Goal: Transaction & Acquisition: Purchase product/service

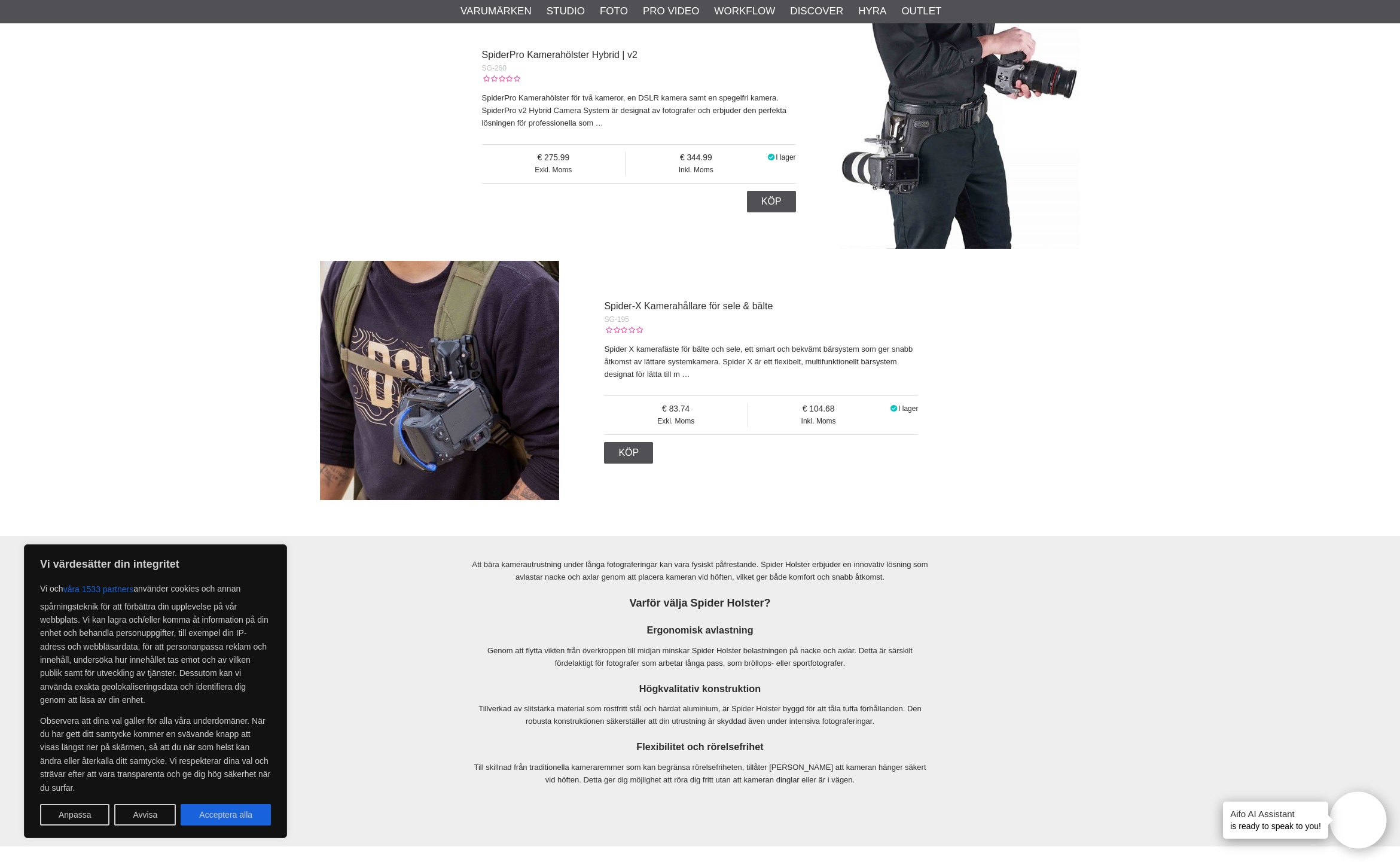
scroll to position [1812, 0]
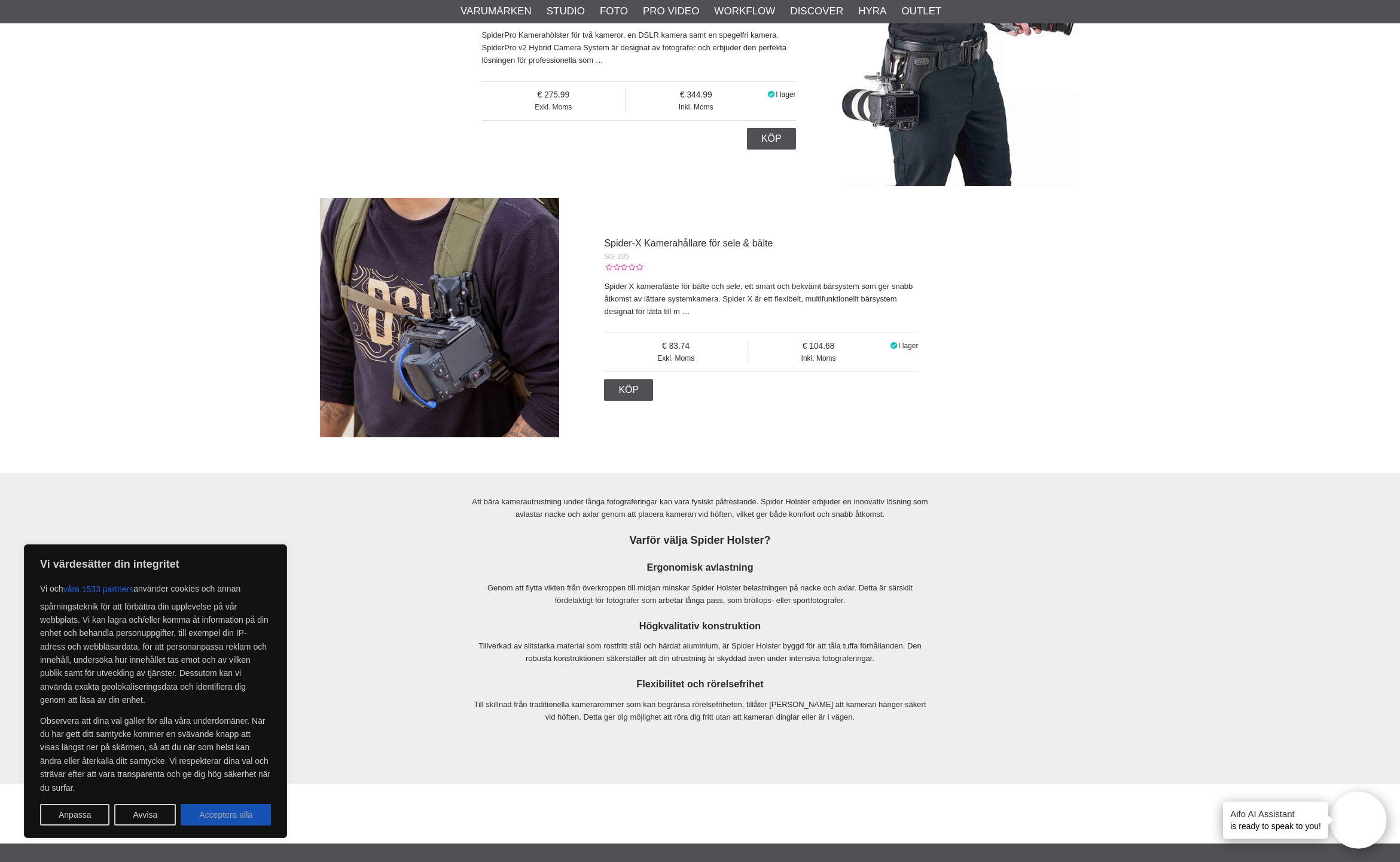
click at [235, 821] on button "Acceptera alla" at bounding box center [225, 815] width 90 height 22
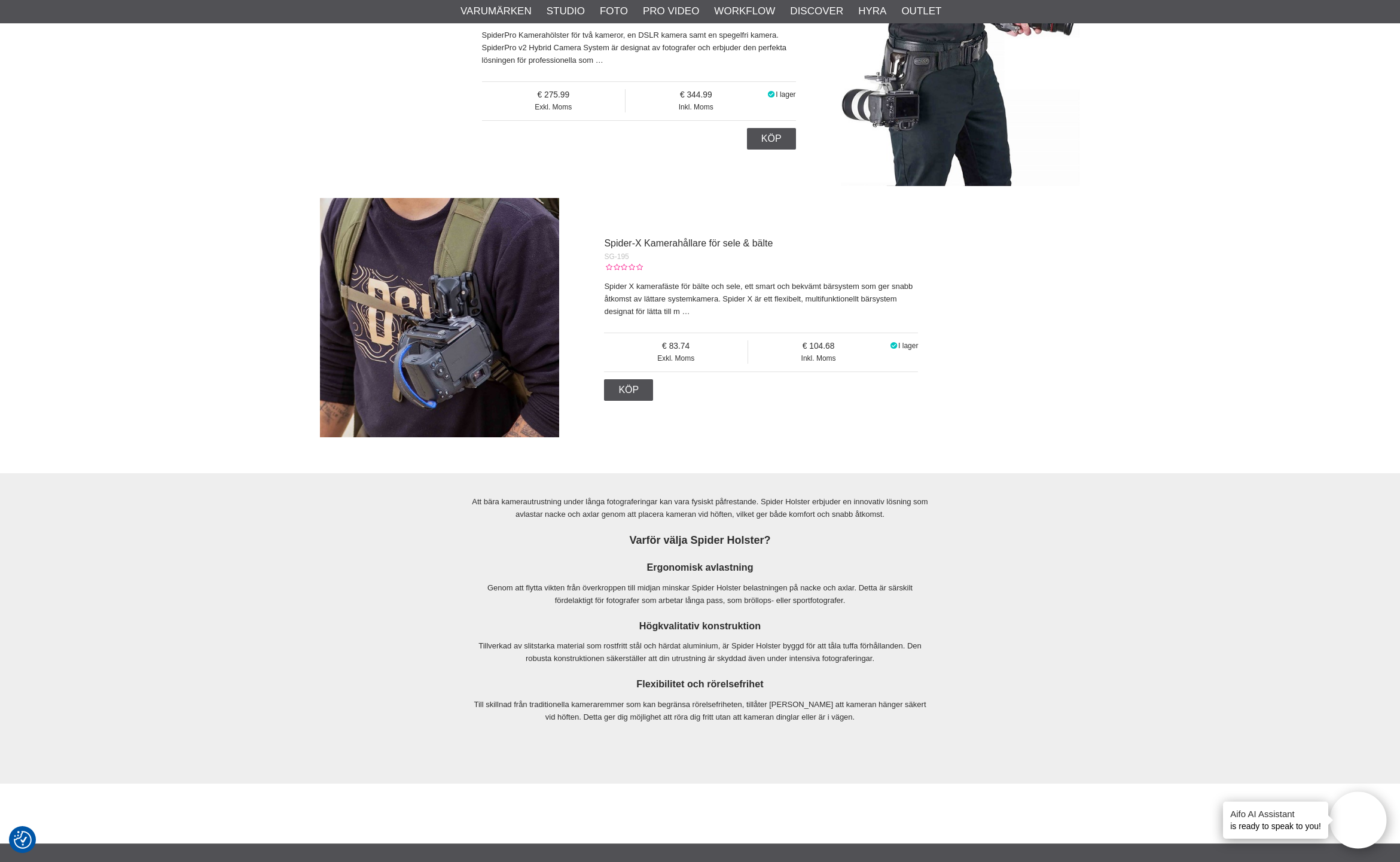
checkbox input "true"
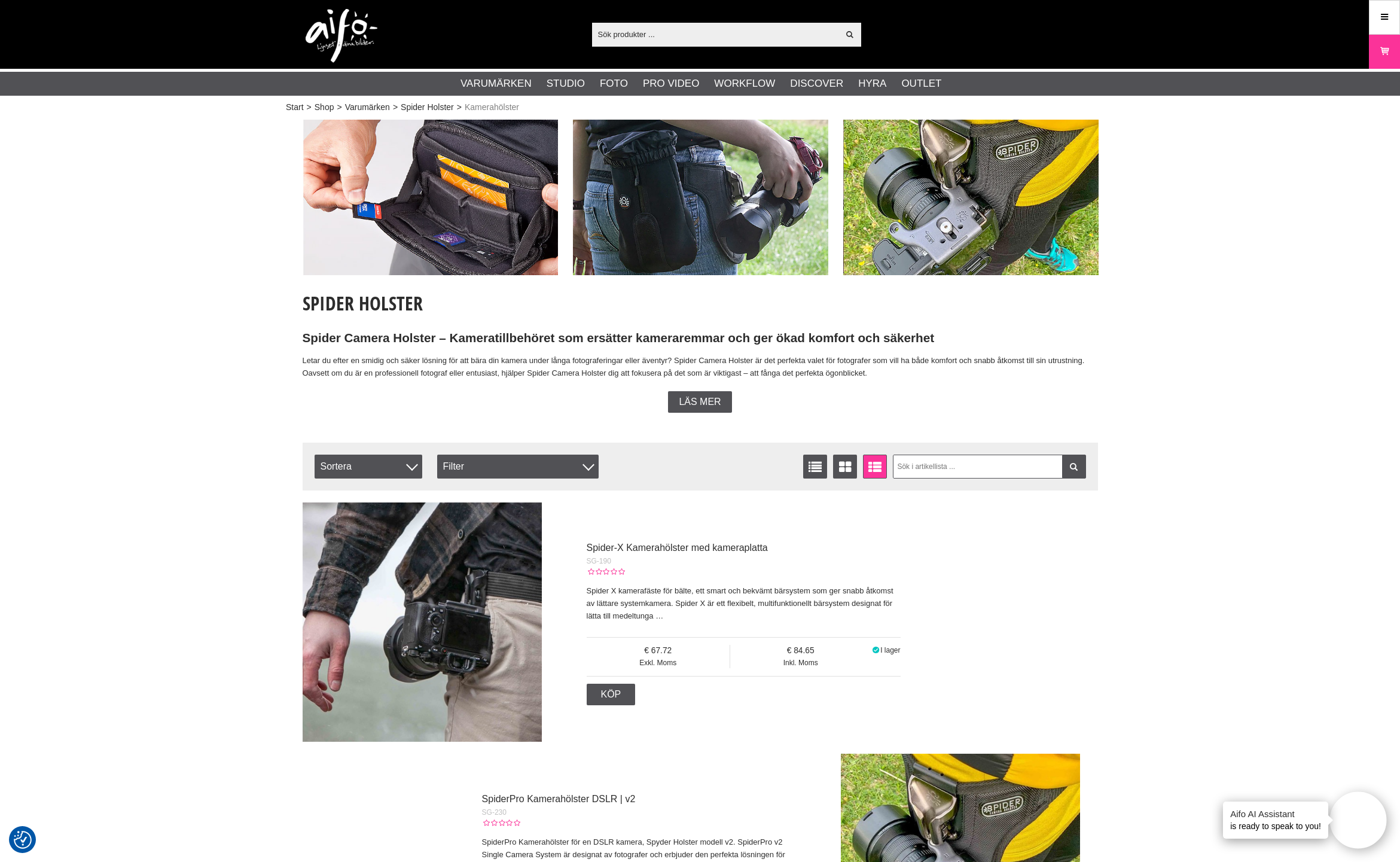
scroll to position [0, 0]
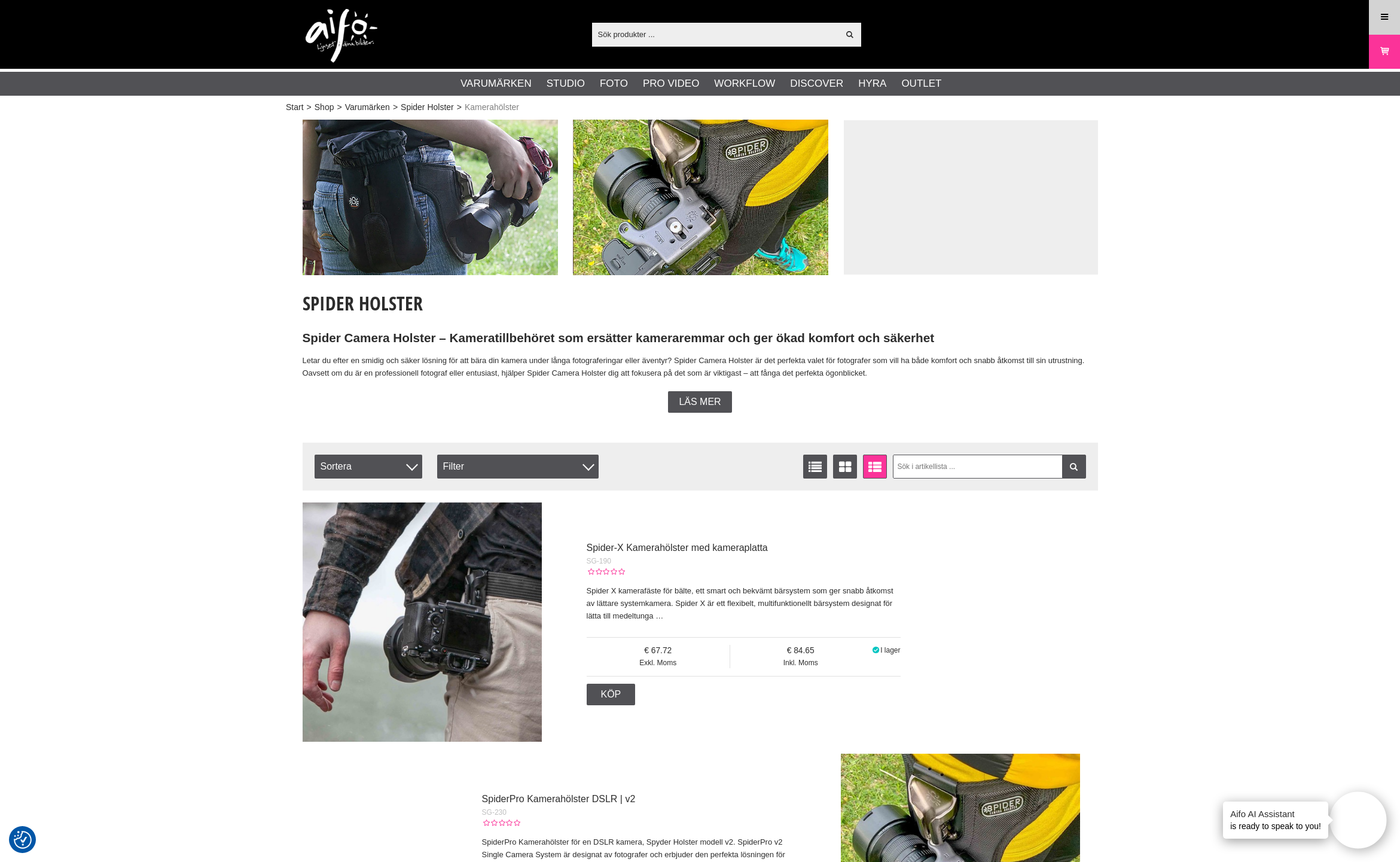
click at [1384, 19] on icon at bounding box center [1385, 18] width 11 height 13
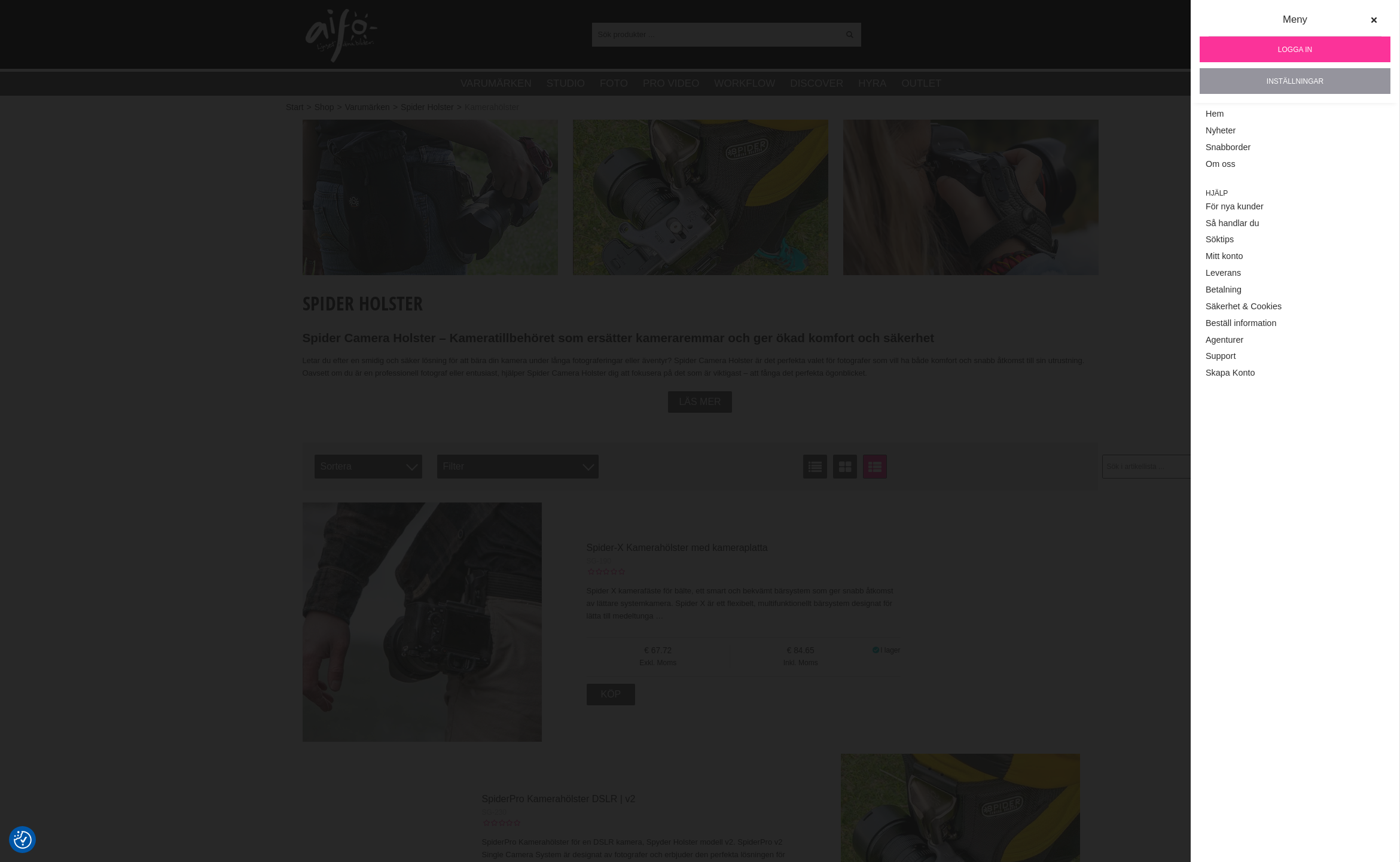
click at [1299, 85] on link "Inställningar" at bounding box center [1295, 81] width 191 height 25
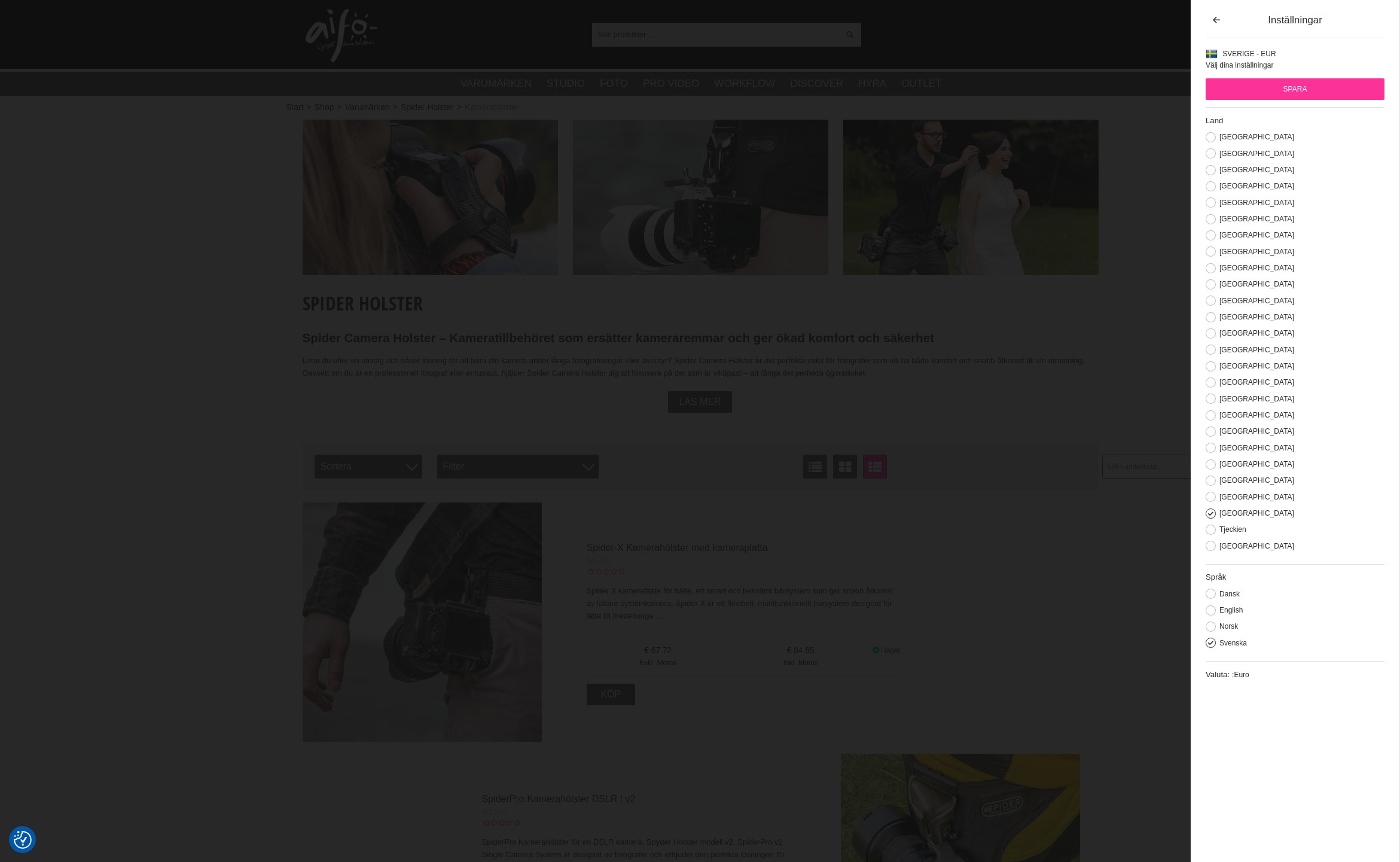
click at [1244, 674] on span "Euro" at bounding box center [1241, 675] width 15 height 8
click at [1221, 678] on label "Valuta: :" at bounding box center [1220, 674] width 28 height 9
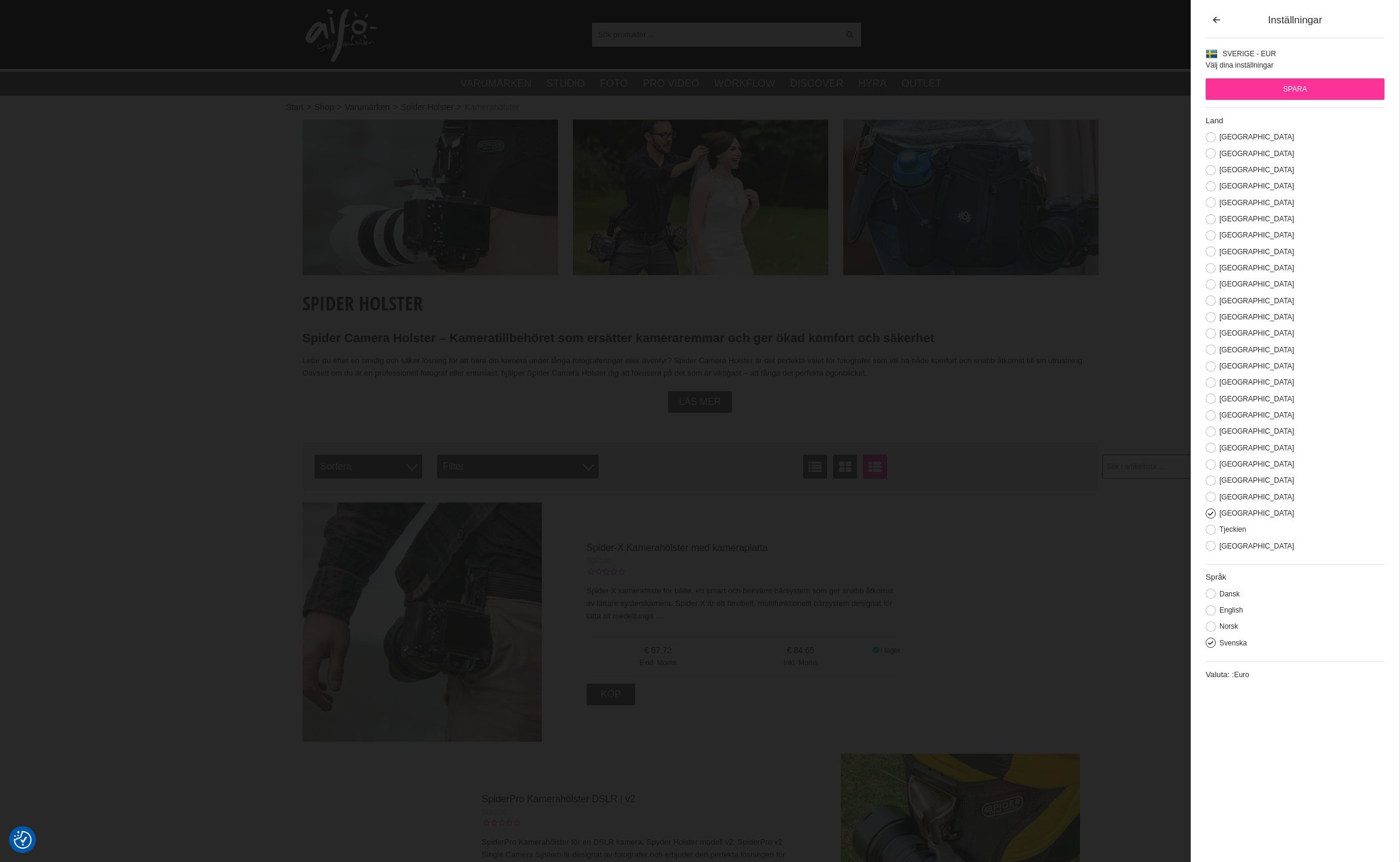
click at [1223, 674] on label "Valuta: :" at bounding box center [1220, 674] width 28 height 9
click at [1328, 93] on input "Spara" at bounding box center [1295, 89] width 179 height 22
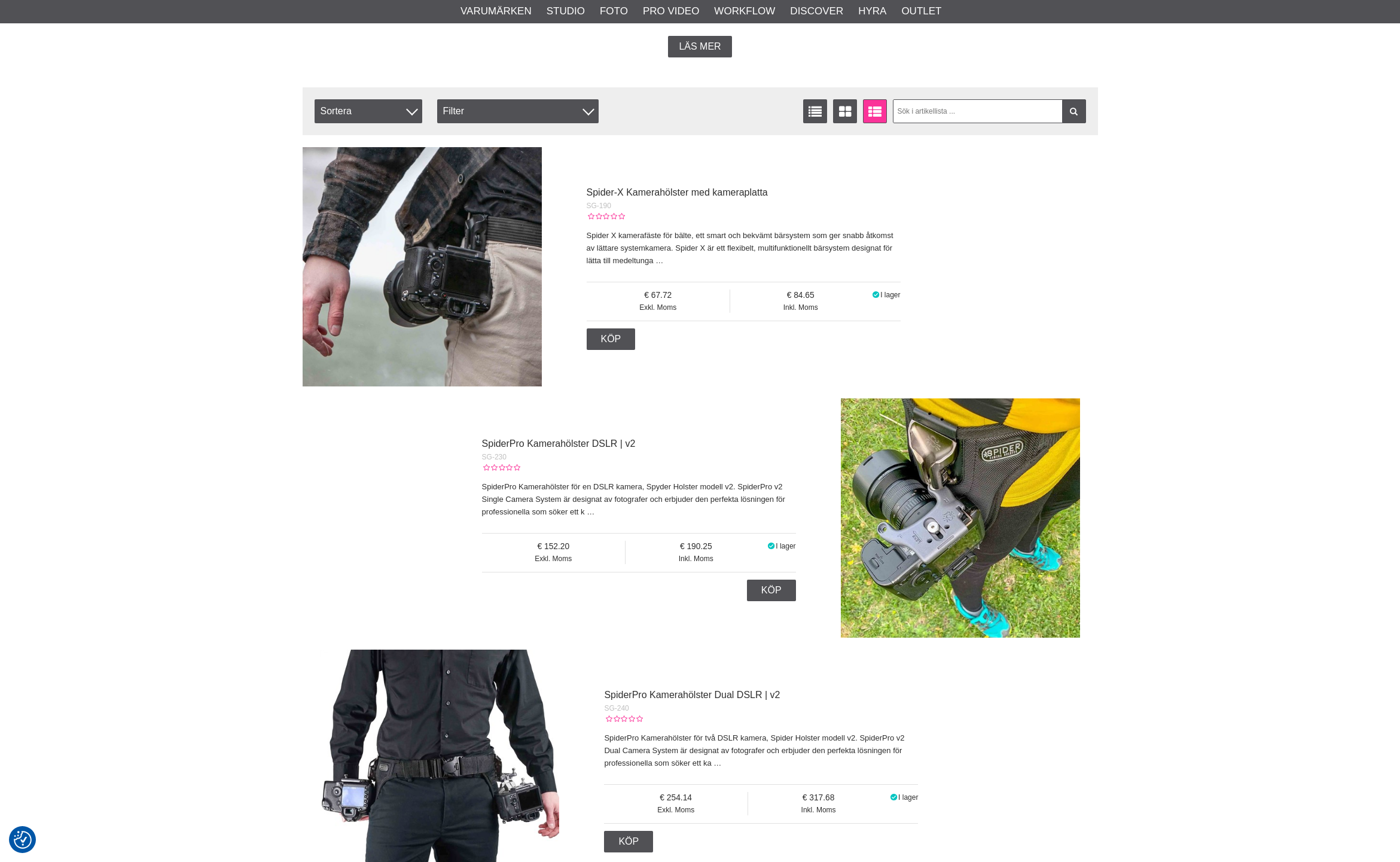
scroll to position [717, 0]
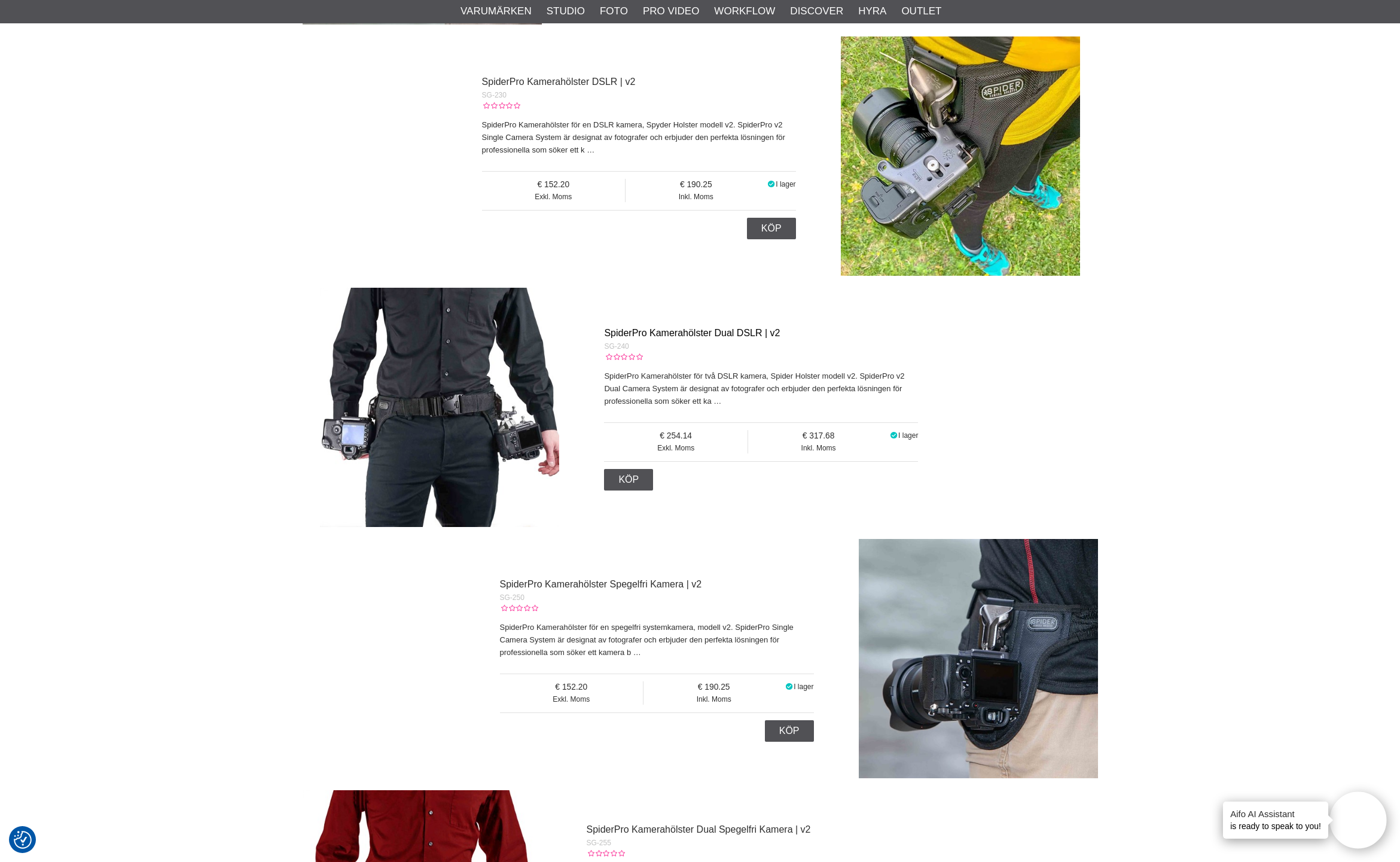
click at [662, 330] on link "SpiderPro Kamerahölster Dual DSLR | v2" at bounding box center [692, 333] width 176 height 10
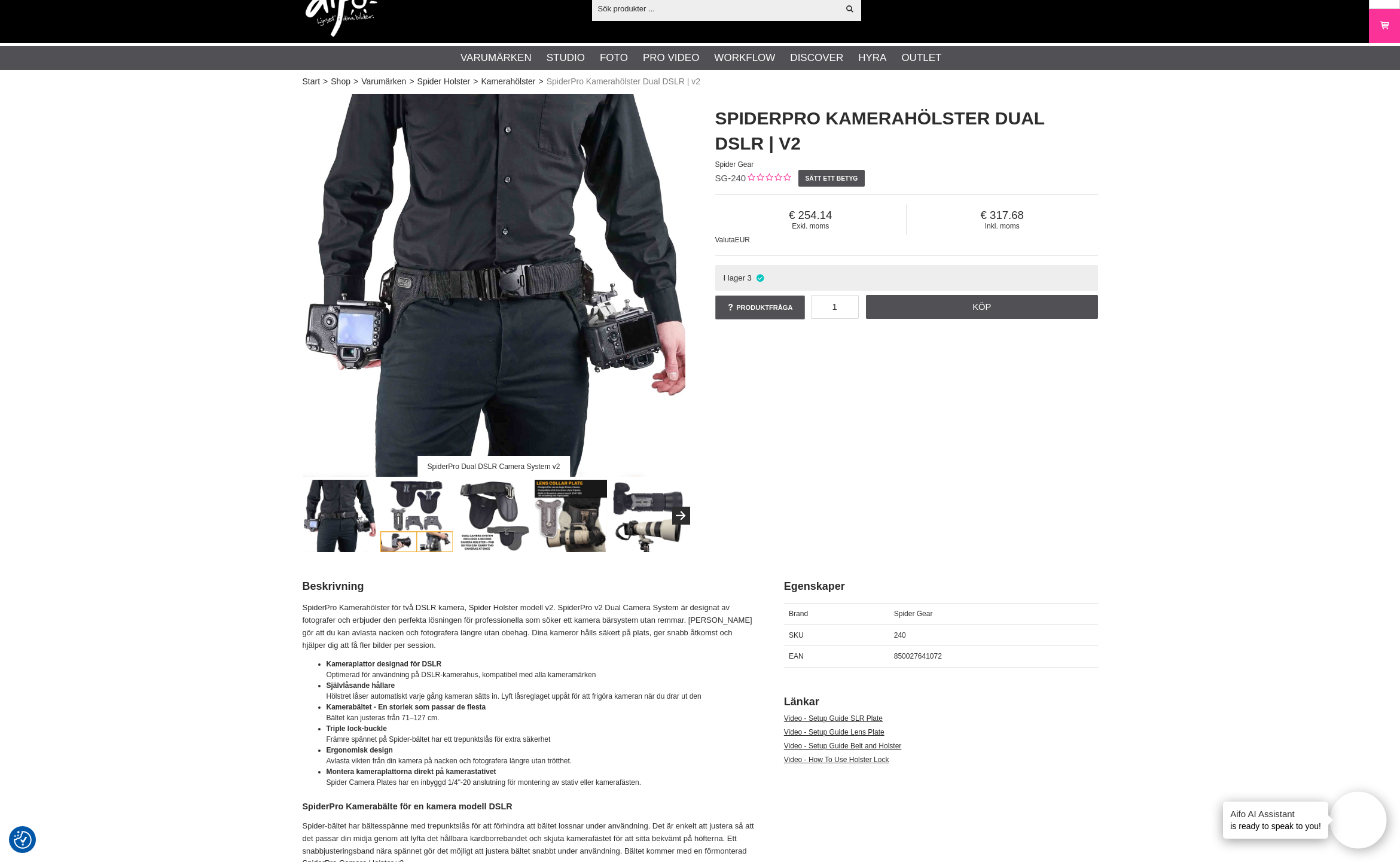
scroll to position [29, 0]
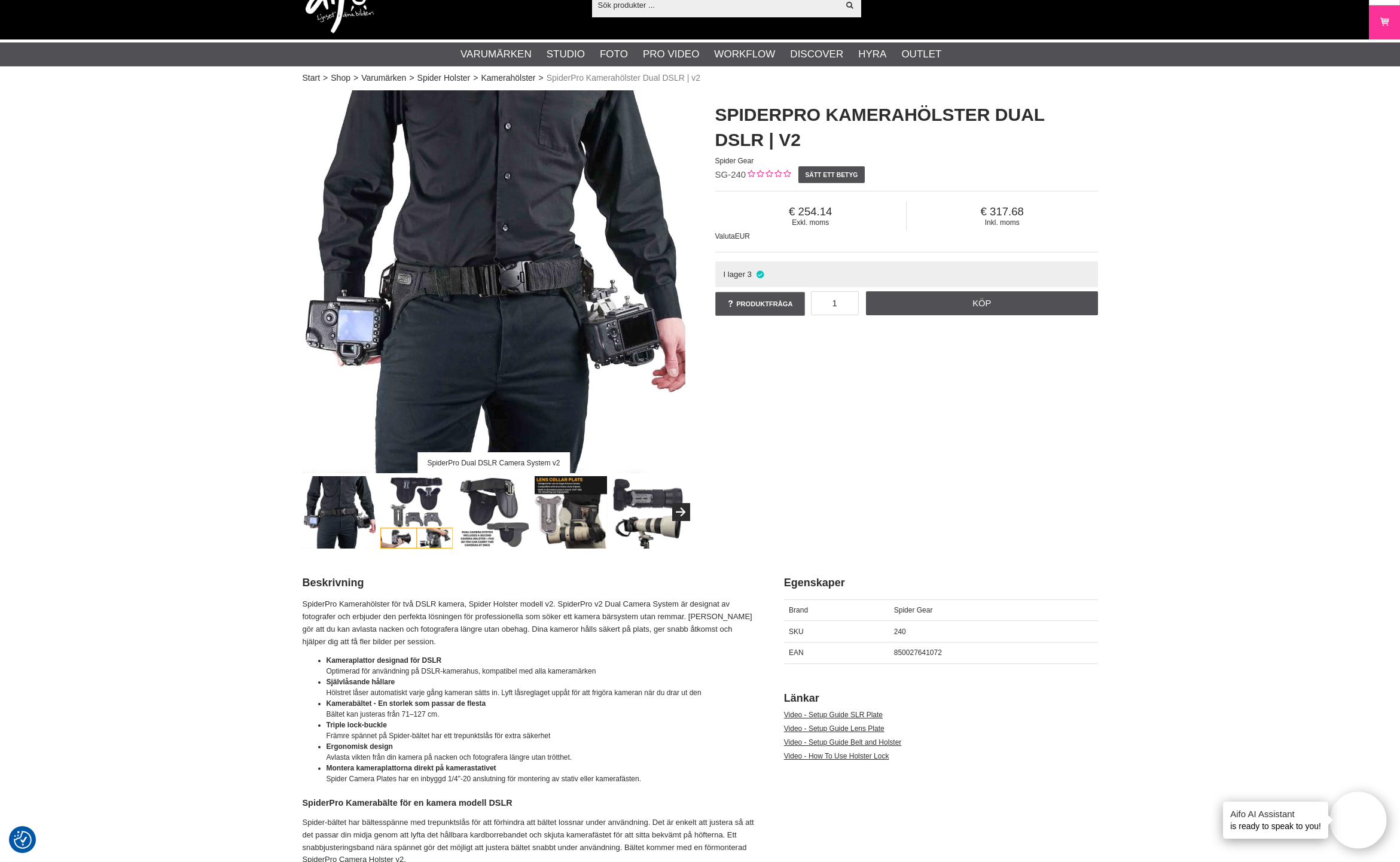
click at [437, 507] on img at bounding box center [416, 512] width 72 height 72
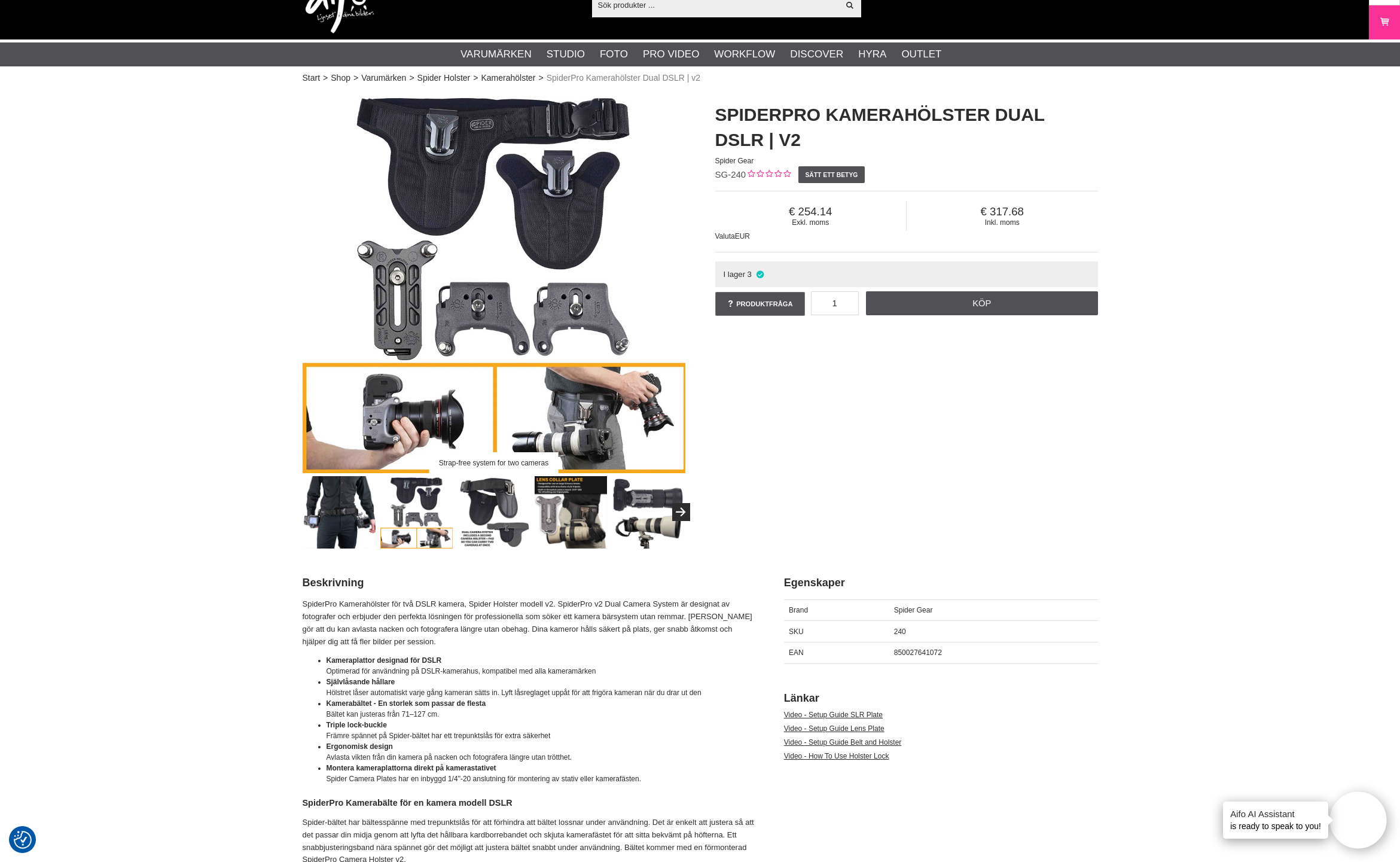
click at [496, 504] on img at bounding box center [493, 512] width 72 height 72
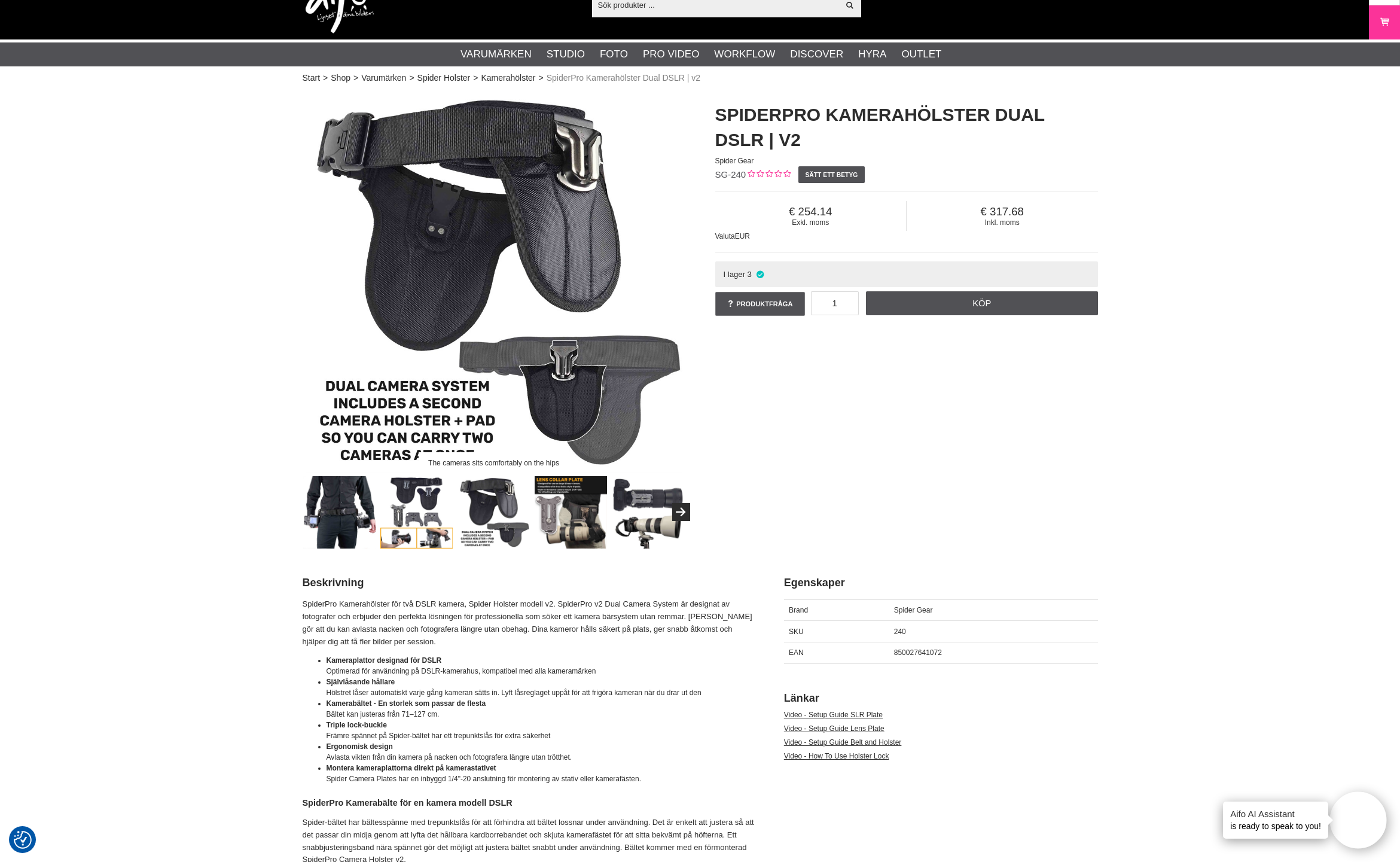
click at [561, 504] on img at bounding box center [571, 512] width 72 height 72
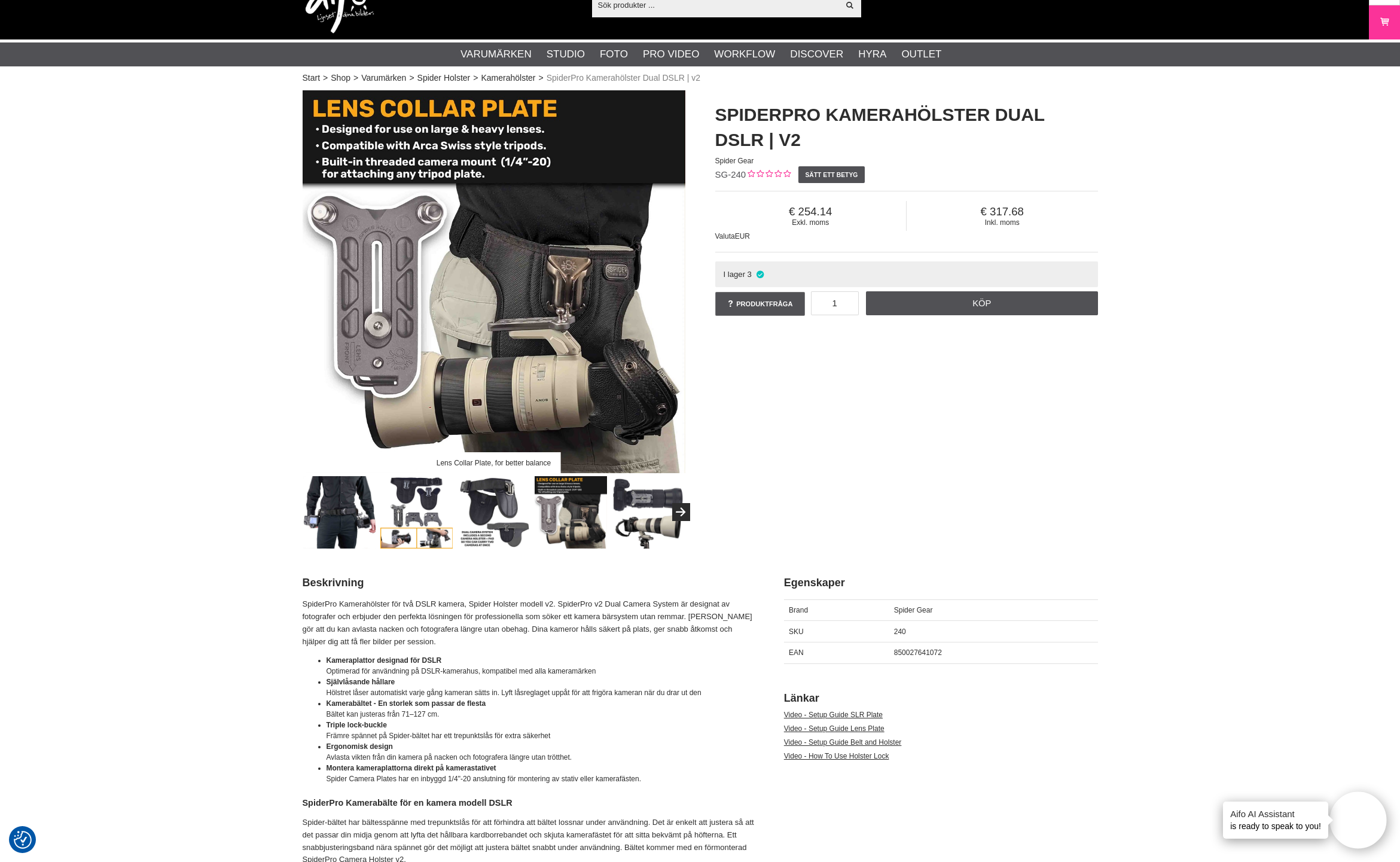
click at [668, 503] on img at bounding box center [648, 512] width 72 height 72
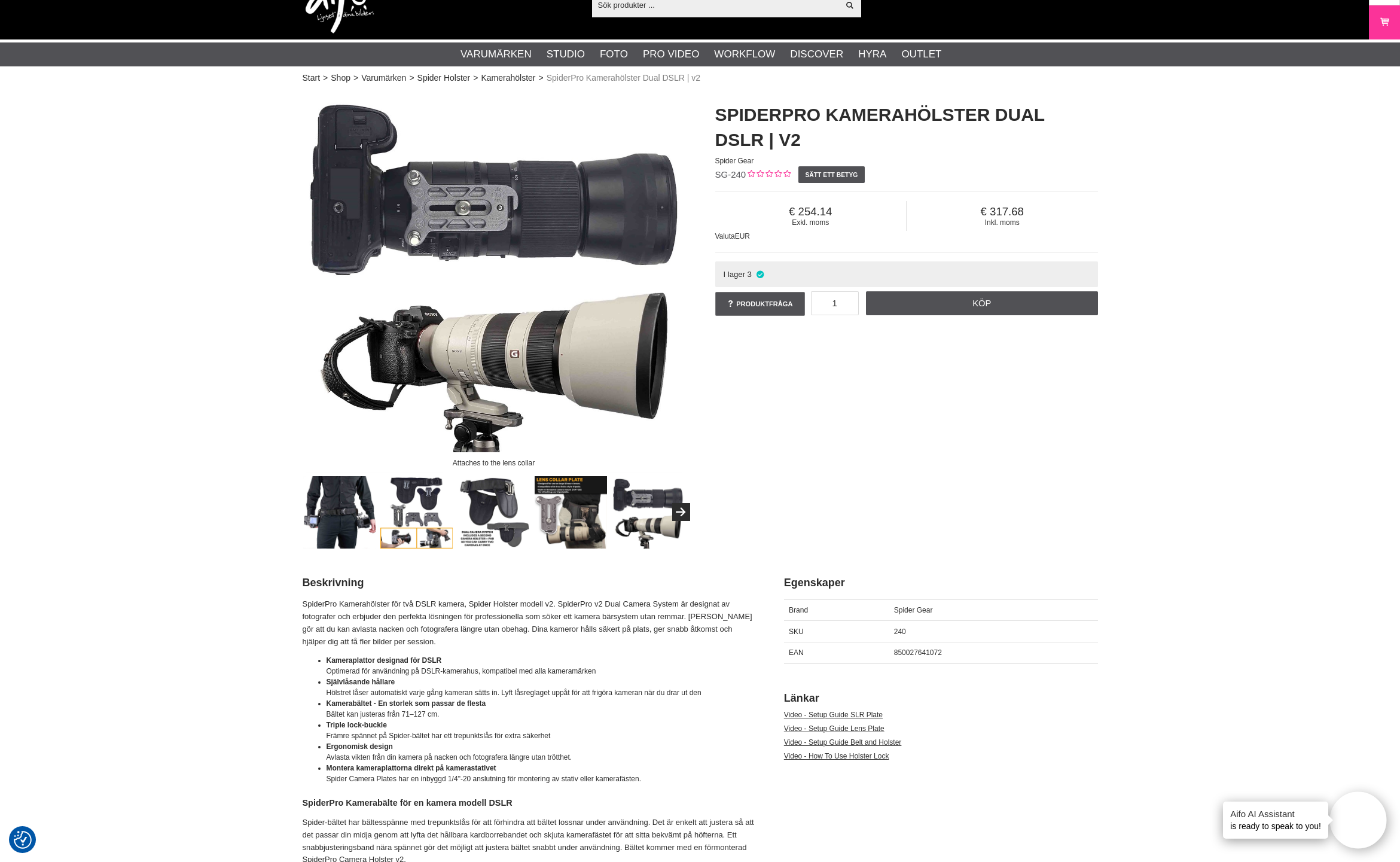
click at [340, 513] on img at bounding box center [339, 512] width 72 height 72
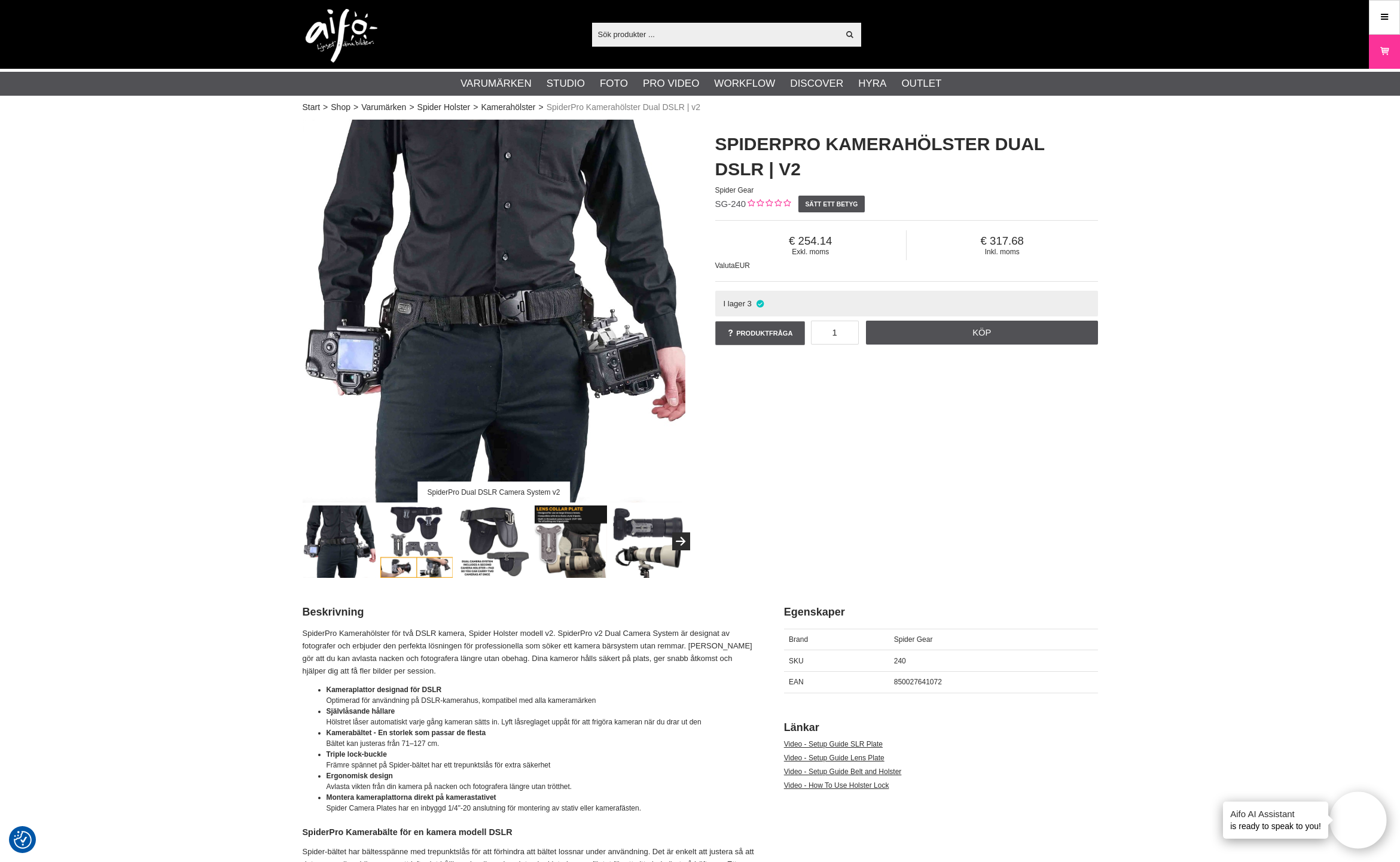
scroll to position [0, 0]
click at [1391, 55] on link "Varukorg" at bounding box center [1384, 51] width 30 height 28
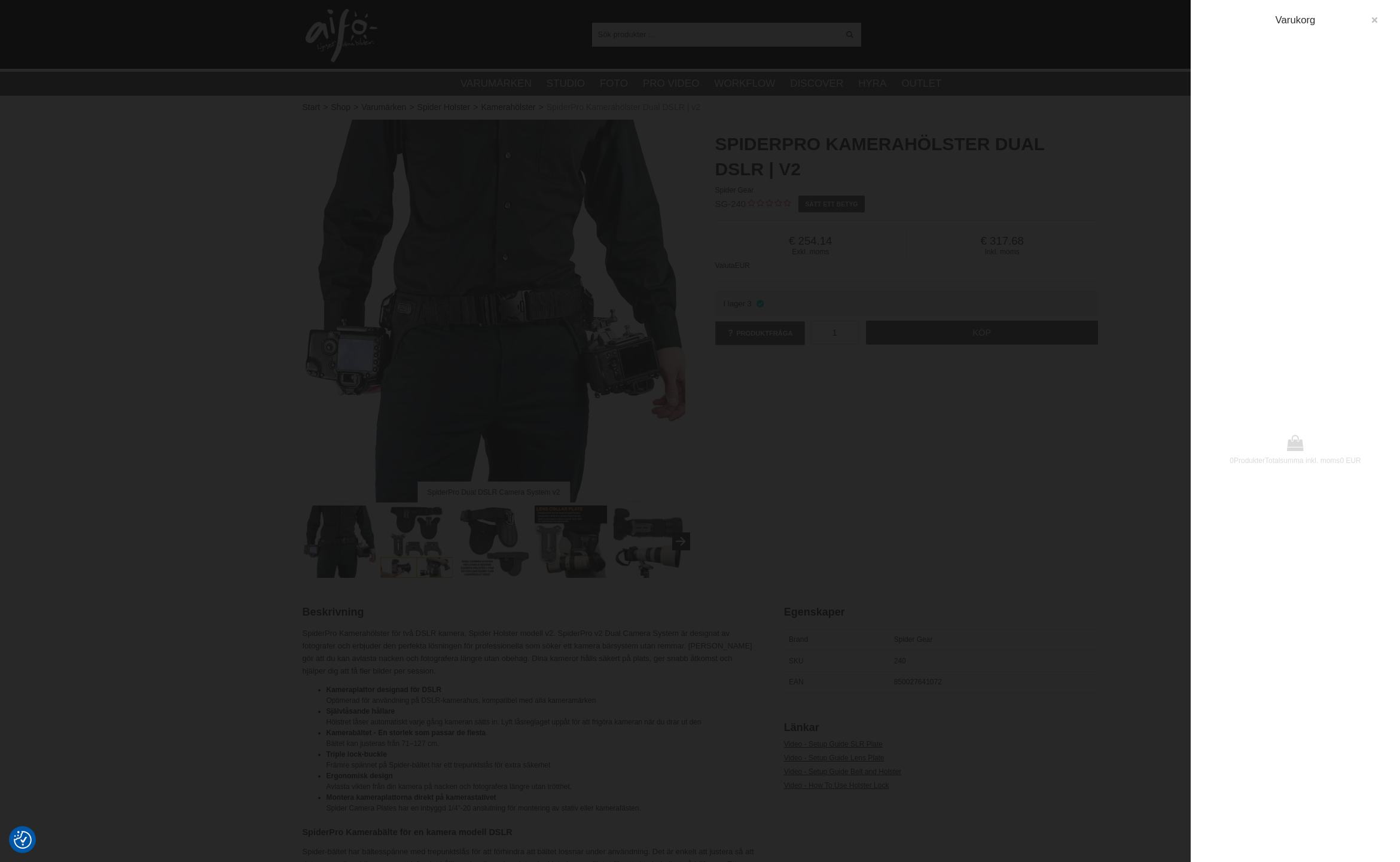
click at [1376, 21] on icon "button" at bounding box center [1375, 21] width 8 height 8
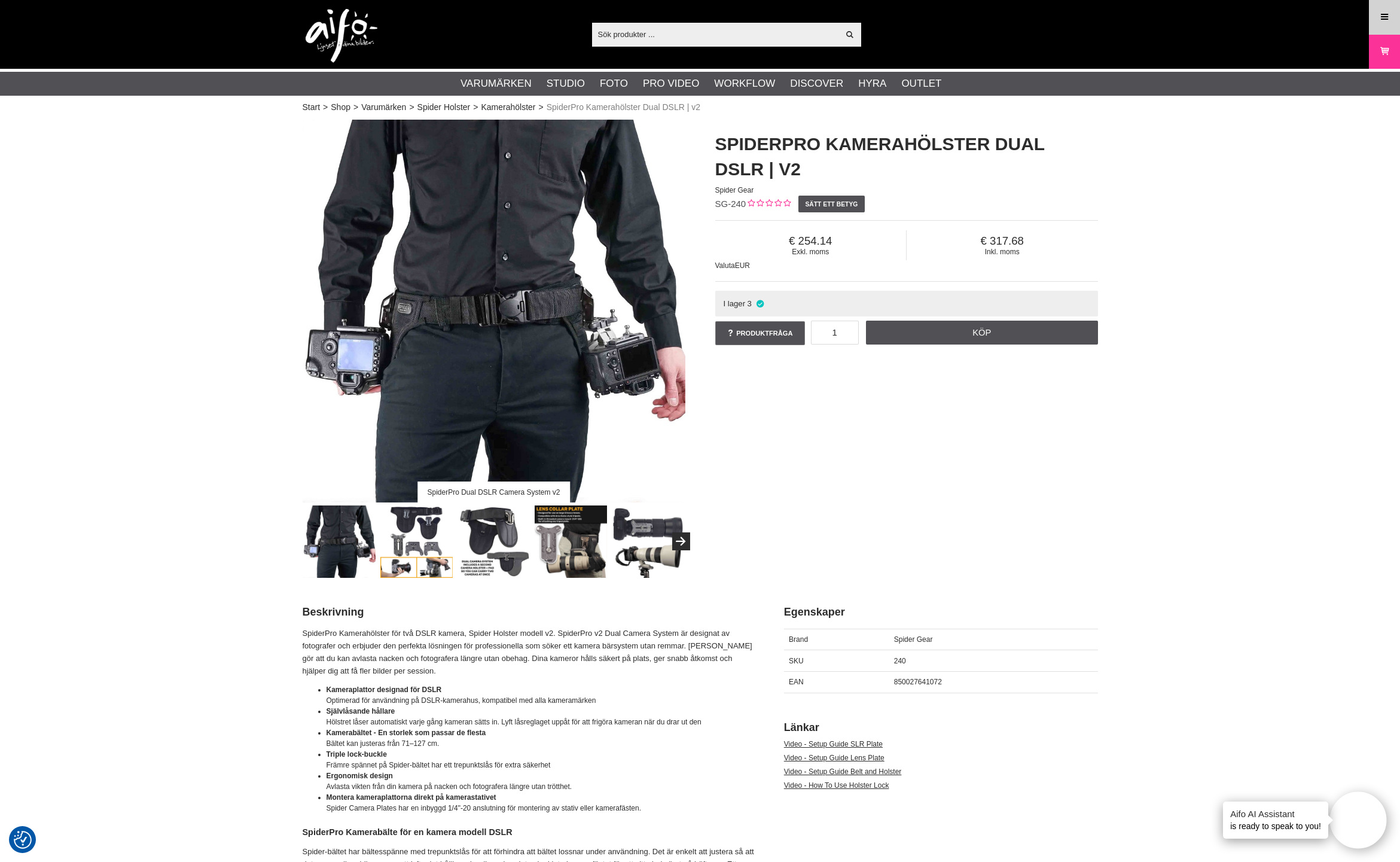
click at [1376, 21] on link "Meny" at bounding box center [1384, 17] width 30 height 28
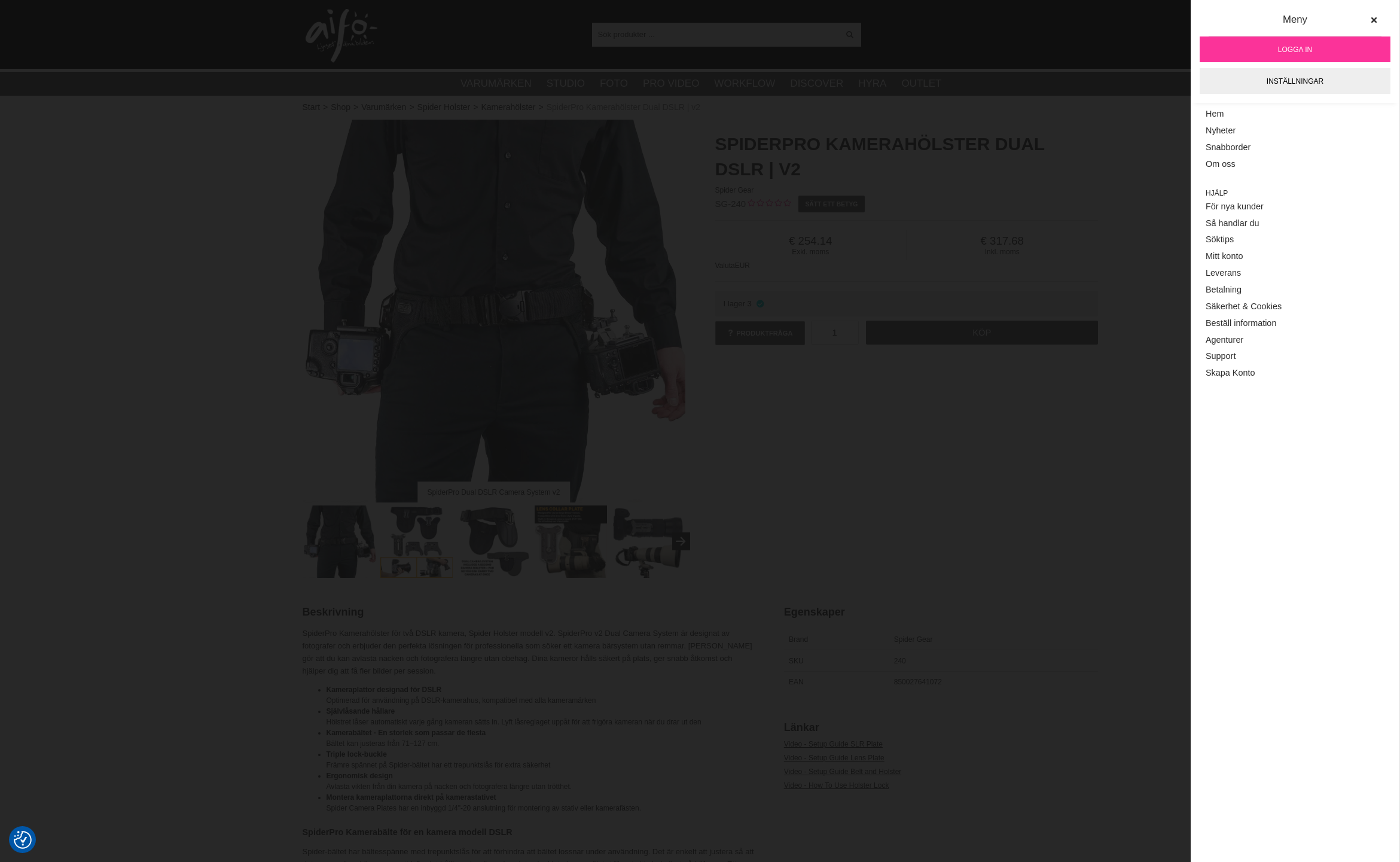
click at [1321, 54] on link "Logga in" at bounding box center [1295, 49] width 191 height 25
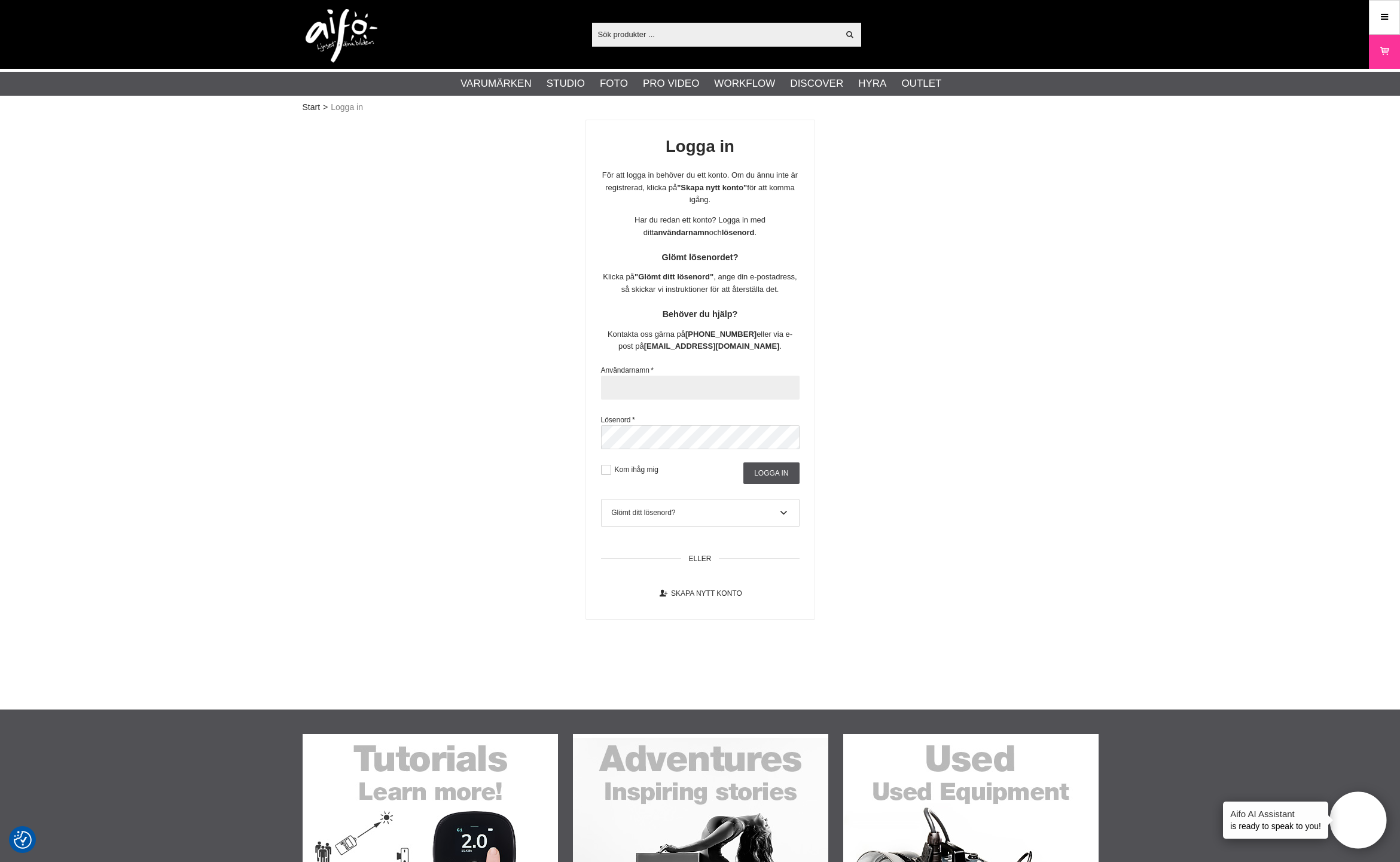
type input "wachner.hans@gmail.com"
click at [780, 466] on input "Logga in" at bounding box center [771, 473] width 56 height 22
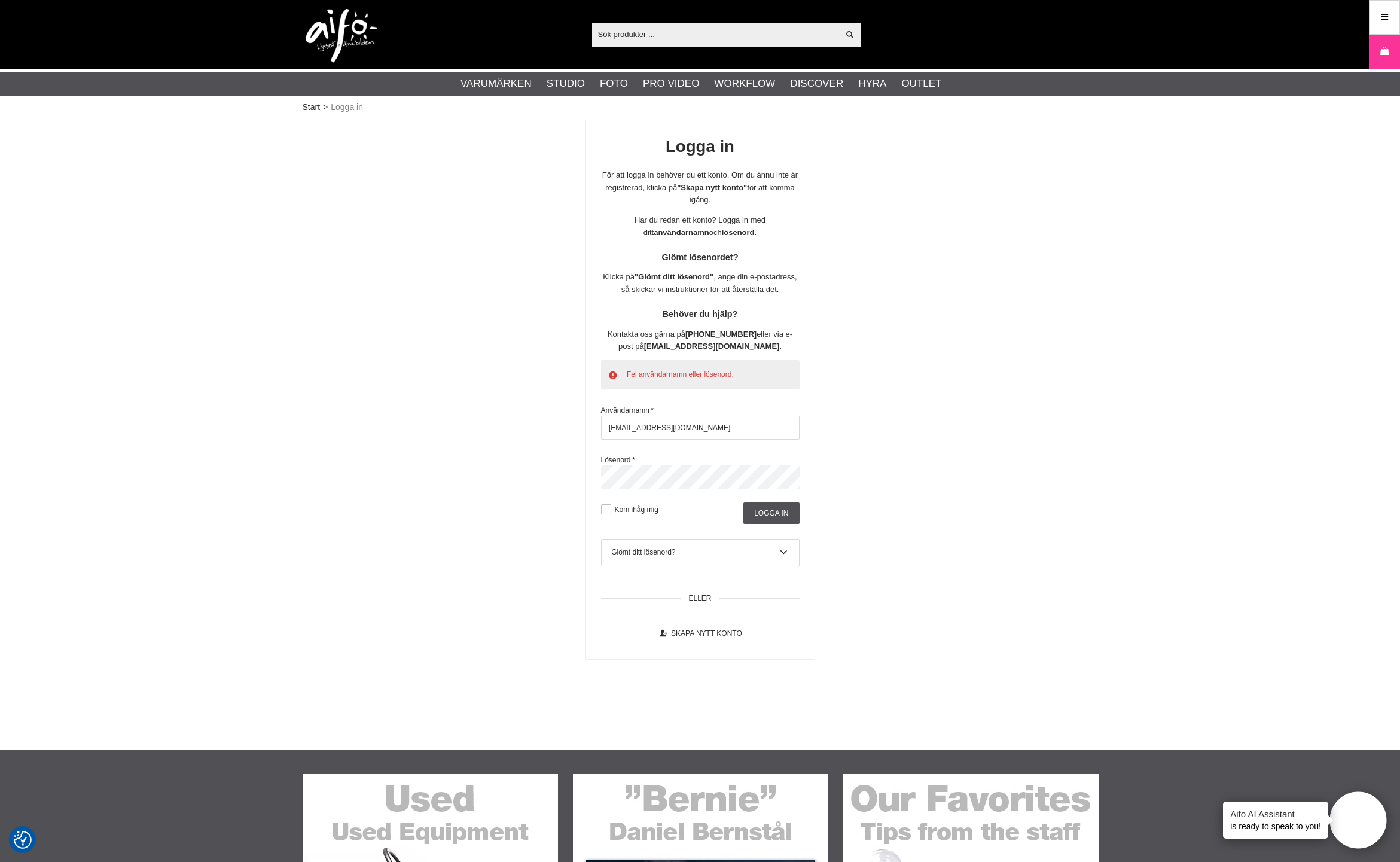
click at [595, 469] on div "Fel användarnamn eller lösenord. Användarnamn * wachner.hans@gmail.com Lösenord…" at bounding box center [700, 442] width 228 height 164
click at [643, 546] on div "Glömt ditt lösenord?" at bounding box center [700, 552] width 177 height 11
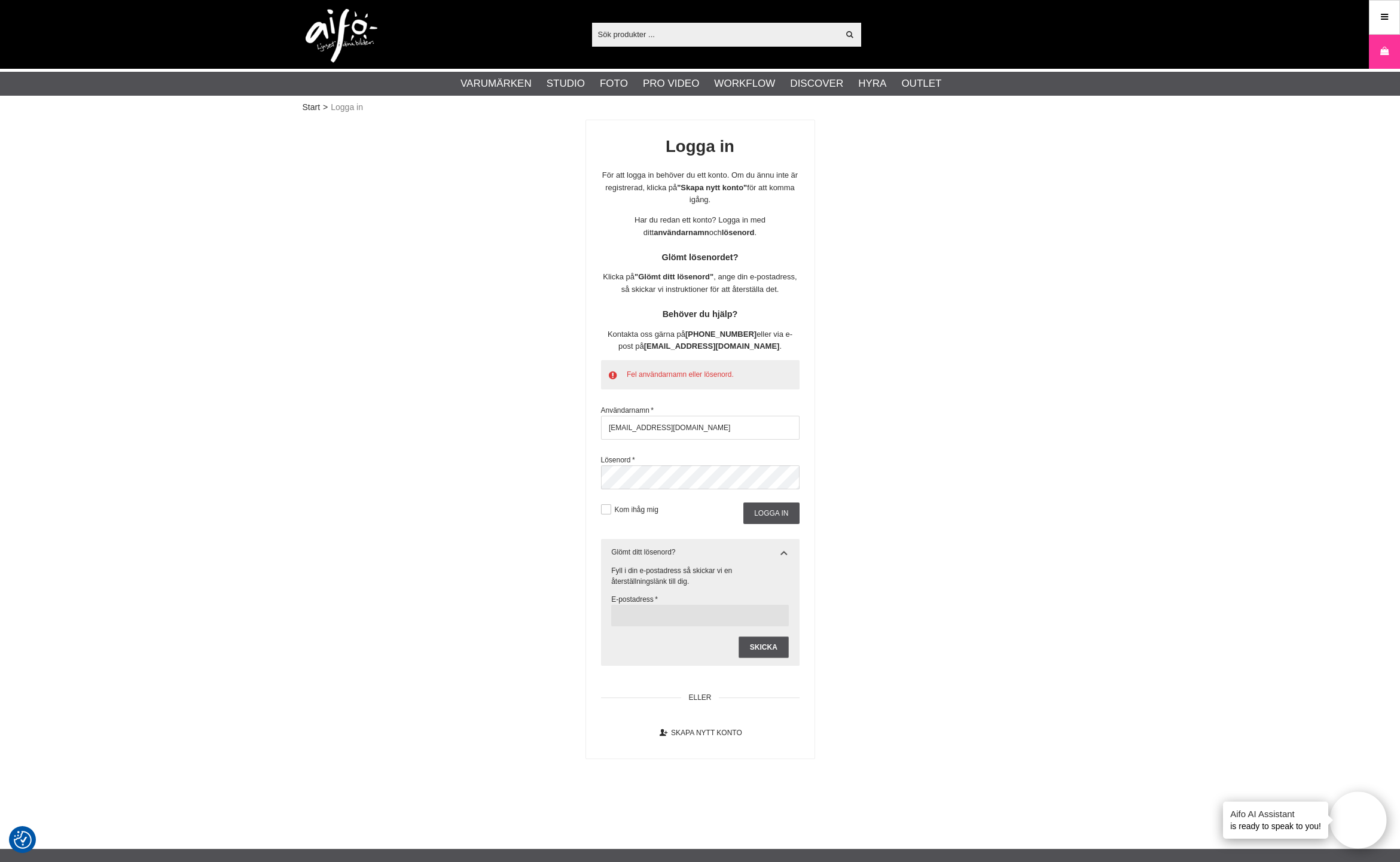
click at [641, 607] on input "text" at bounding box center [700, 615] width 177 height 22
type input "wachner.hans@gmail.com"
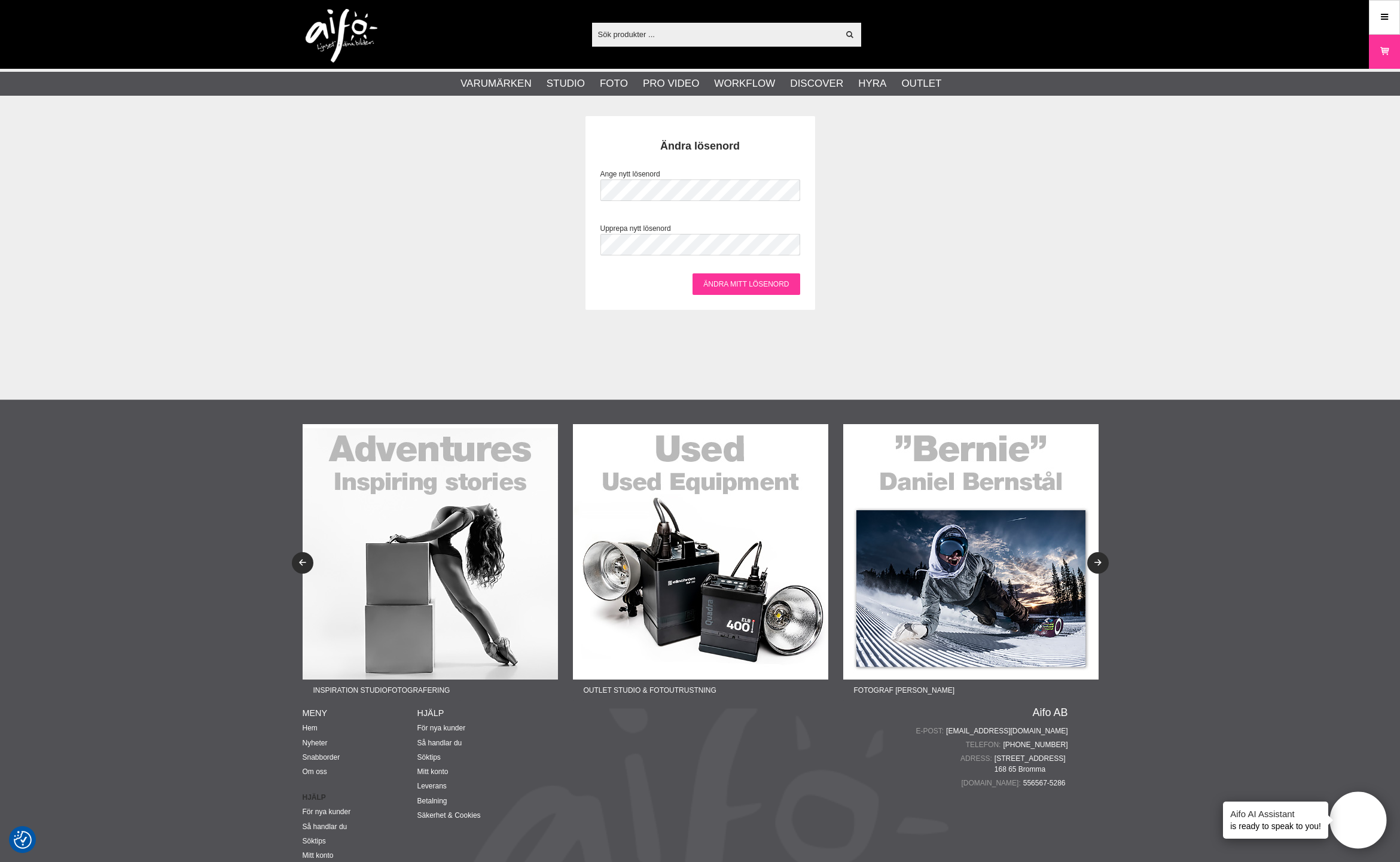
click at [754, 284] on input "Ändra mitt lösenord" at bounding box center [746, 284] width 107 height 22
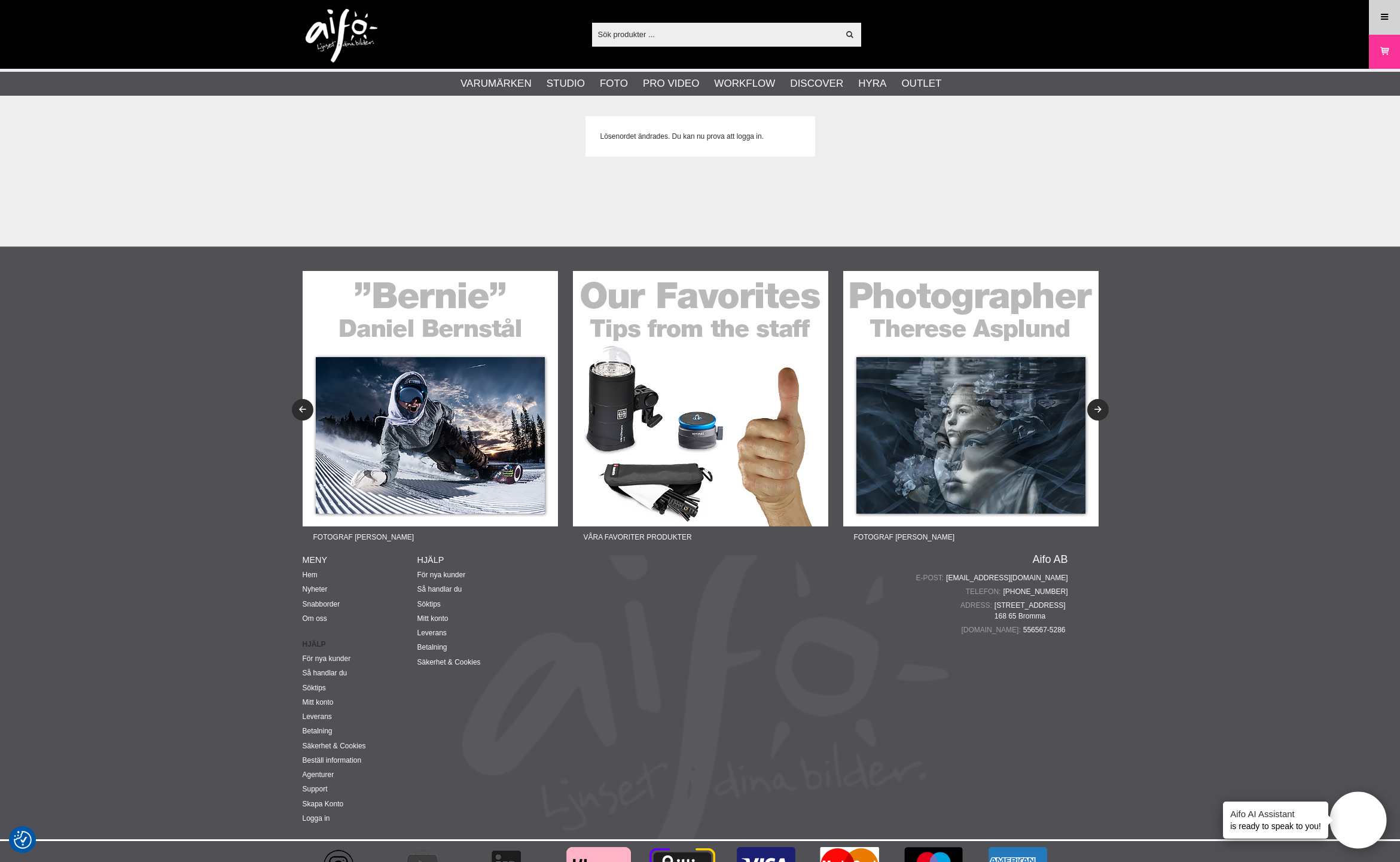
click at [1381, 11] on icon at bounding box center [1385, 18] width 11 height 13
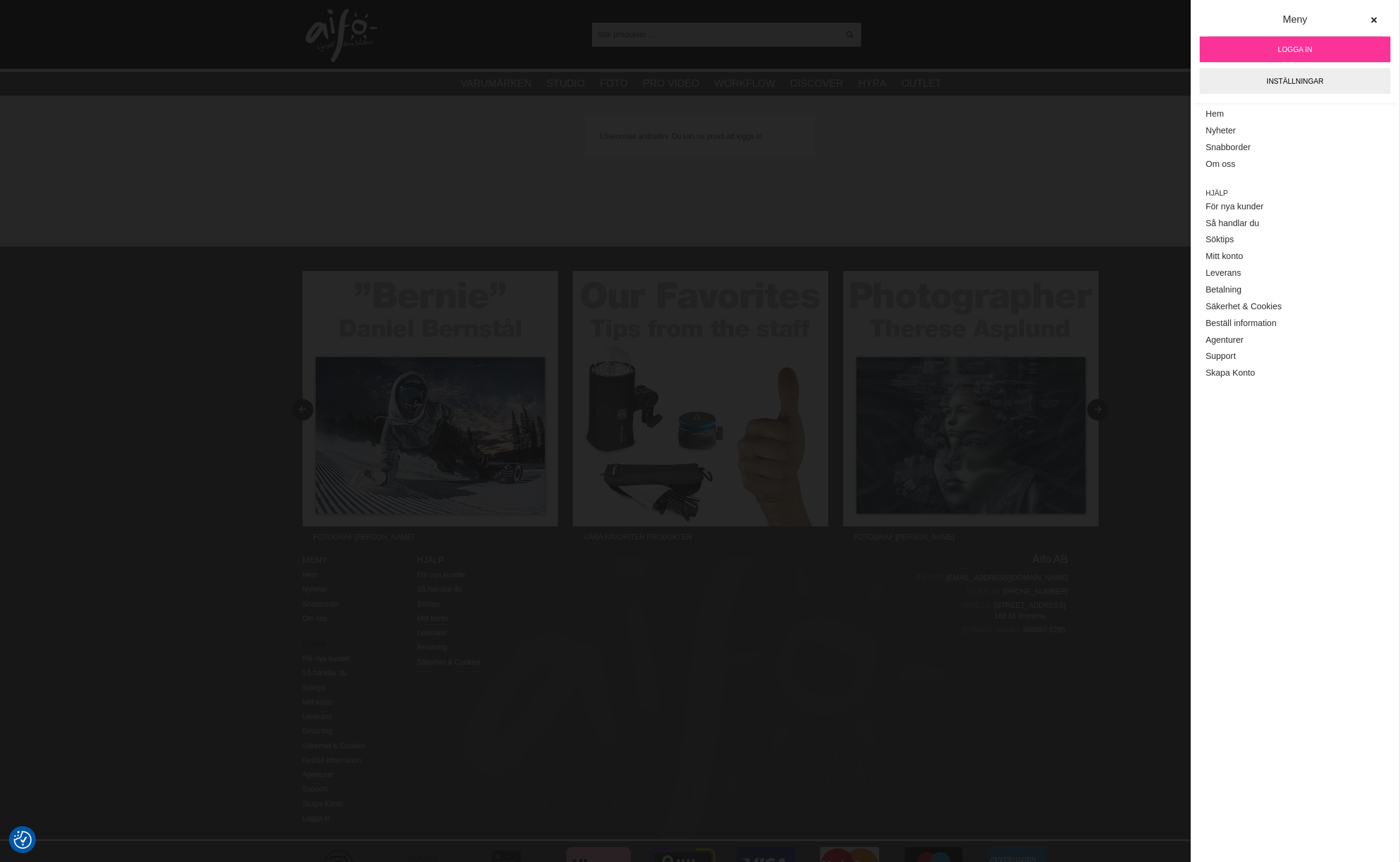
click at [1276, 48] on link "Logga in" at bounding box center [1295, 49] width 191 height 25
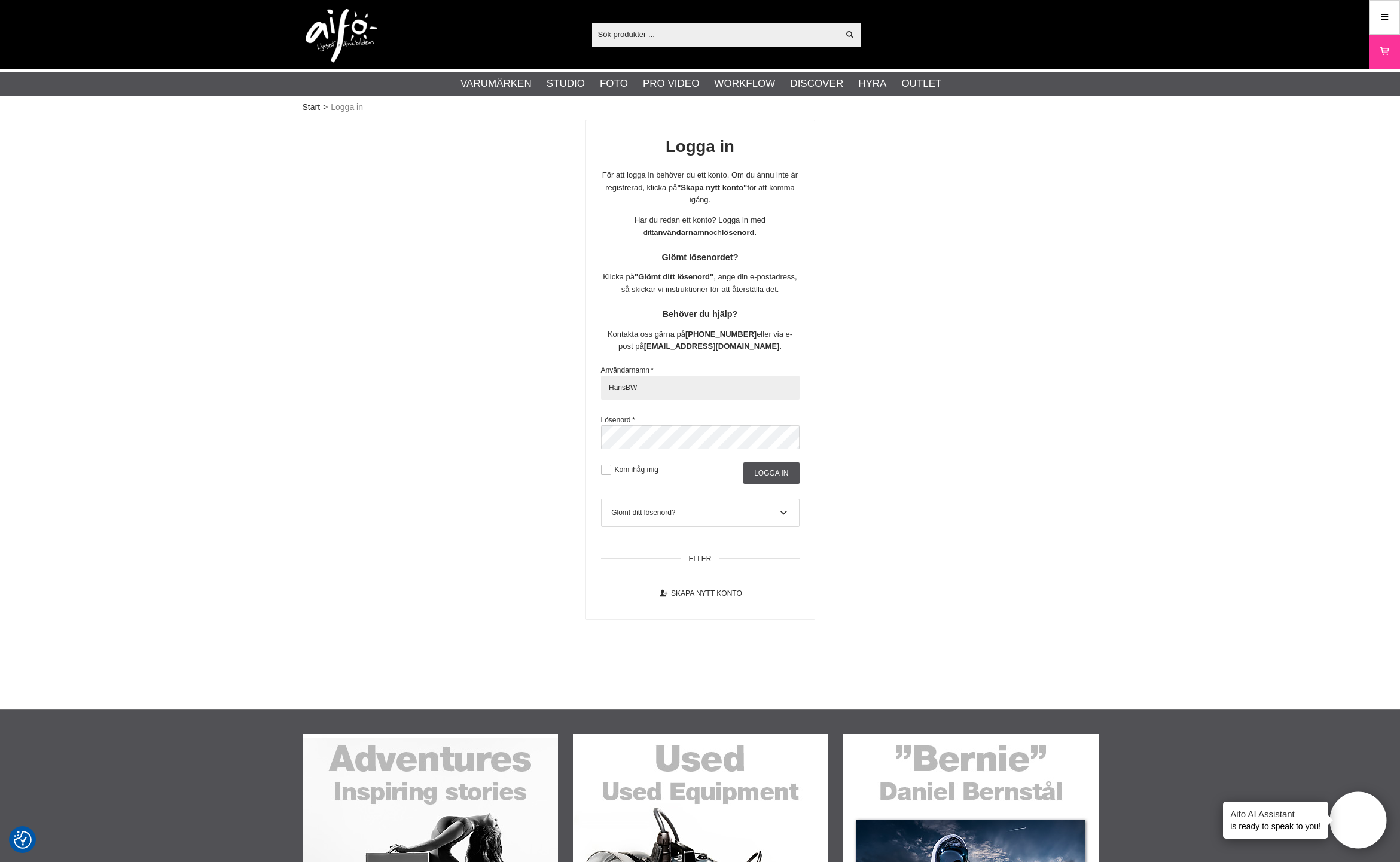
click at [654, 383] on input "HansBW" at bounding box center [700, 387] width 199 height 24
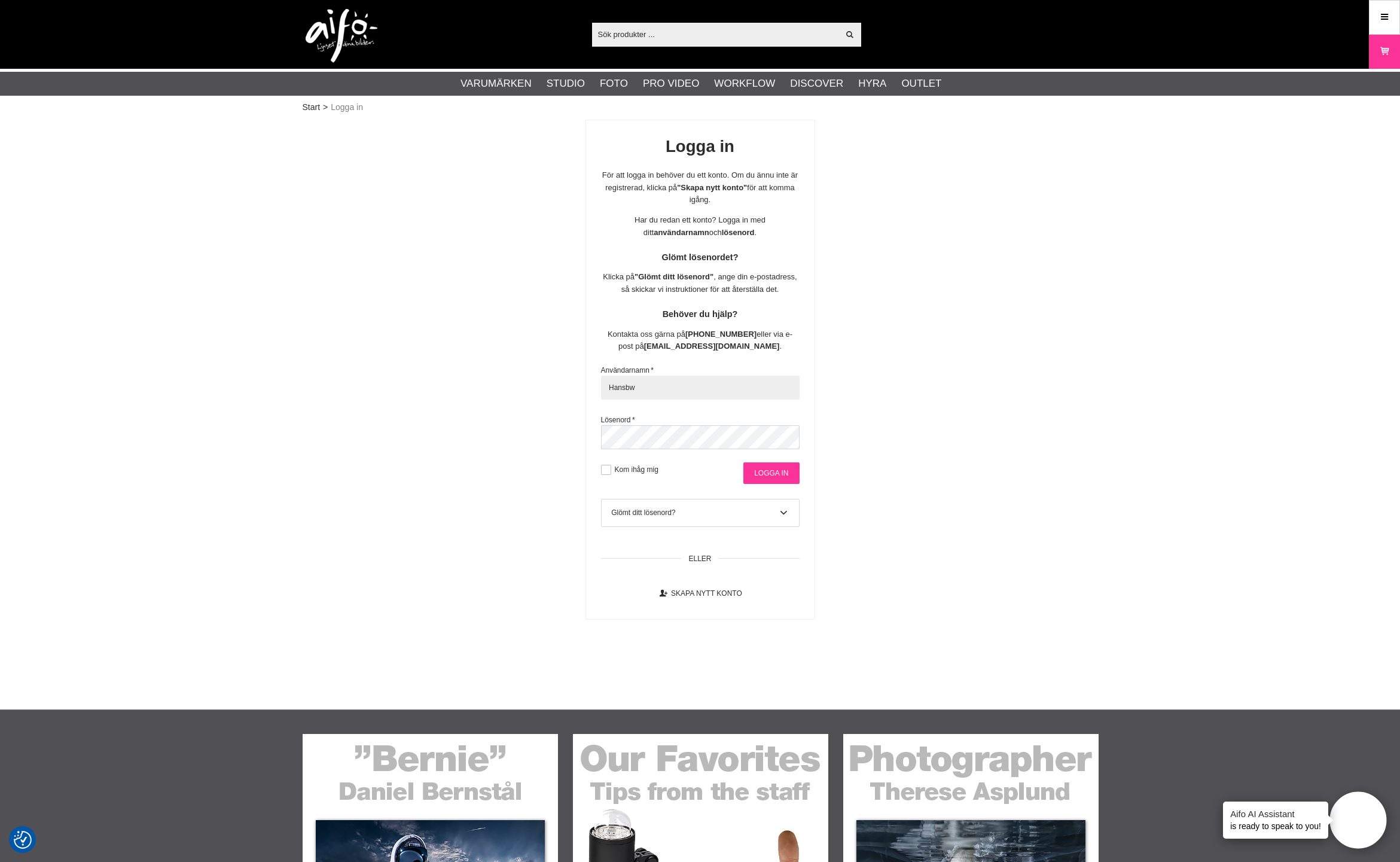
type input "Hansbw"
click at [771, 474] on input "Logga in" at bounding box center [771, 473] width 56 height 22
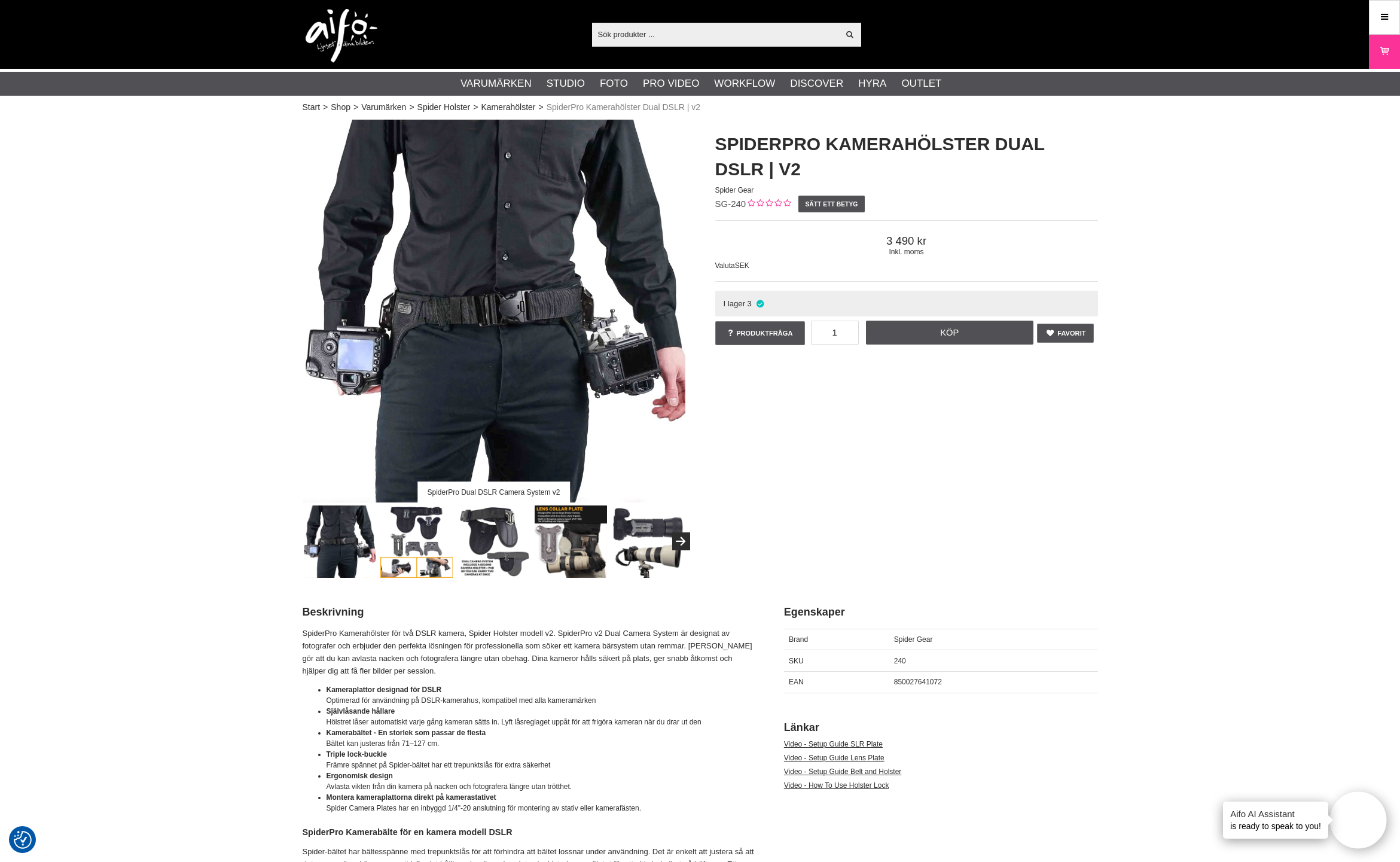
click at [488, 544] on img at bounding box center [493, 541] width 72 height 72
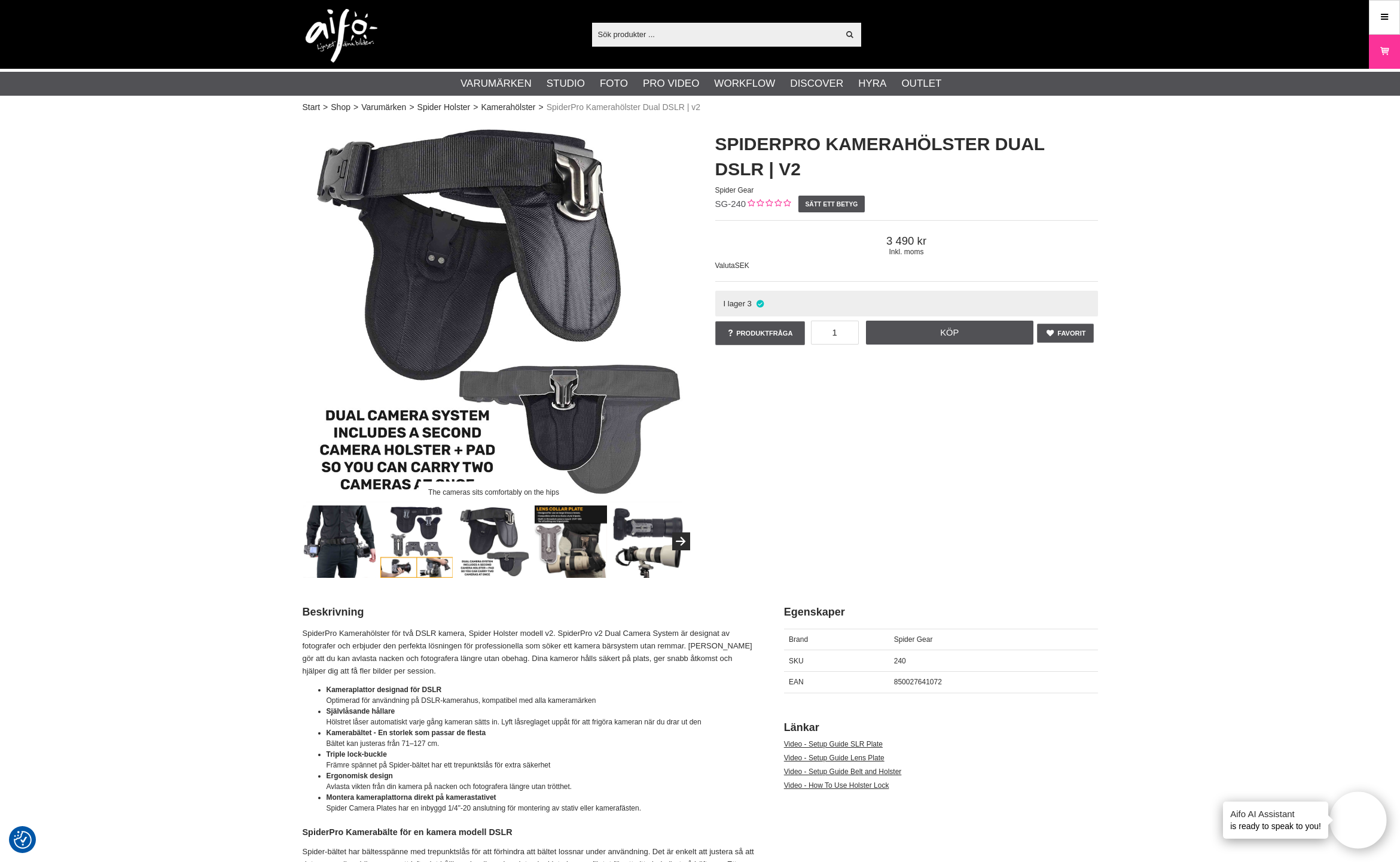
click at [425, 537] on img at bounding box center [416, 541] width 72 height 72
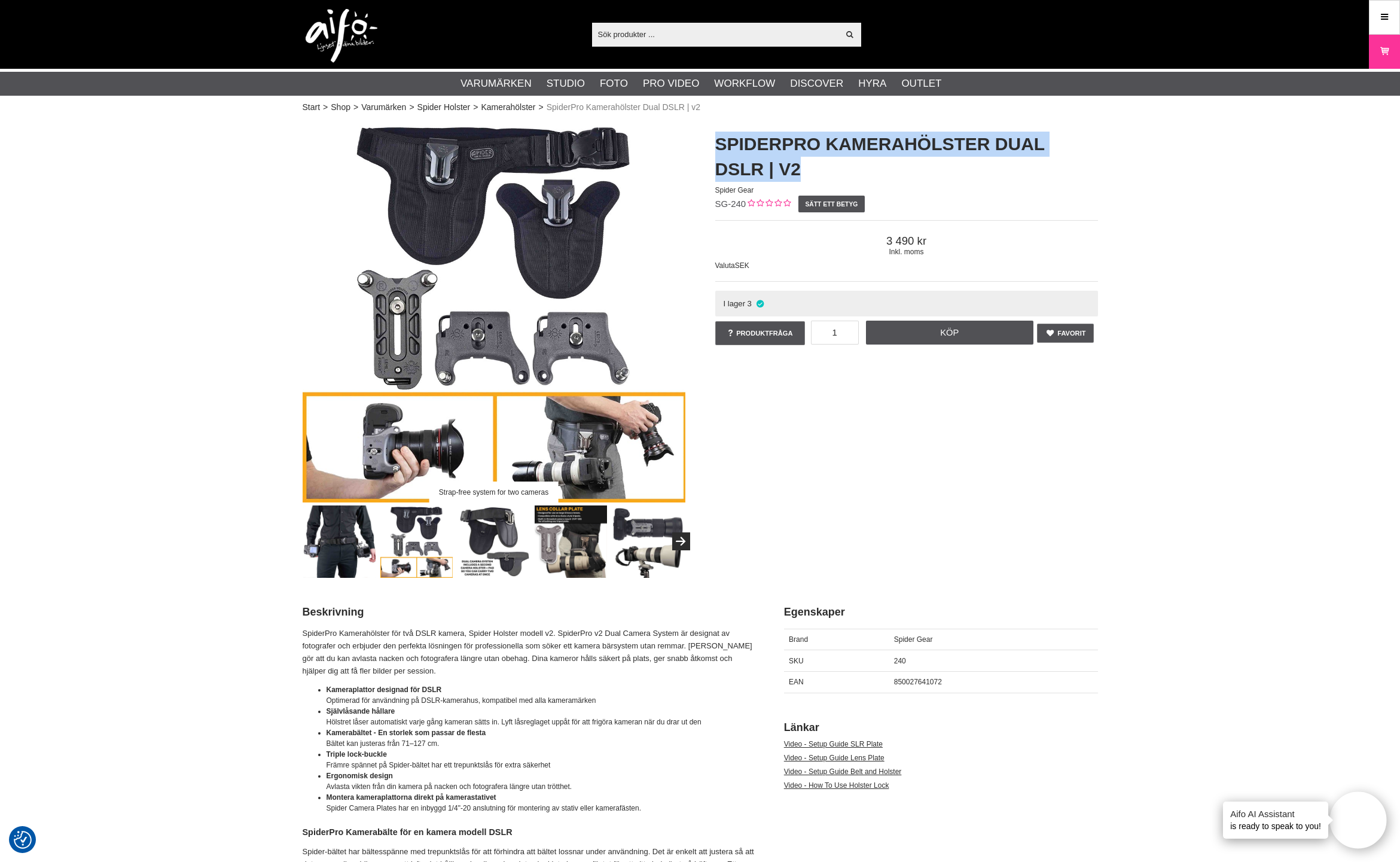
drag, startPoint x: 718, startPoint y: 144, endPoint x: 979, endPoint y: 159, distance: 261.4
click at [987, 158] on h1 "SpiderPro Kamerahölster Dual DSLR | v2" at bounding box center [907, 156] width 383 height 50
click at [520, 109] on link "Kamerahölster" at bounding box center [508, 107] width 55 height 13
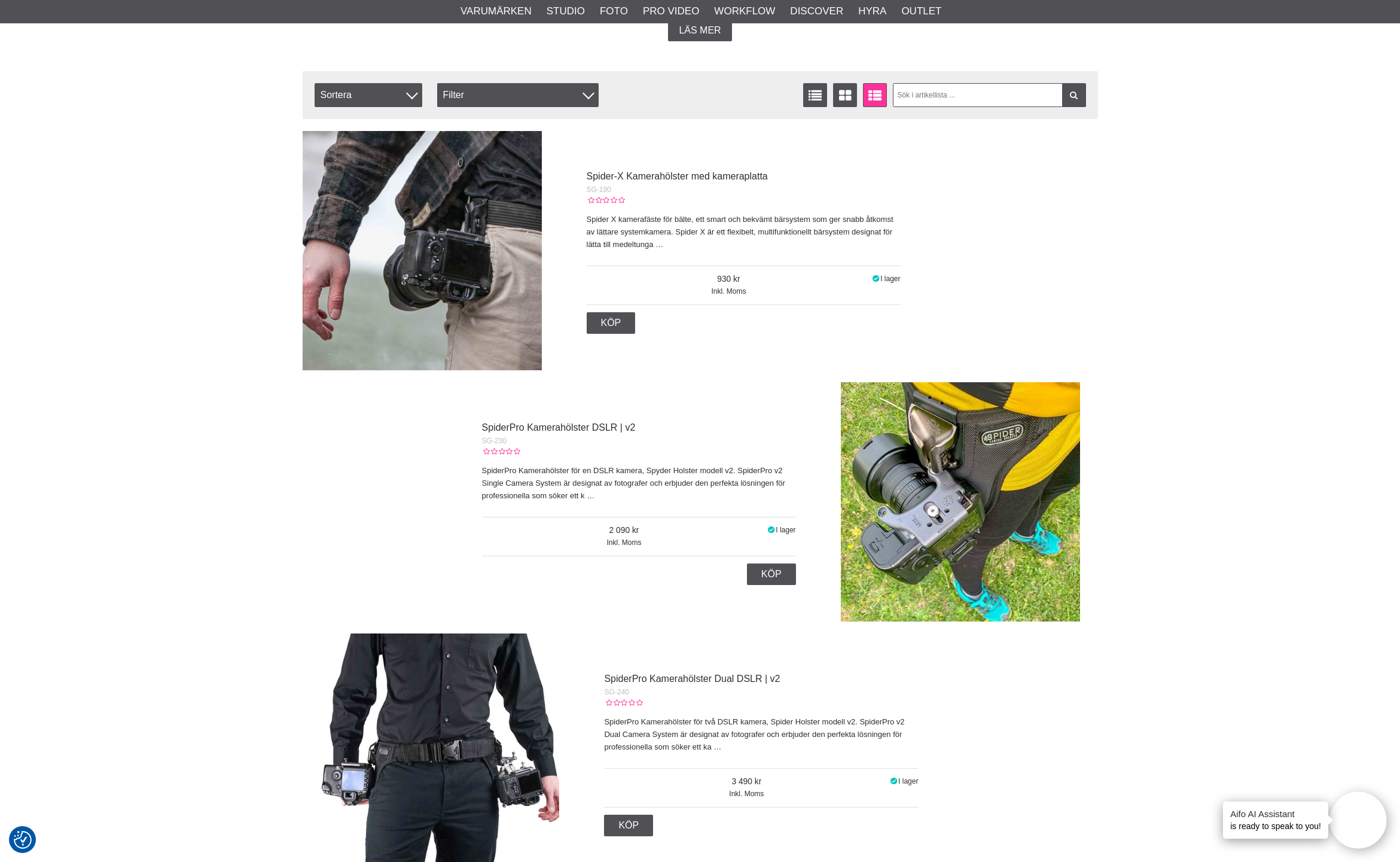
scroll to position [662, 0]
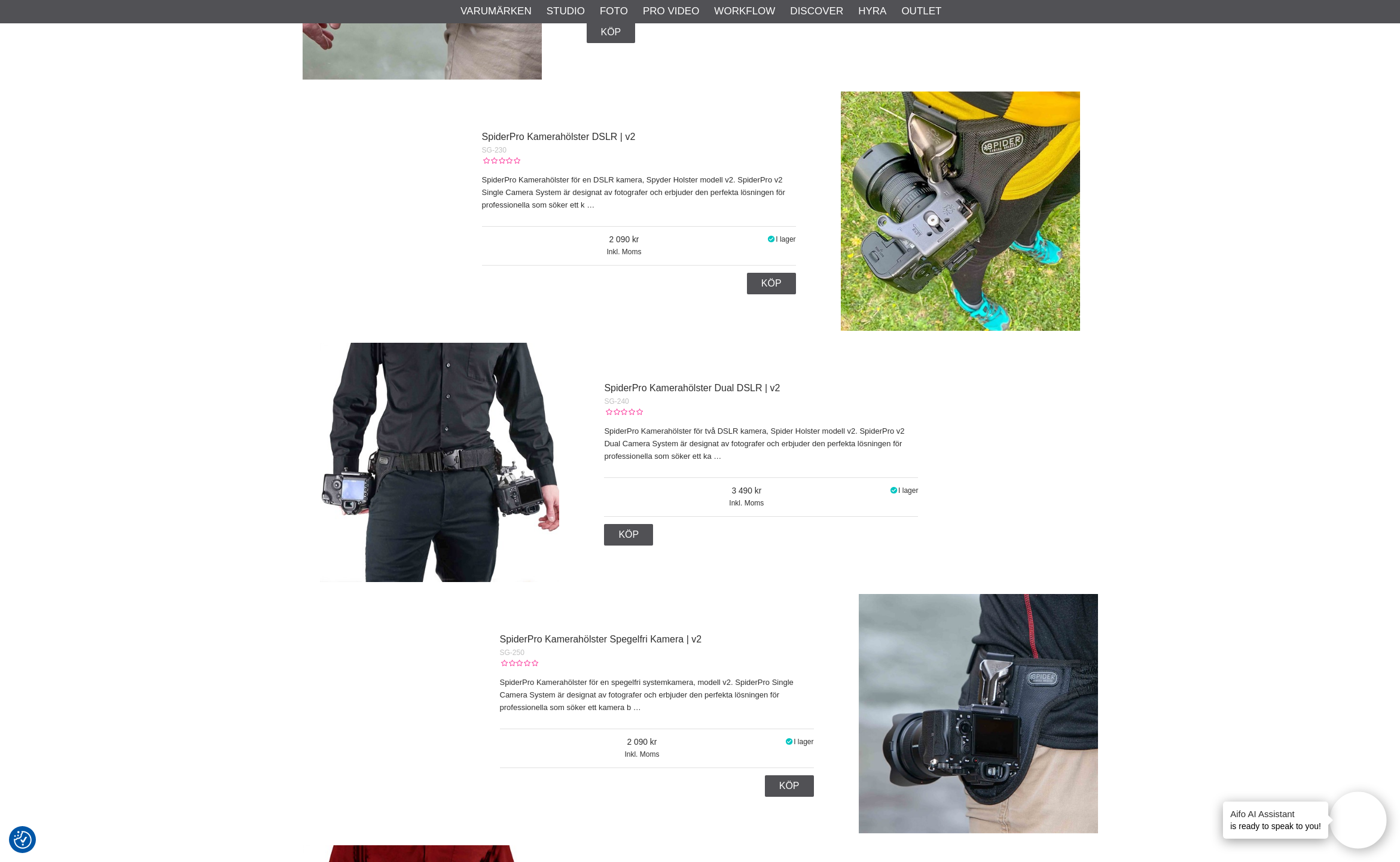
click at [648, 631] on div "SpiderPro Kamerahölster Spegelfri Kamera | v2" at bounding box center [657, 639] width 314 height 16
click at [643, 641] on link "SpiderPro Kamerahölster Spegelfri Kamera | v2" at bounding box center [601, 639] width 202 height 10
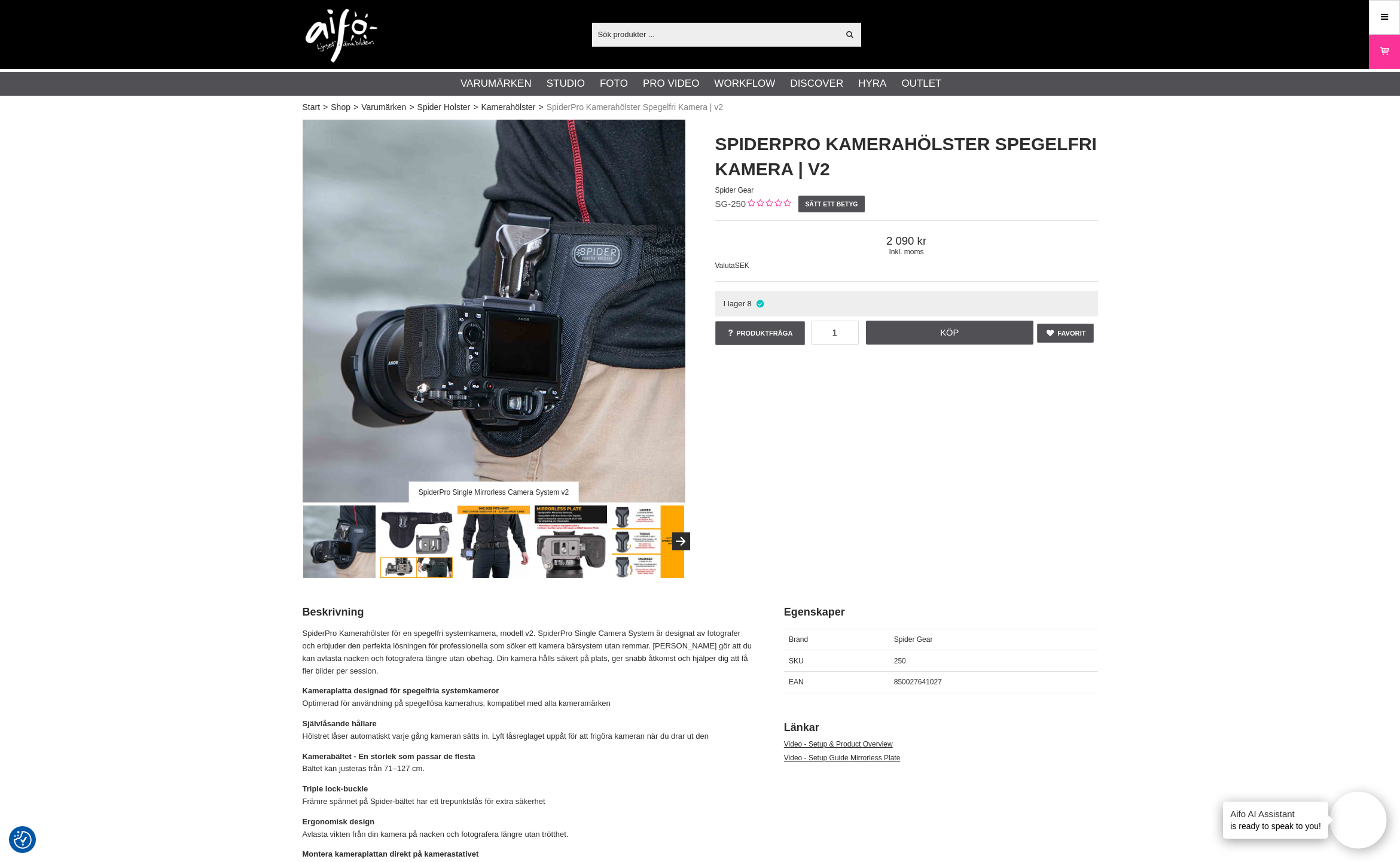
click at [576, 539] on img at bounding box center [571, 541] width 72 height 72
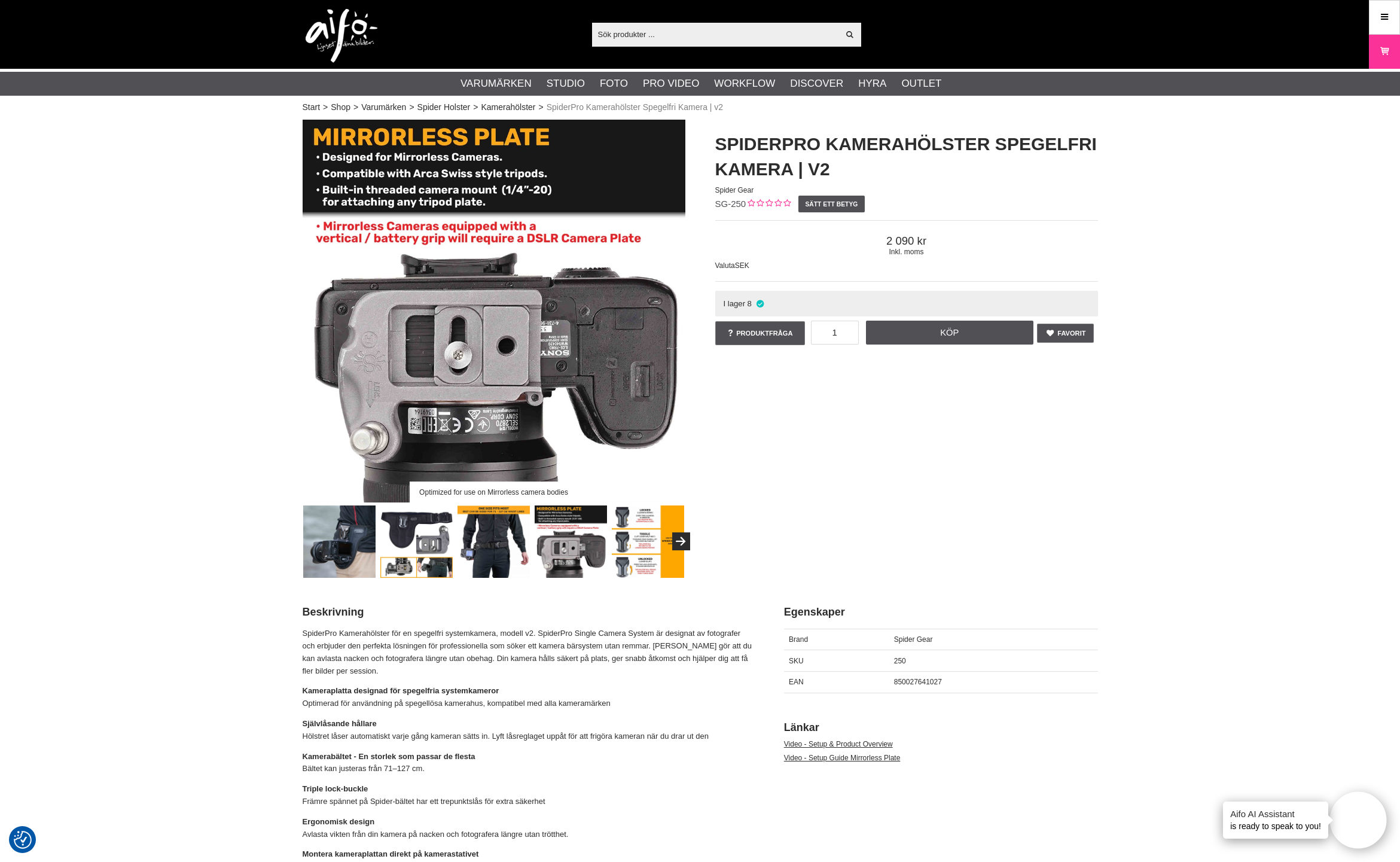
click at [518, 537] on img at bounding box center [493, 541] width 72 height 72
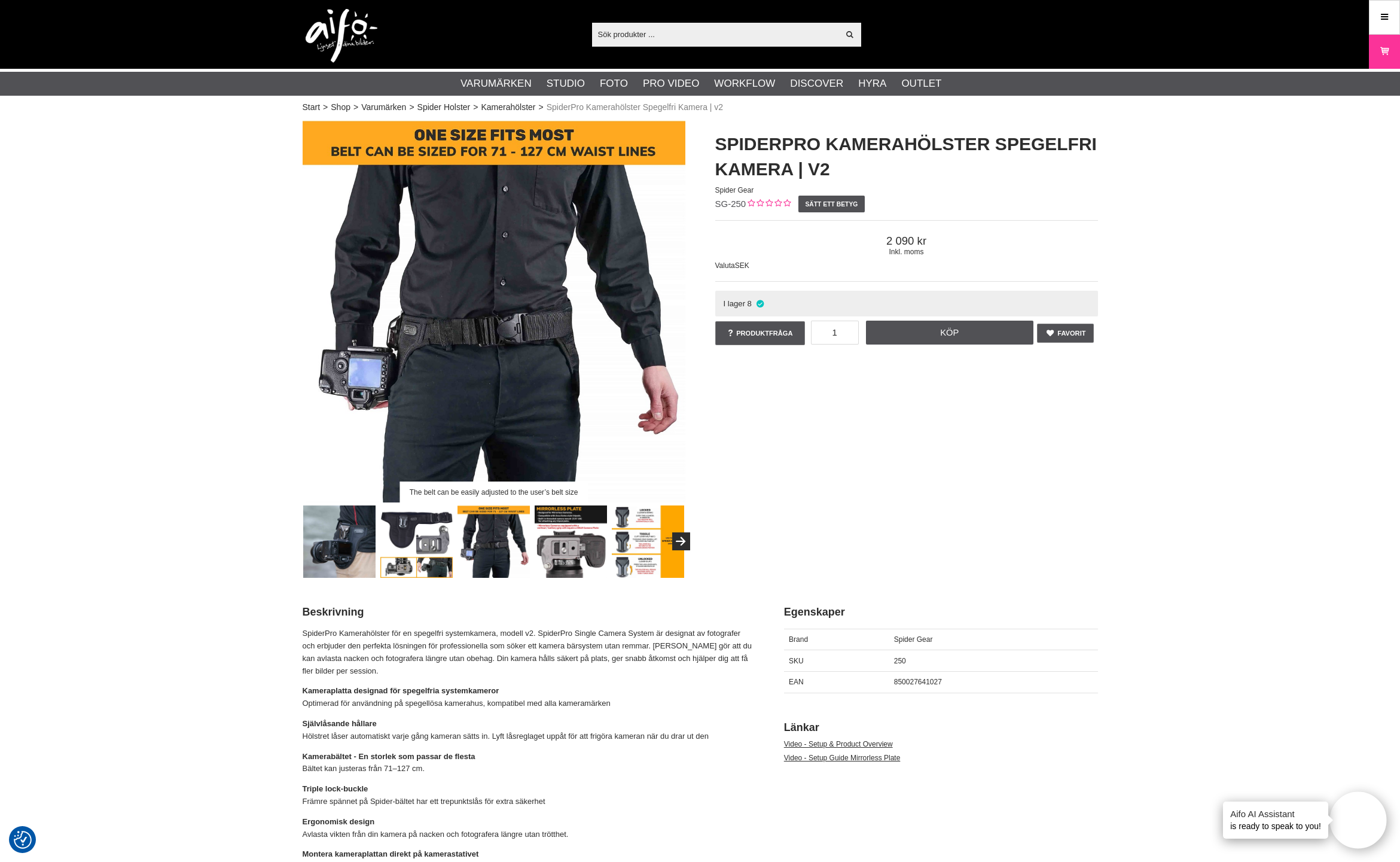
click at [430, 534] on img at bounding box center [416, 541] width 72 height 72
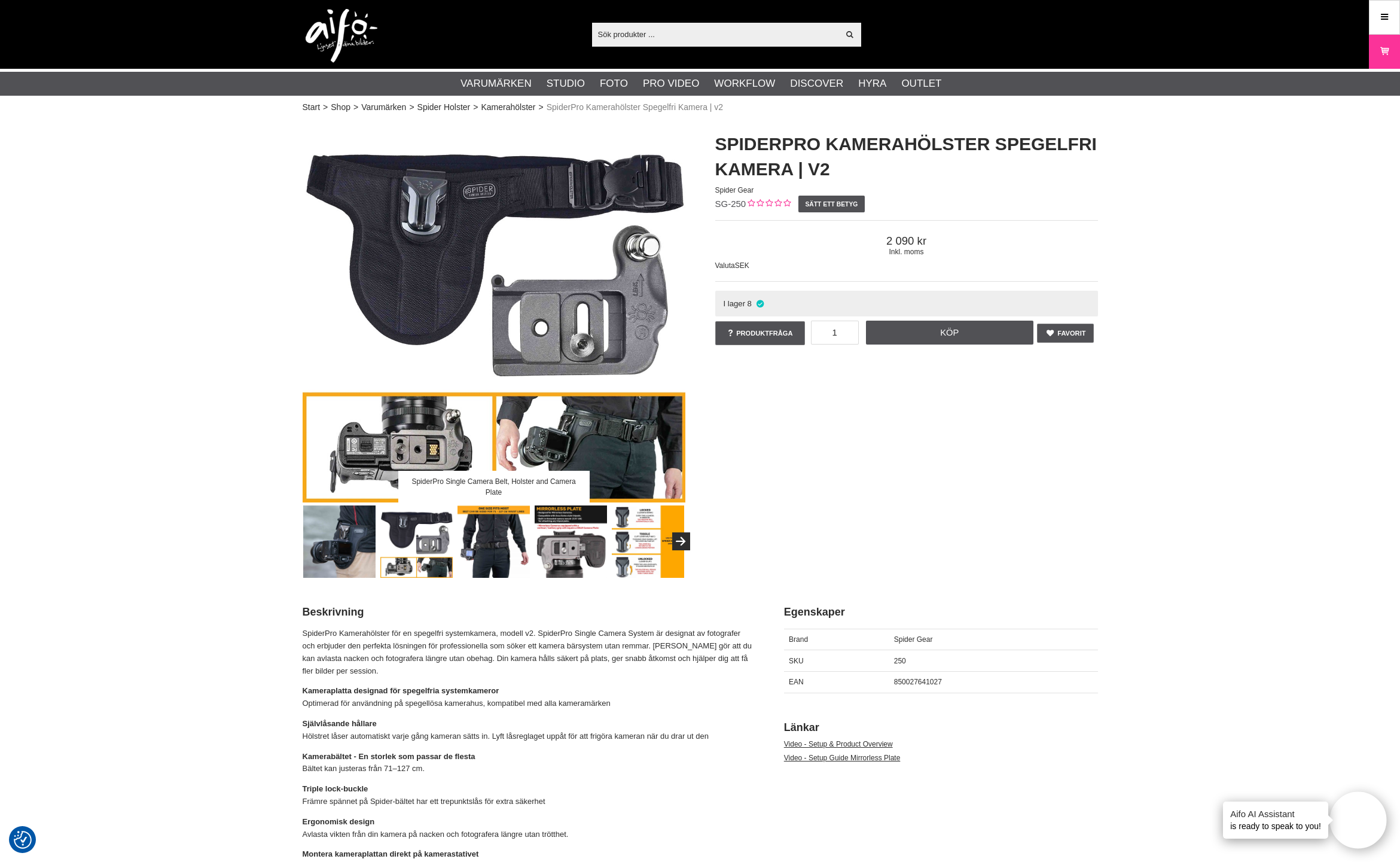
click at [648, 546] on img at bounding box center [648, 541] width 72 height 72
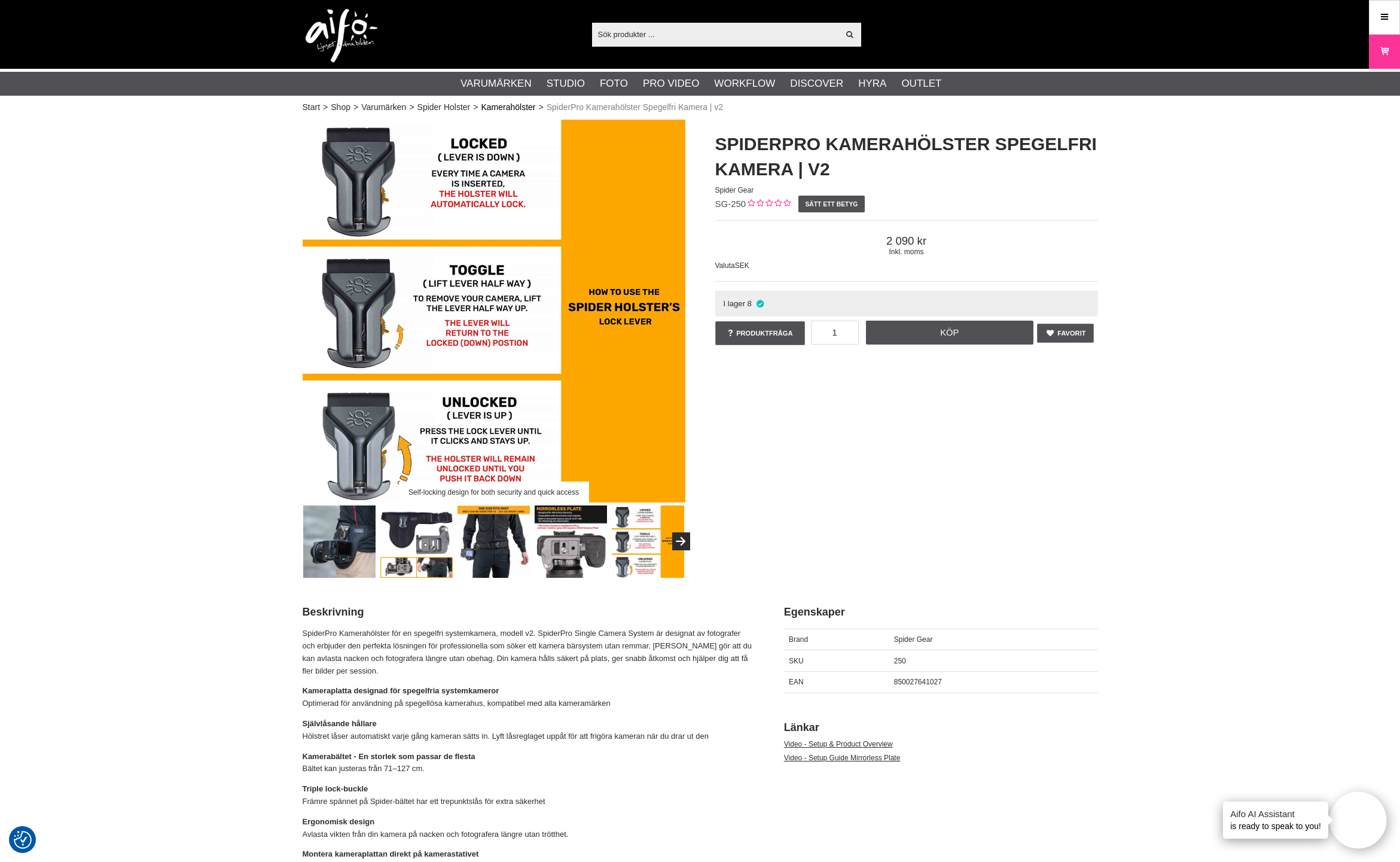
click at [500, 106] on link "Kamerahölster" at bounding box center [508, 107] width 55 height 13
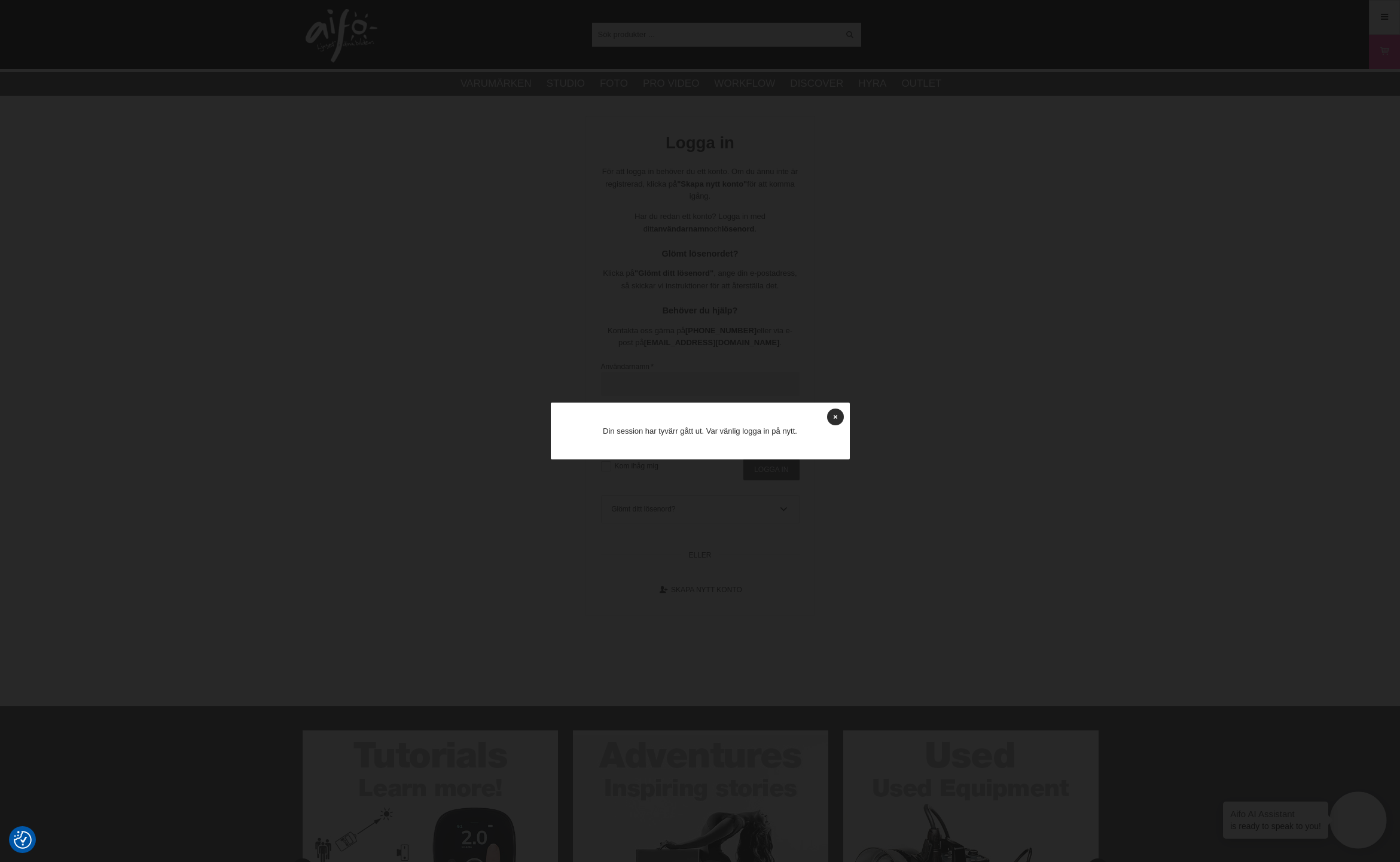
type input "Hansbw"
click at [834, 414] on icon at bounding box center [835, 416] width 4 height 7
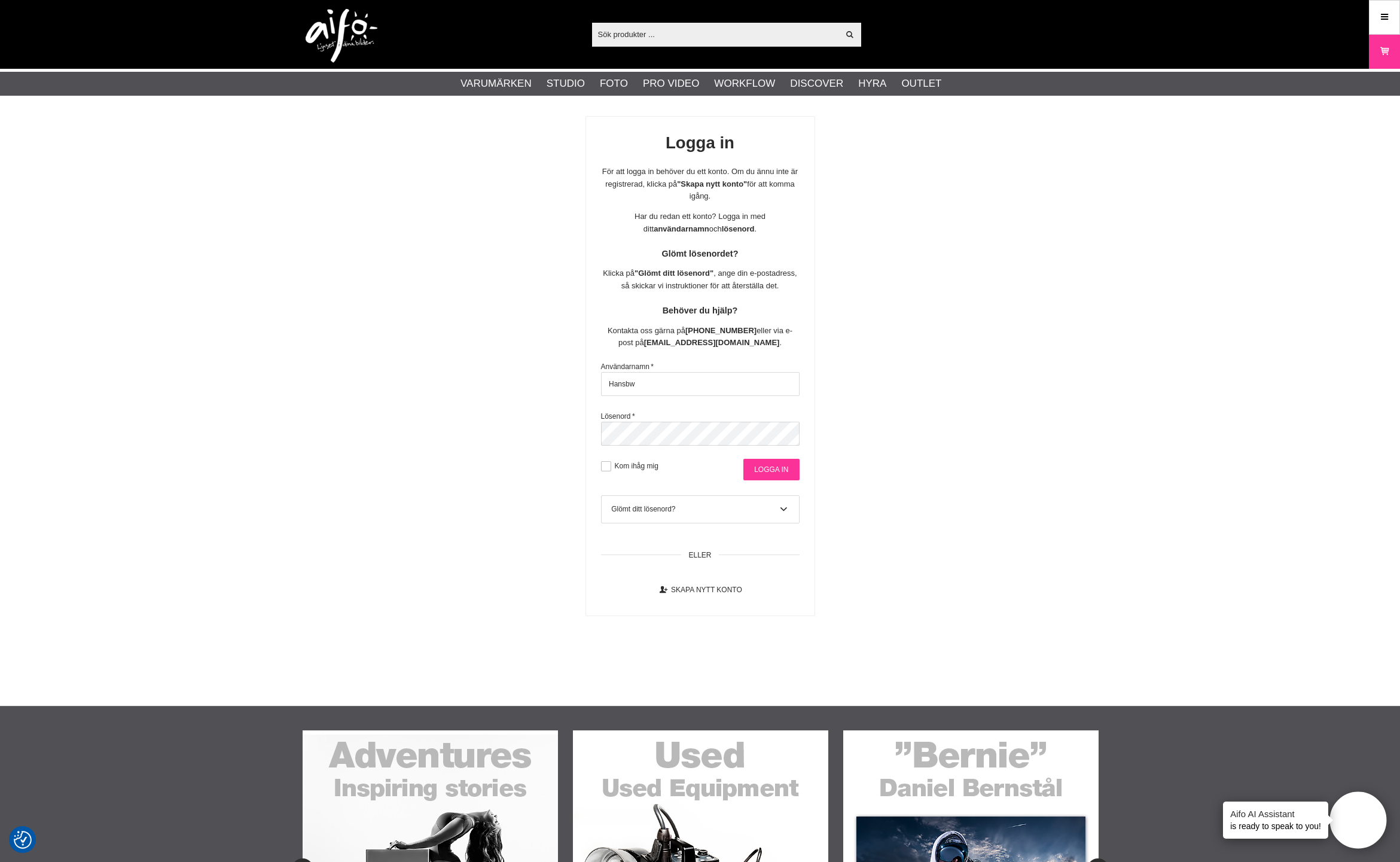
click at [772, 463] on input "Logga in" at bounding box center [771, 469] width 56 height 22
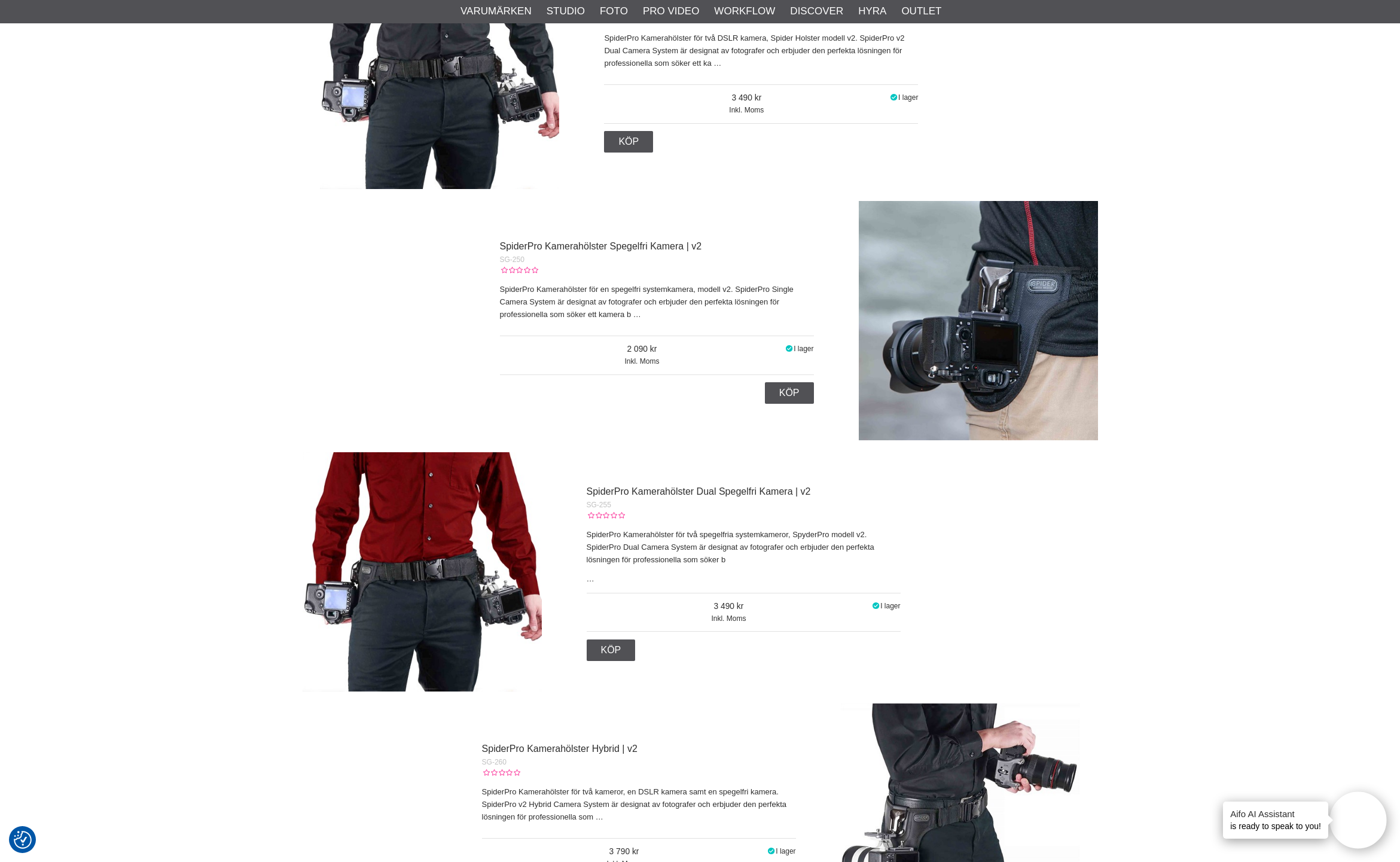
scroll to position [1101, 0]
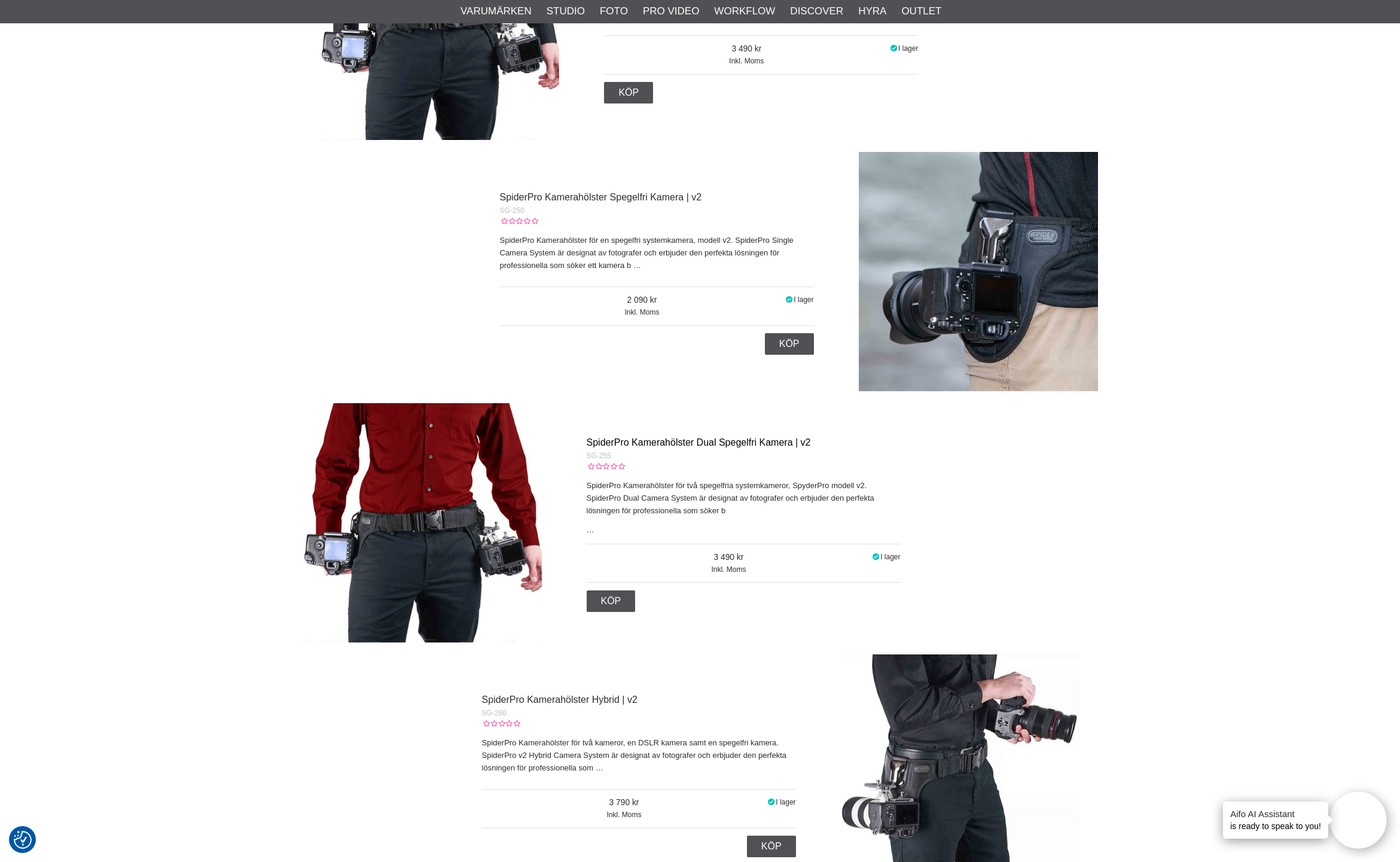
click at [666, 442] on link "SpiderPro Kamerahölster Dual Spegelfri Kamera | v2" at bounding box center [699, 442] width 224 height 10
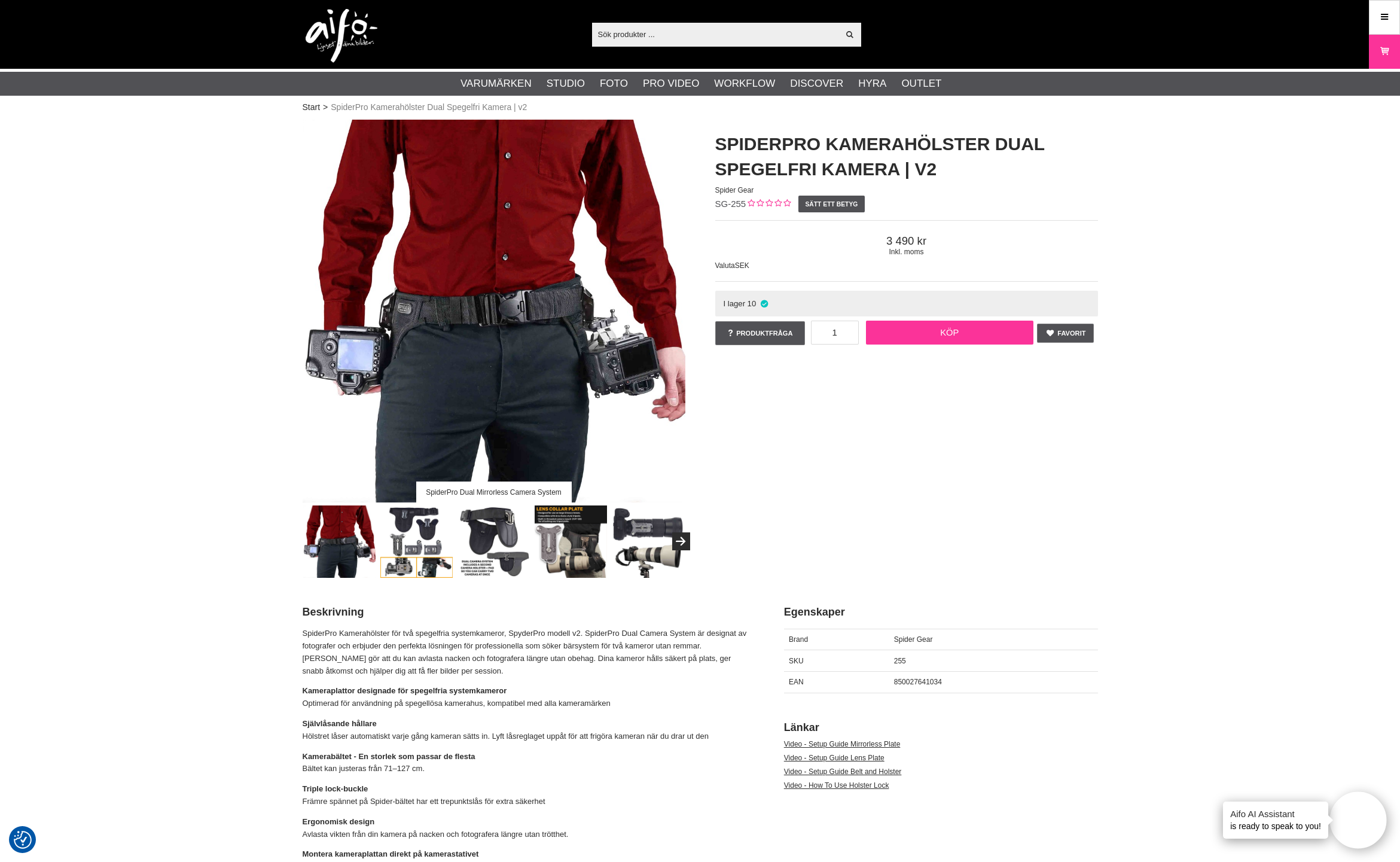
click at [940, 328] on link "Köp" at bounding box center [950, 332] width 167 height 24
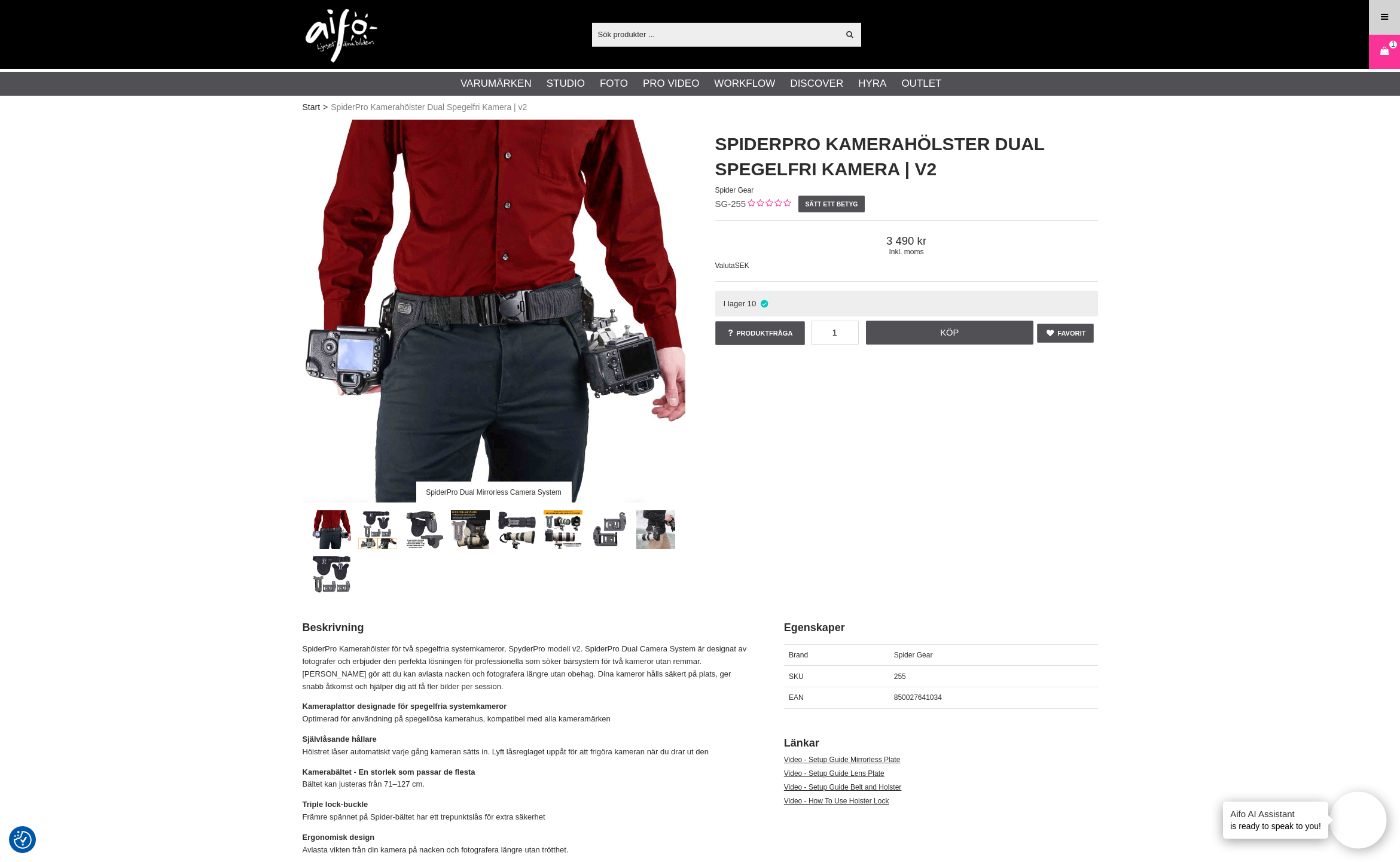
click at [1387, 12] on icon at bounding box center [1385, 18] width 11 height 13
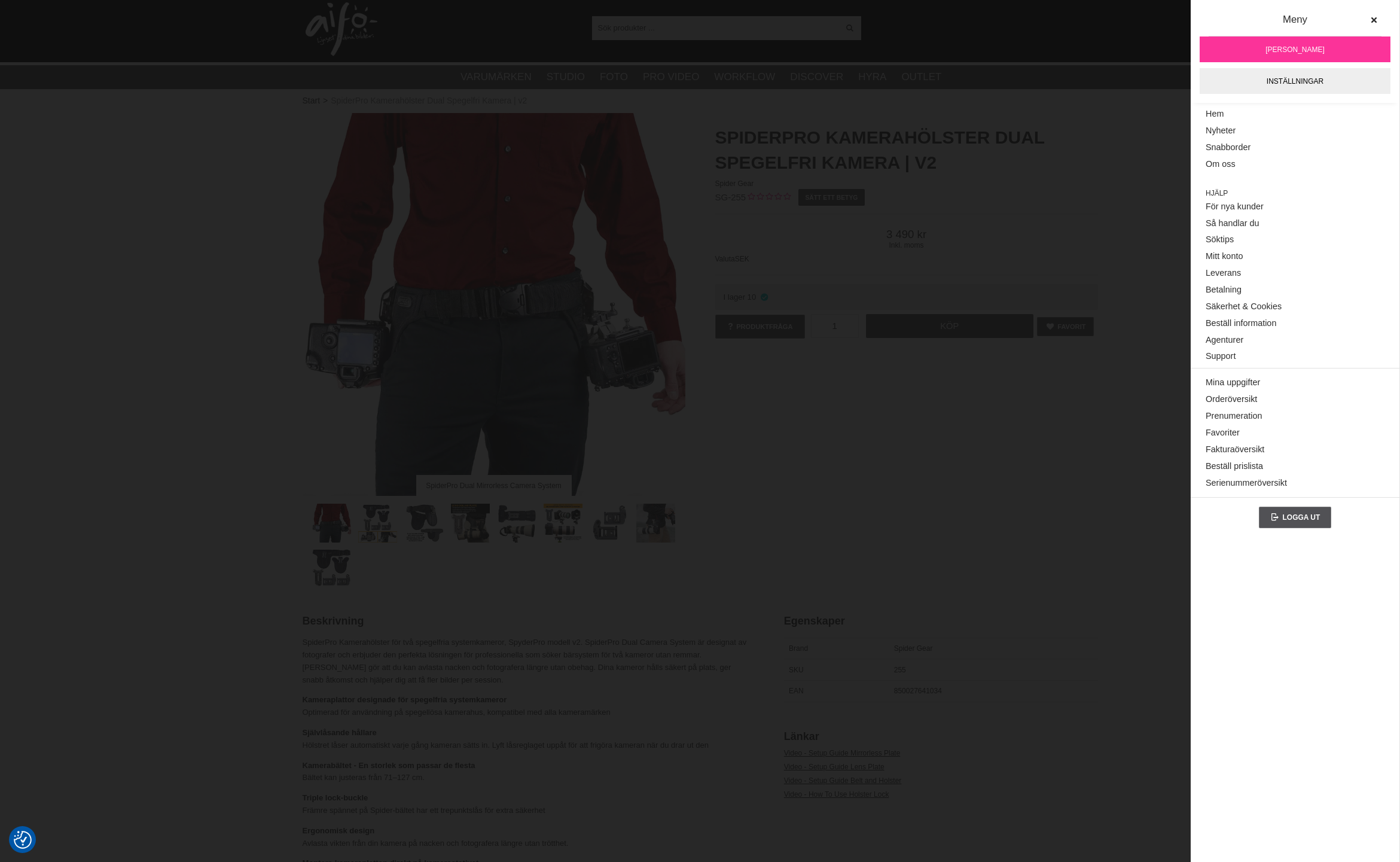
scroll to position [8, 0]
click at [1266, 51] on span "Hans Bengtsson Wachner" at bounding box center [1295, 50] width 59 height 11
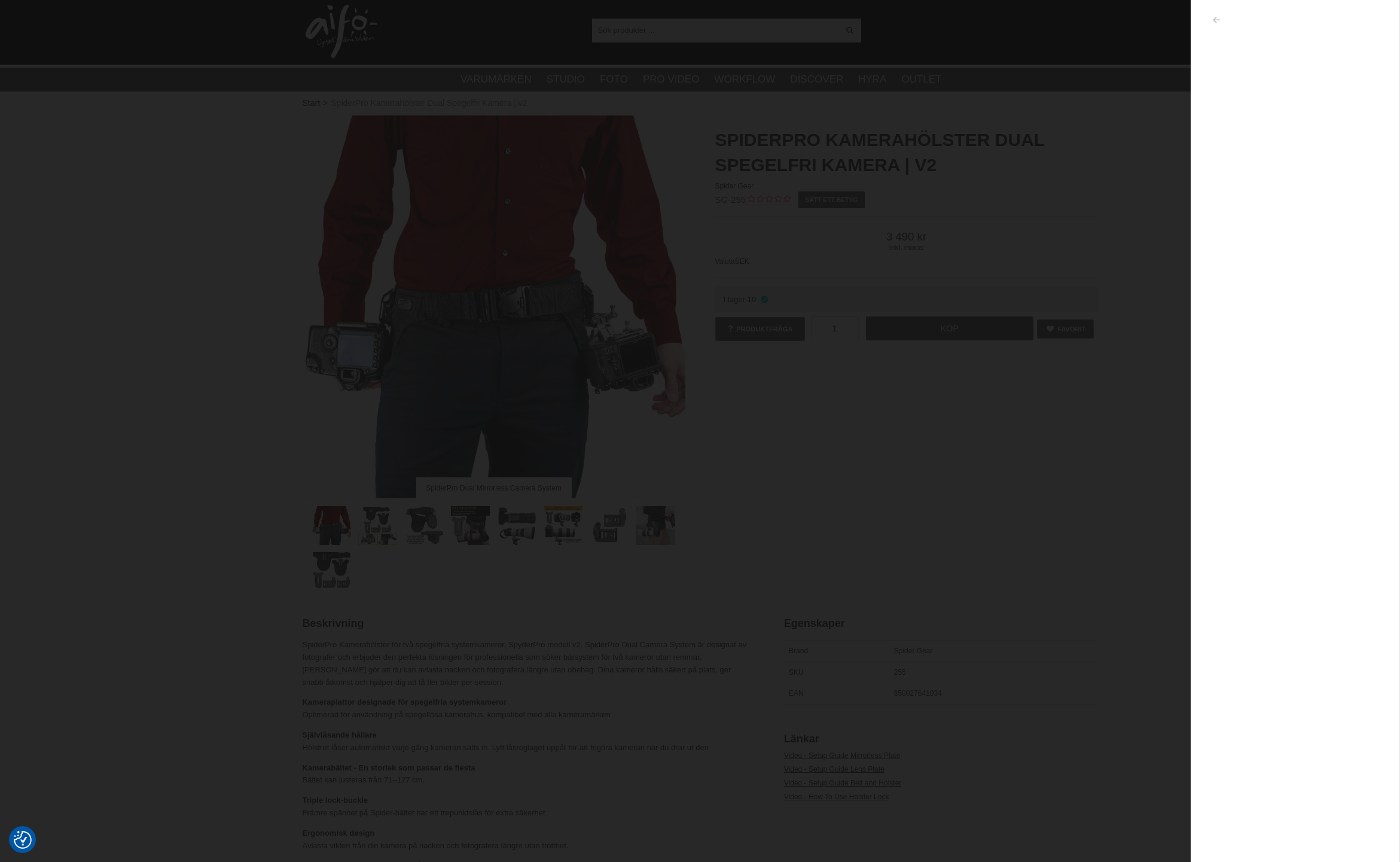
scroll to position [3, 1]
click at [1215, 21] on icon "button" at bounding box center [1216, 21] width 10 height 8
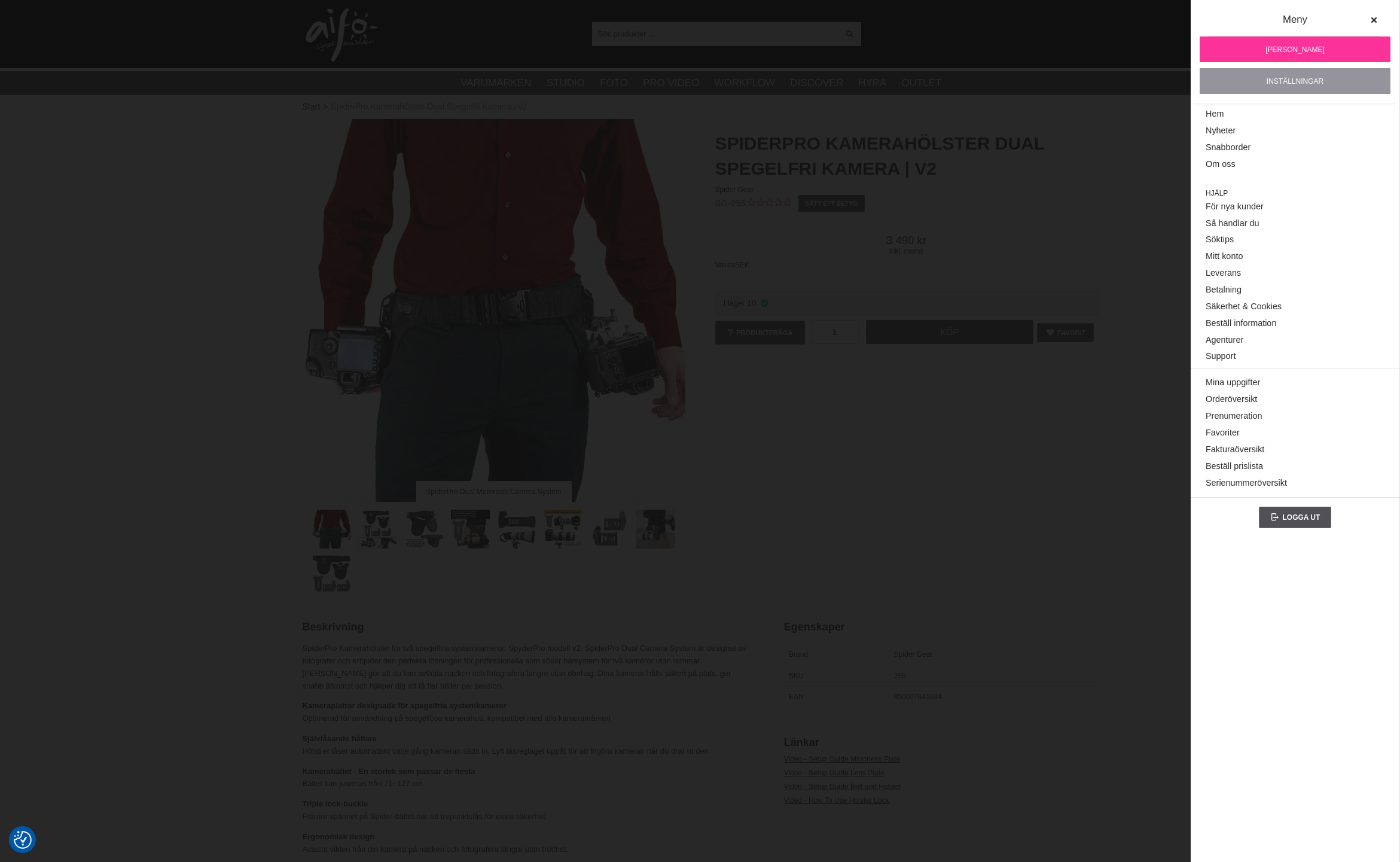
click at [1279, 81] on link "Inställningar" at bounding box center [1295, 81] width 191 height 25
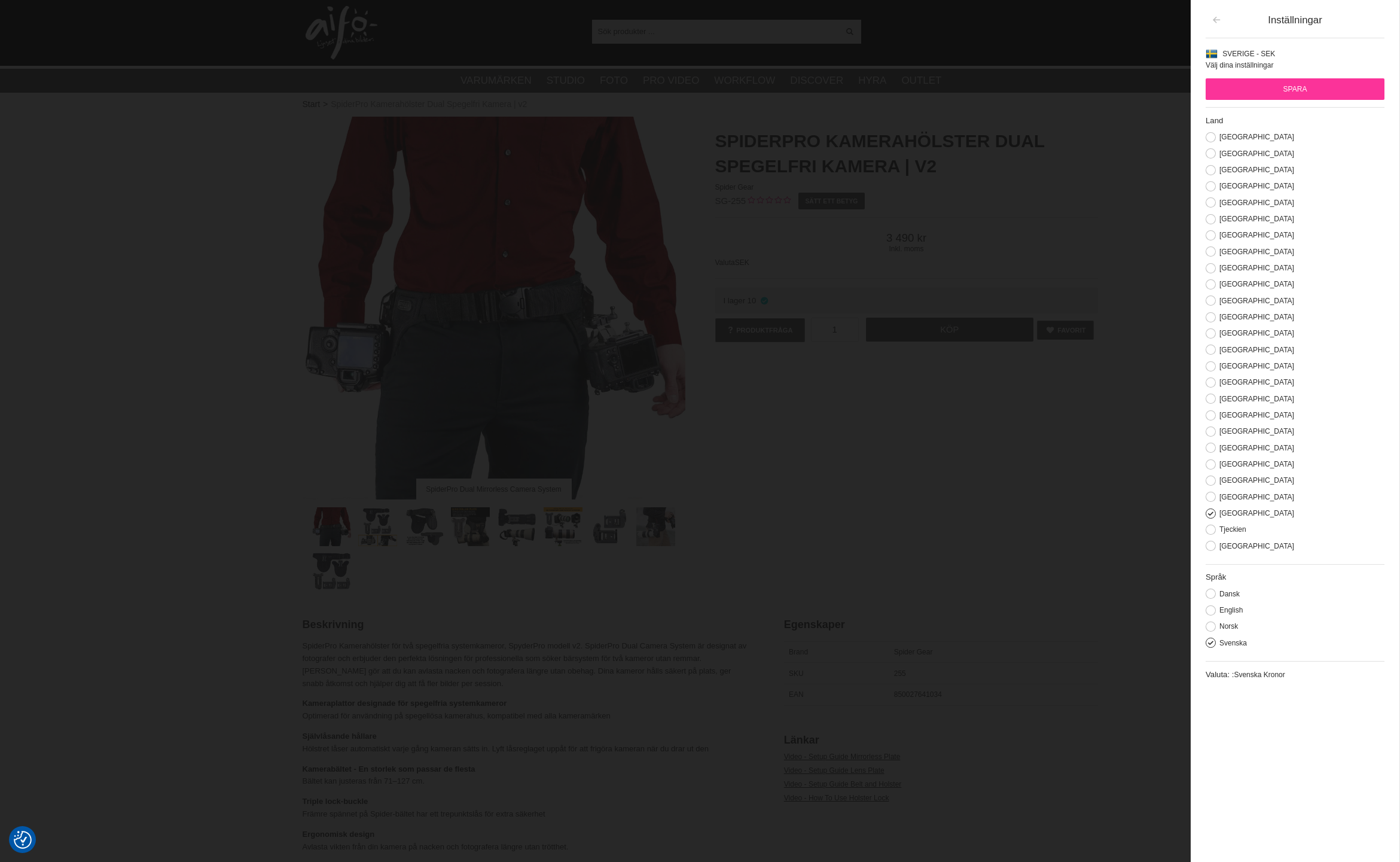
click at [1216, 24] on icon "button" at bounding box center [1216, 21] width 10 height 8
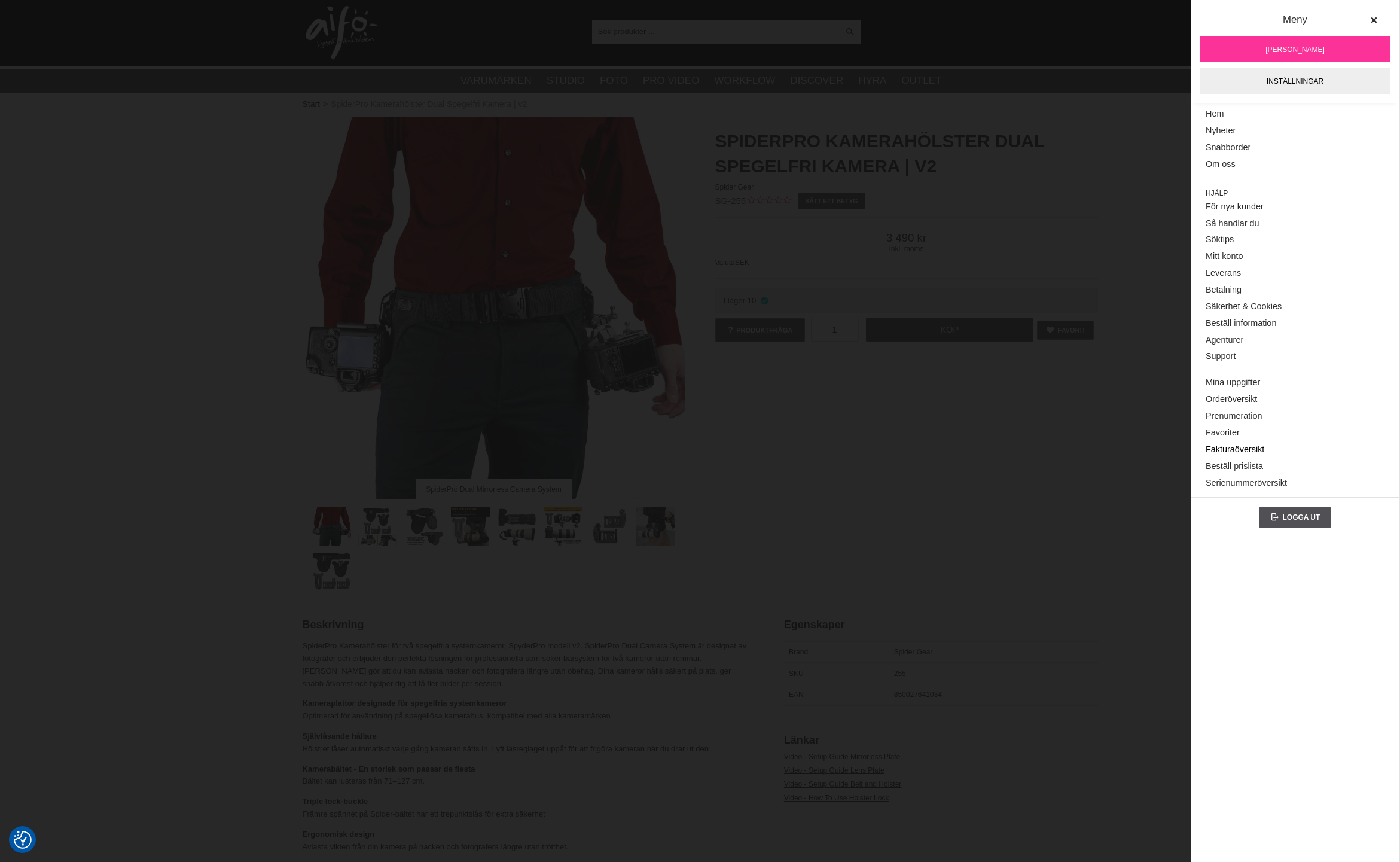
scroll to position [3, 0]
click at [1248, 376] on link "Mina uppgifter" at bounding box center [1295, 383] width 179 height 17
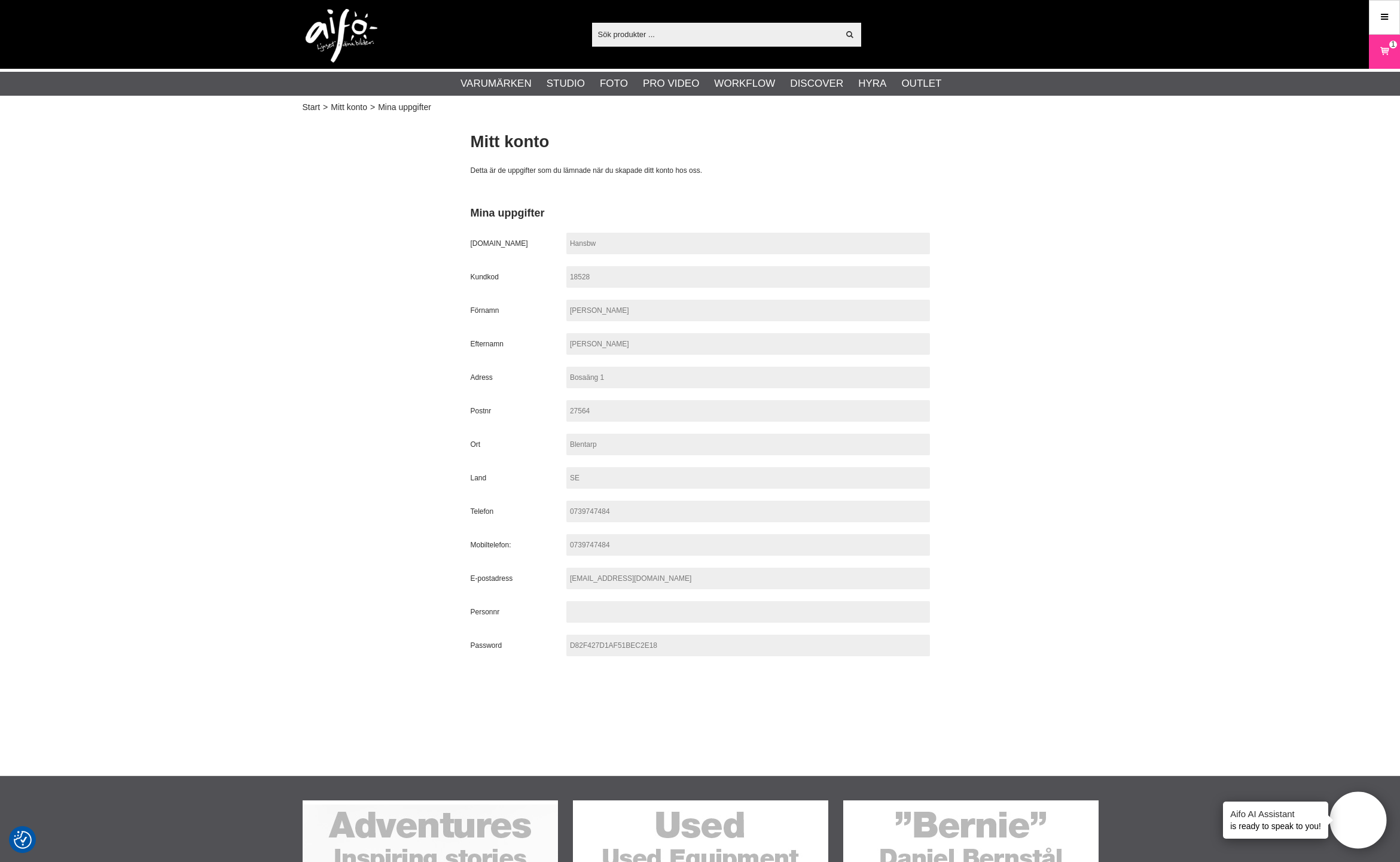
click at [631, 340] on span "[PERSON_NAME]" at bounding box center [748, 344] width 363 height 22
click at [637, 342] on span "[PERSON_NAME]" at bounding box center [748, 344] width 363 height 22
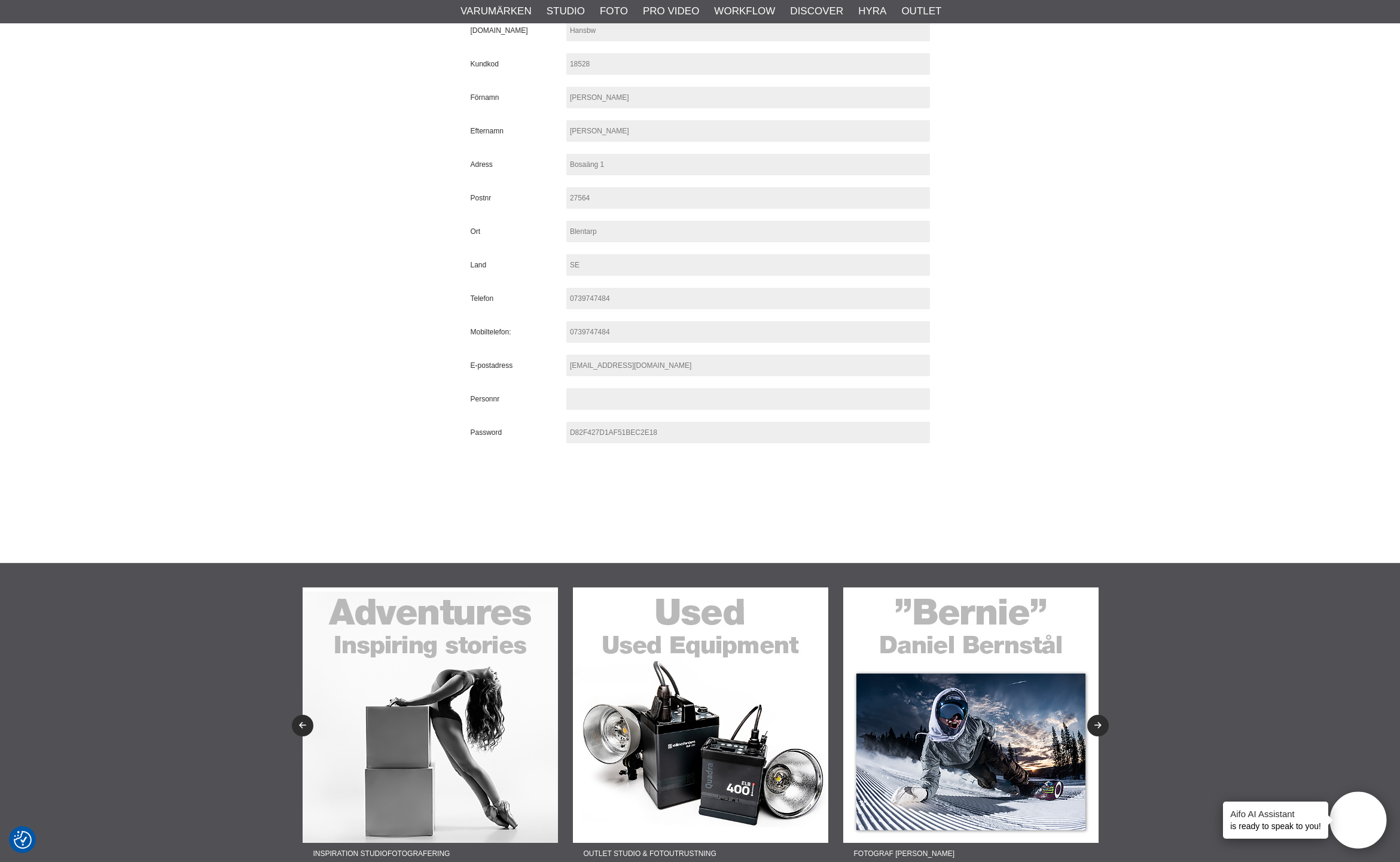
scroll to position [162, 0]
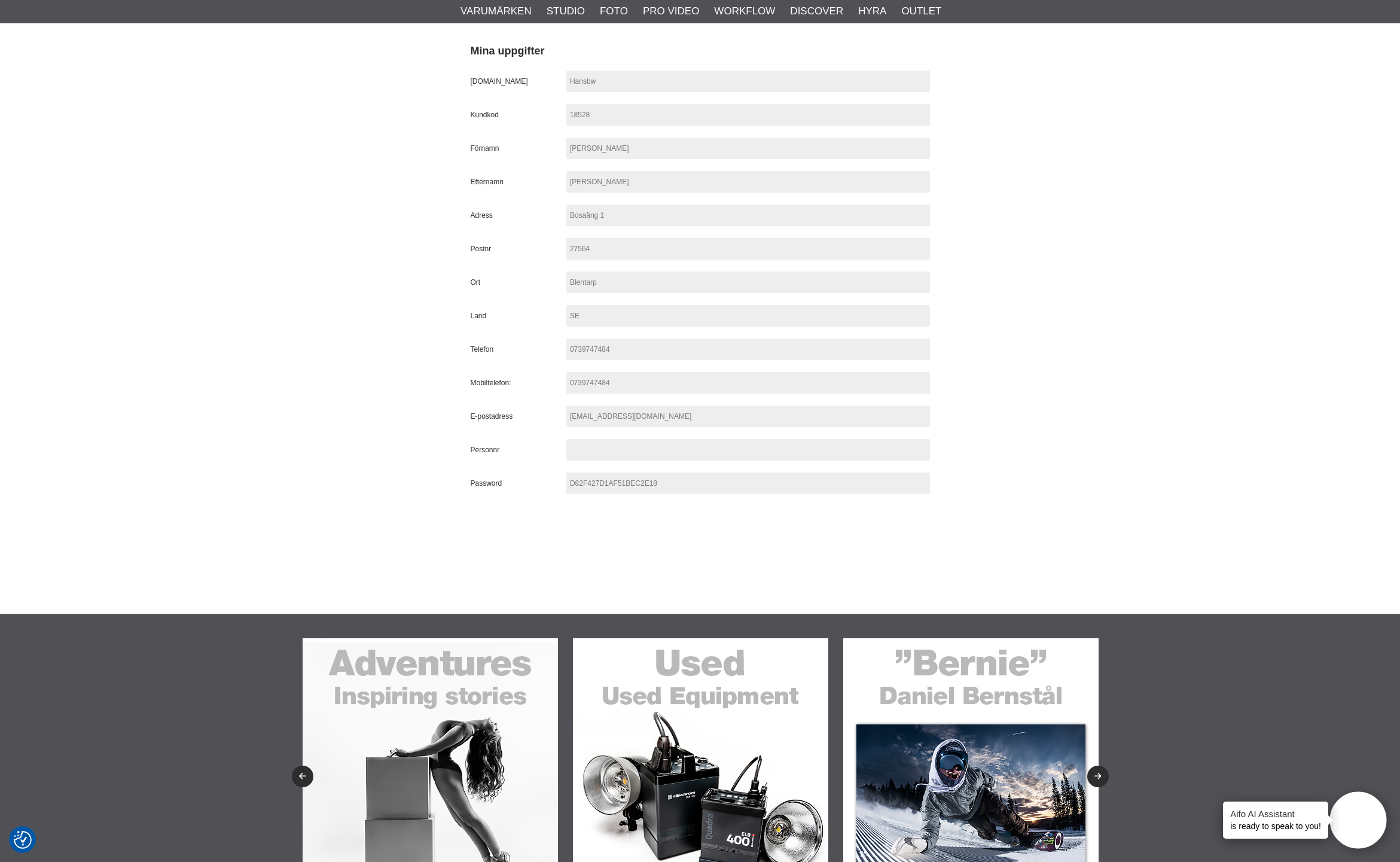
click at [621, 259] on span "27564" at bounding box center [748, 249] width 363 height 22
click at [619, 253] on span "27564" at bounding box center [748, 249] width 363 height 22
click at [616, 248] on span "27564" at bounding box center [748, 249] width 363 height 22
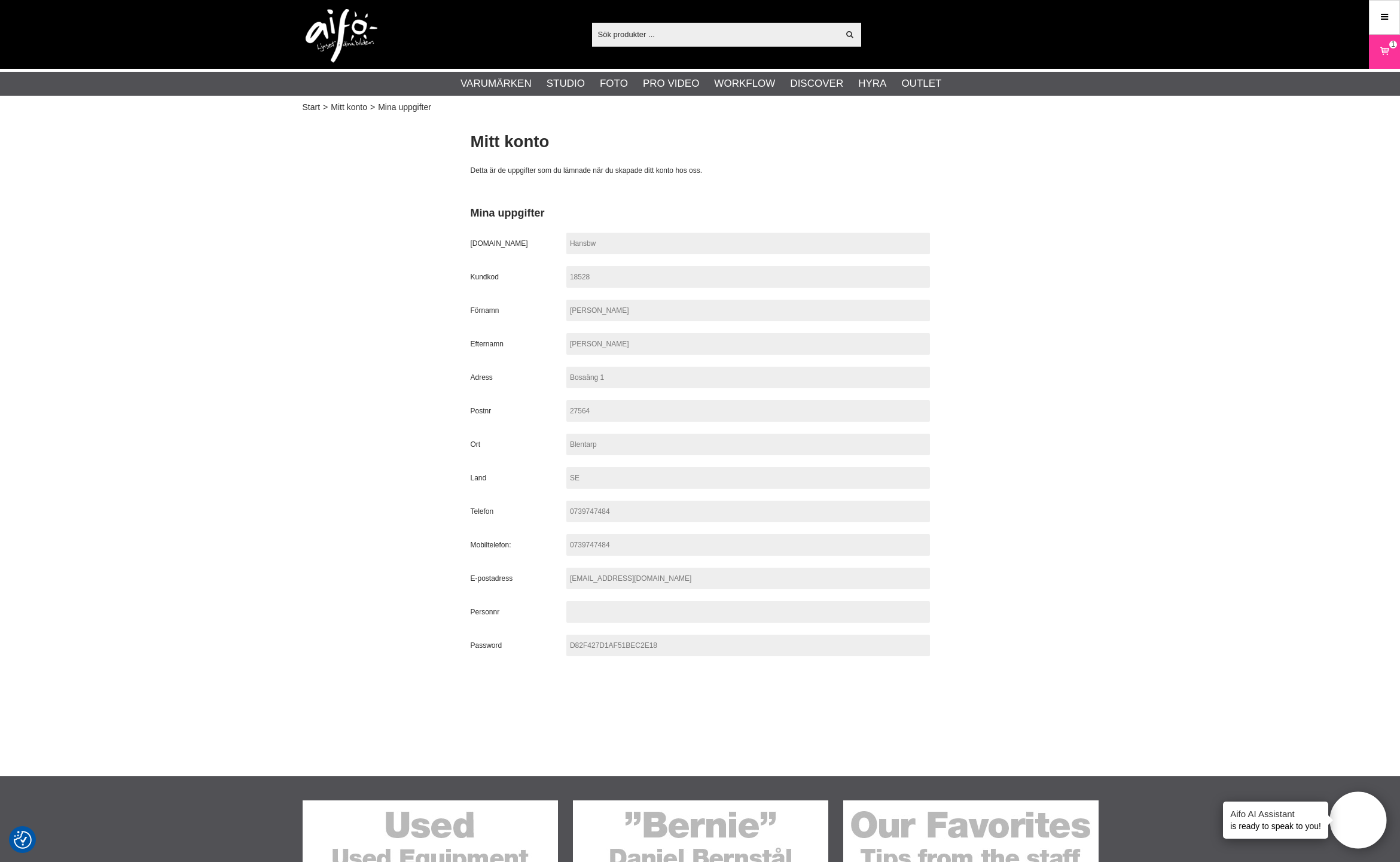
scroll to position [-1, 0]
drag, startPoint x: 611, startPoint y: 420, endPoint x: 605, endPoint y: 433, distance: 14.3
click at [611, 420] on span "27564" at bounding box center [748, 411] width 363 height 22
click at [605, 438] on span "Blentarp" at bounding box center [748, 445] width 363 height 22
click at [602, 448] on span "Blentarp" at bounding box center [748, 445] width 363 height 22
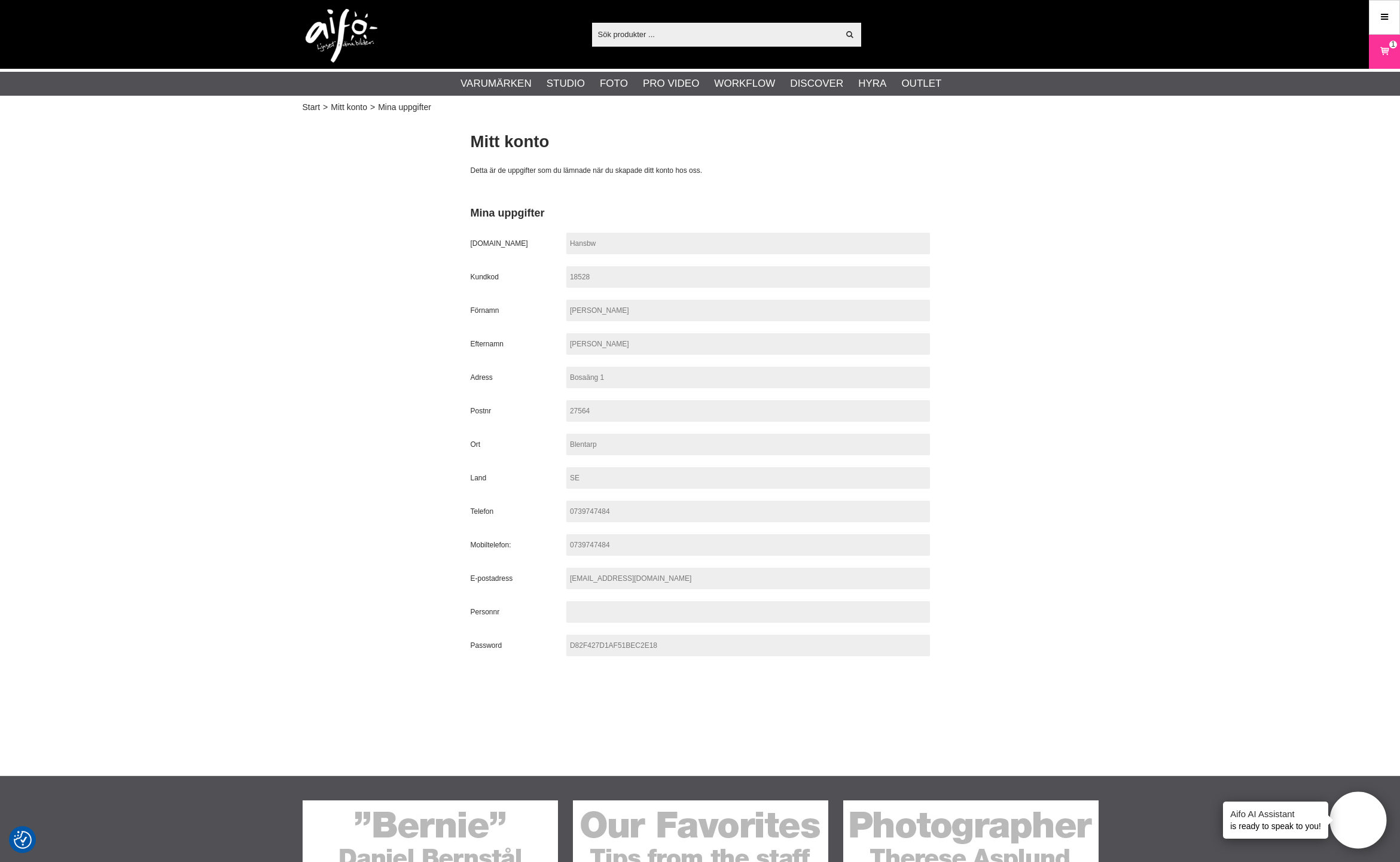
scroll to position [0, 0]
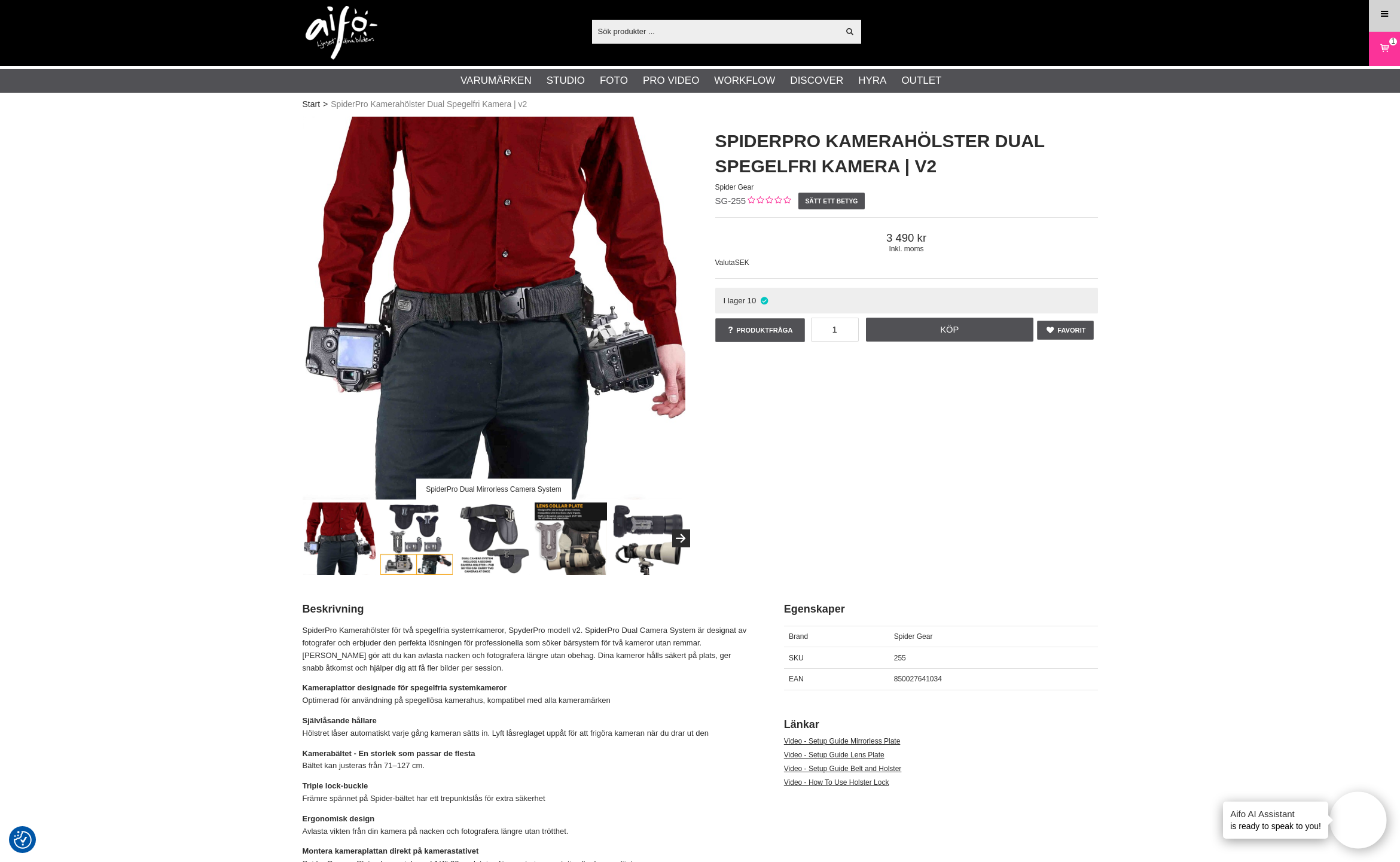
scroll to position [5, 0]
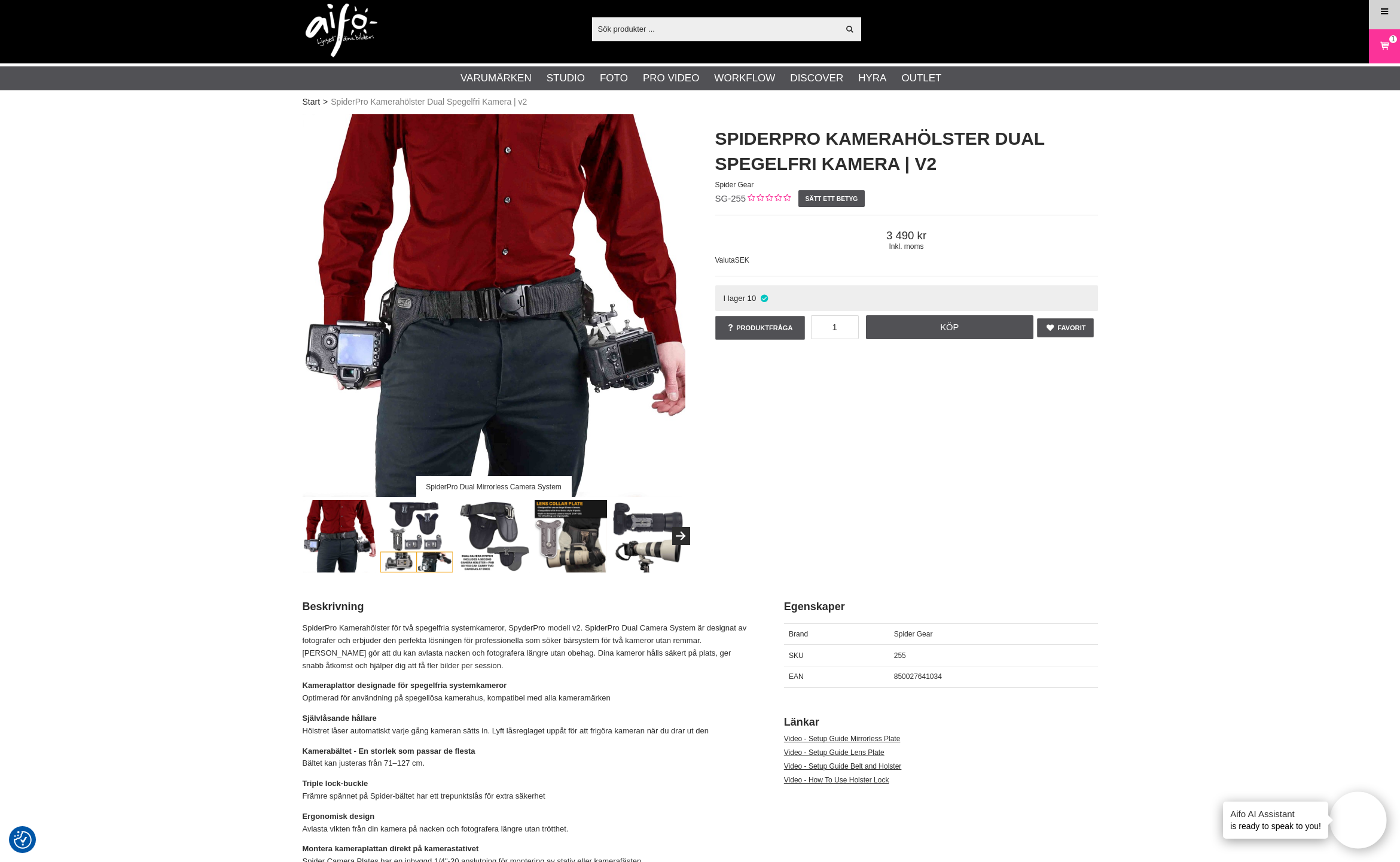
click at [1377, 15] on link "Meny" at bounding box center [1384, 12] width 30 height 28
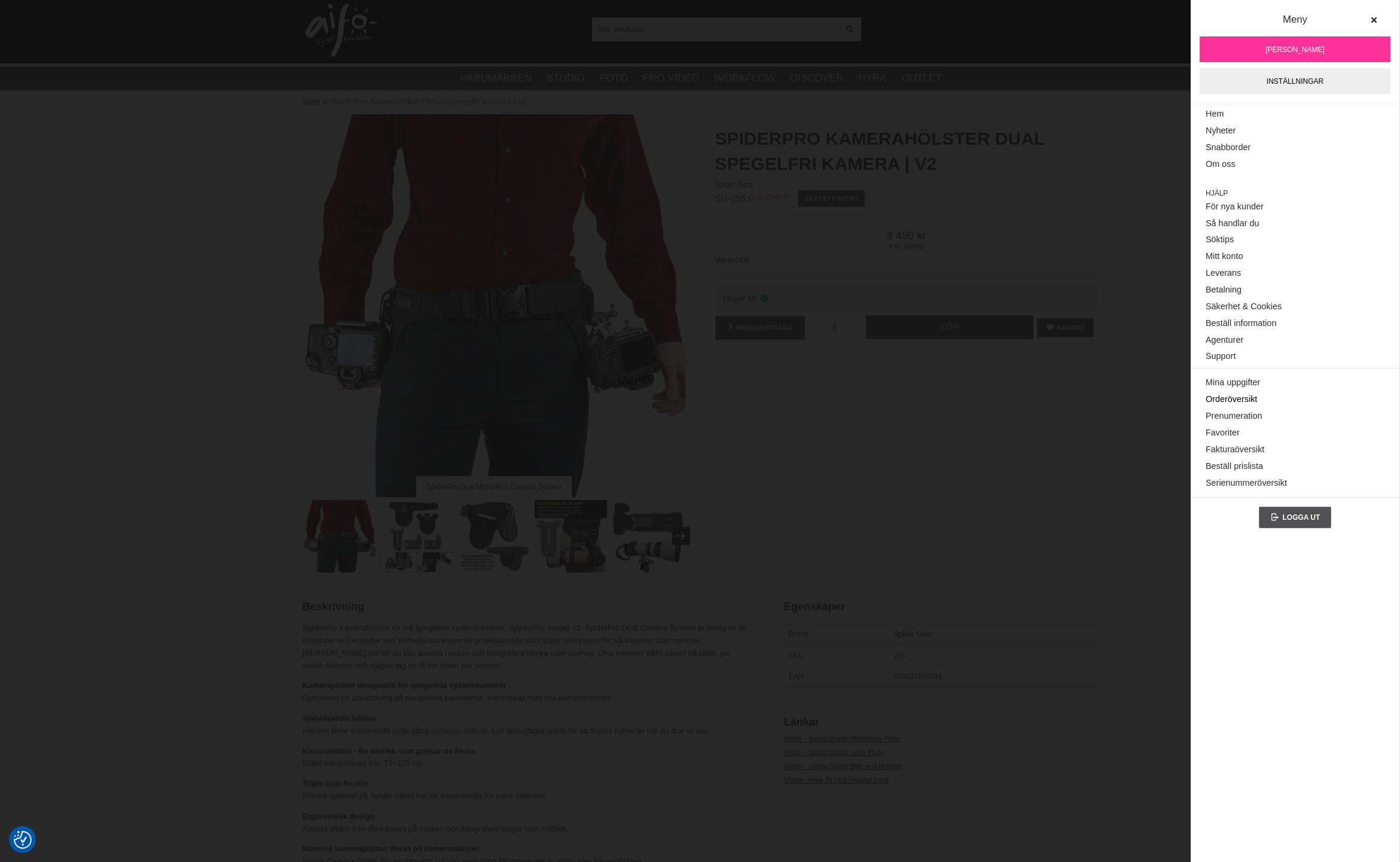
click at [1233, 399] on link "Orderöversikt" at bounding box center [1295, 400] width 179 height 17
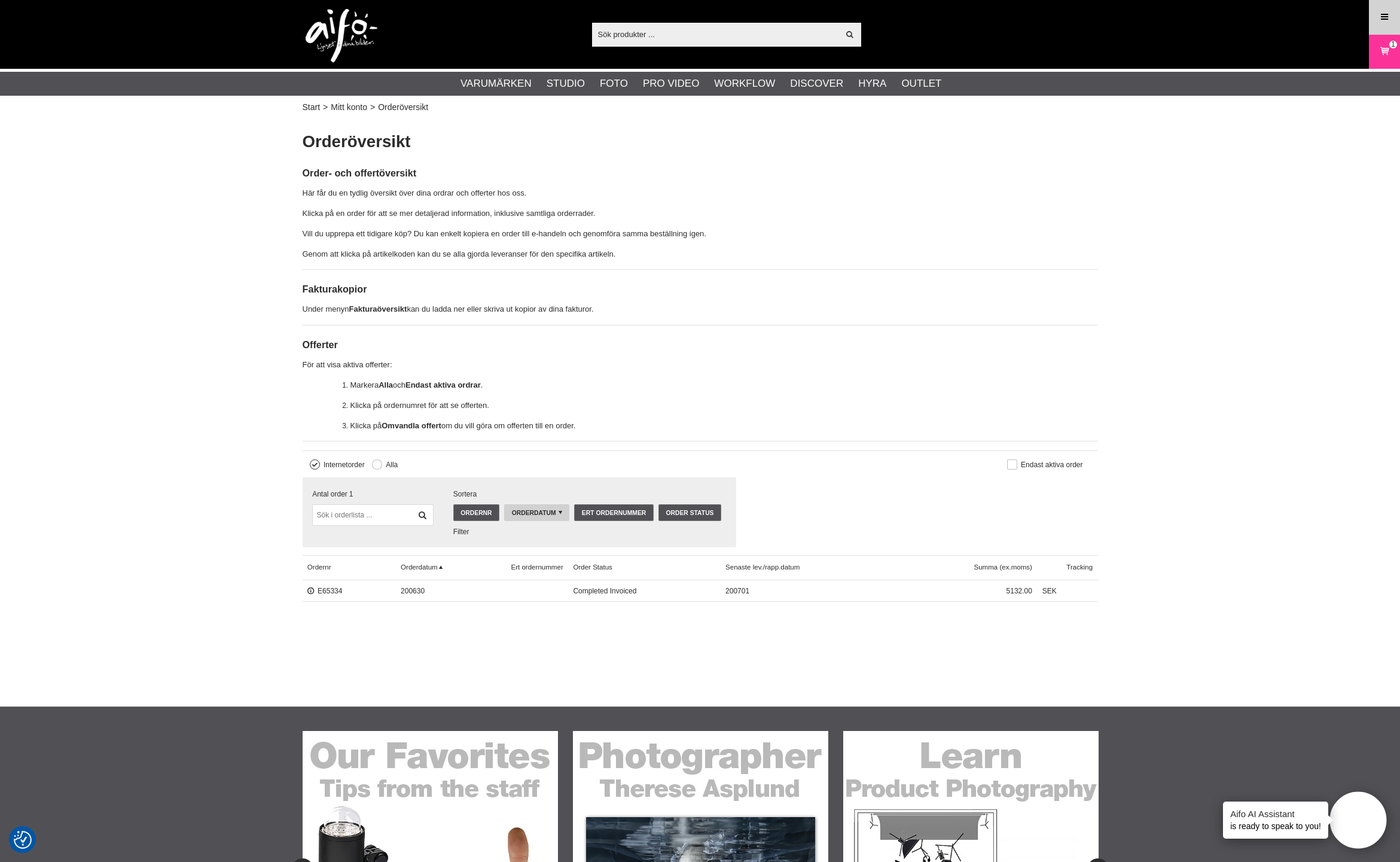
click at [1378, 12] on link "Meny" at bounding box center [1384, 17] width 30 height 28
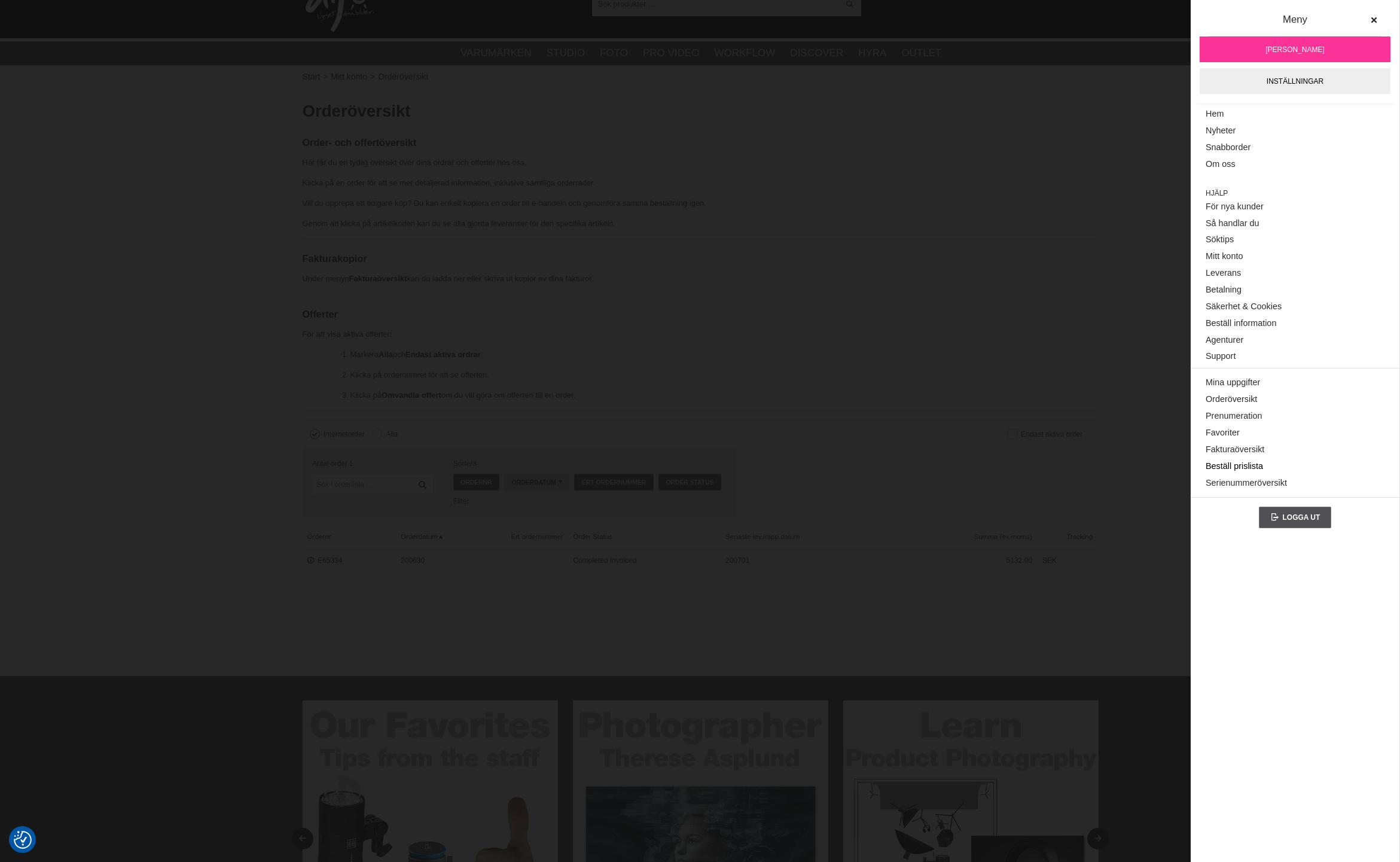
scroll to position [38, 0]
click at [1306, 515] on link "Logga ut" at bounding box center [1295, 517] width 73 height 22
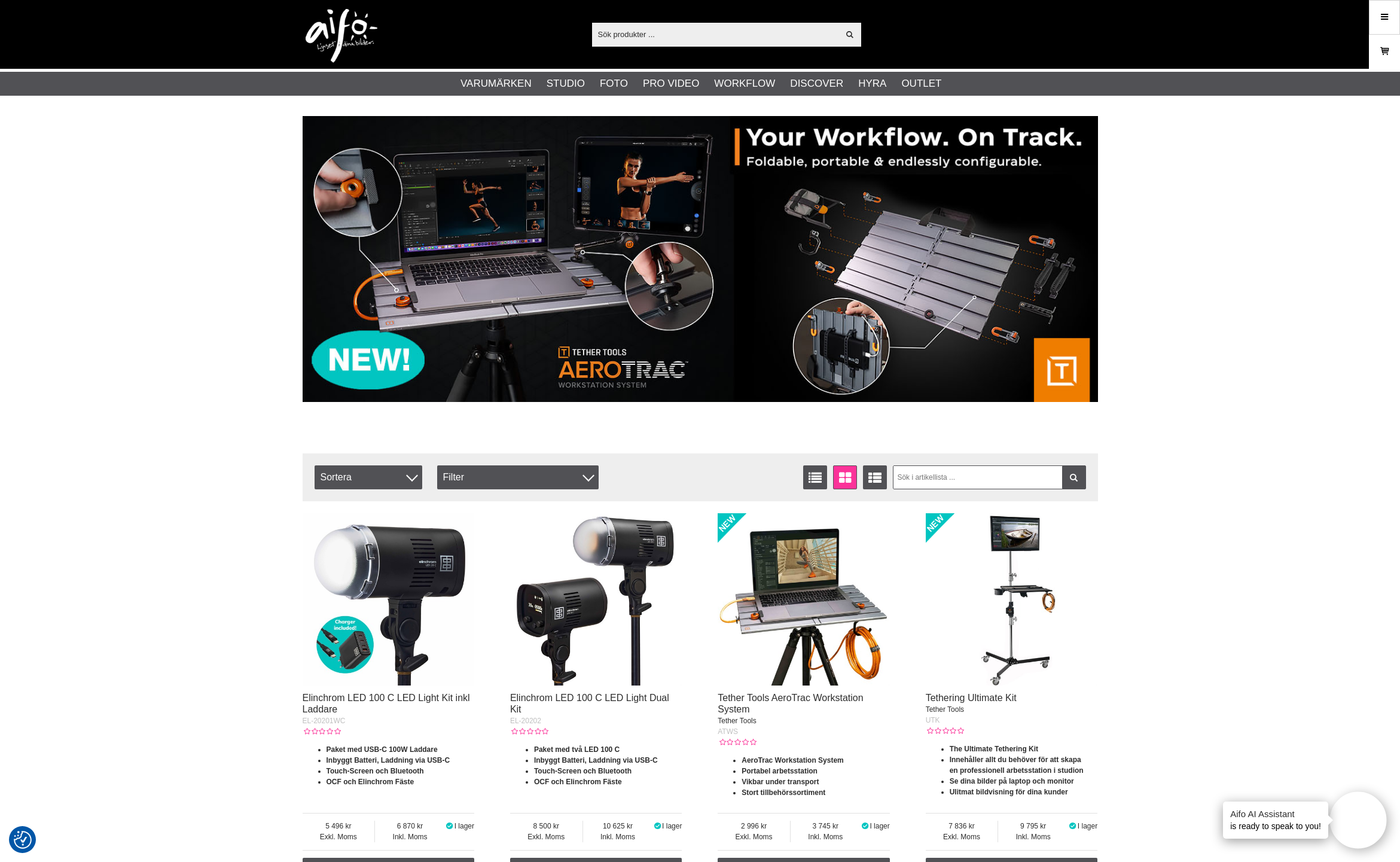
click at [1382, 55] on icon at bounding box center [1385, 51] width 12 height 13
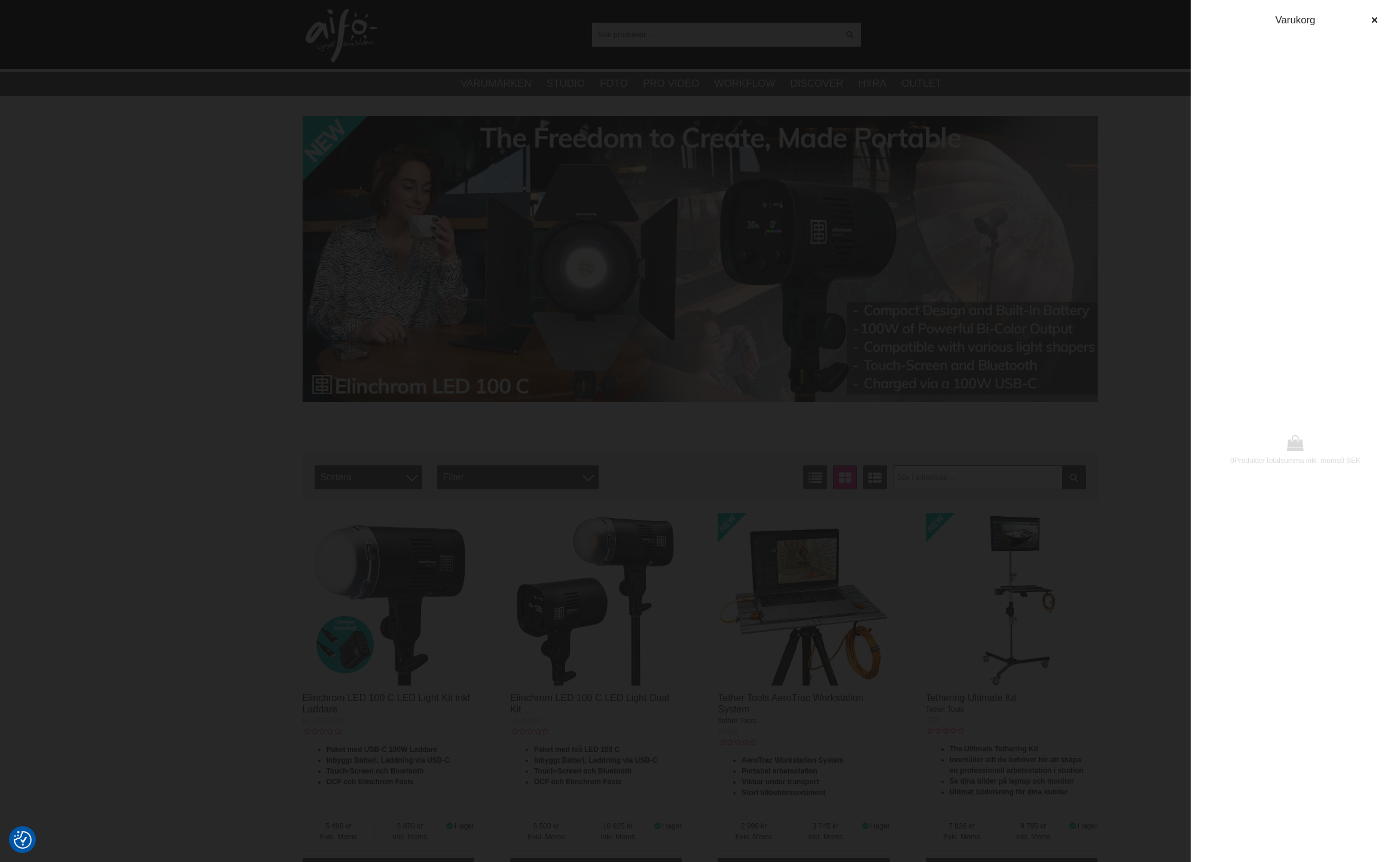
click at [1023, 42] on div at bounding box center [700, 431] width 1400 height 862
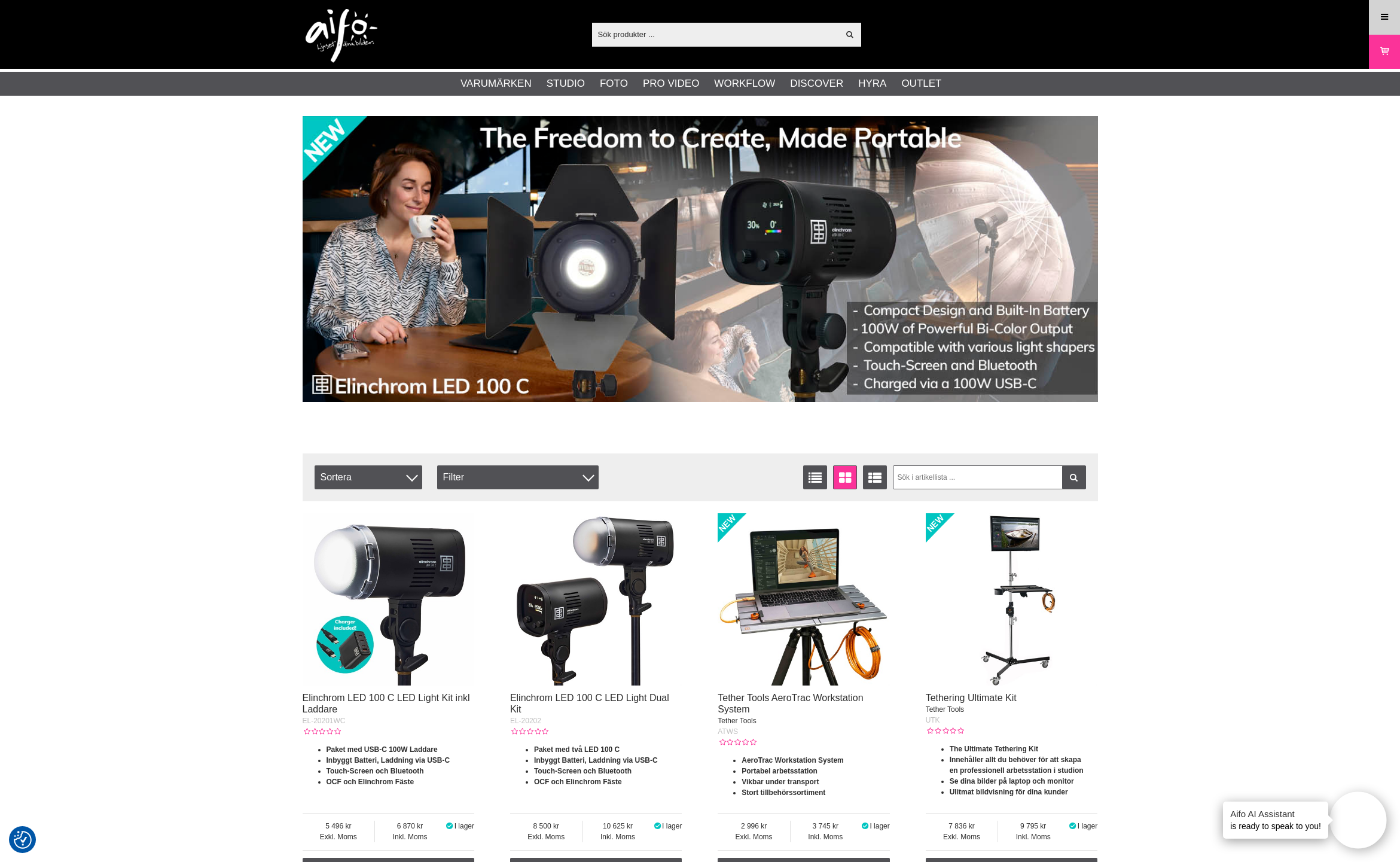
click at [1381, 15] on icon at bounding box center [1385, 18] width 11 height 13
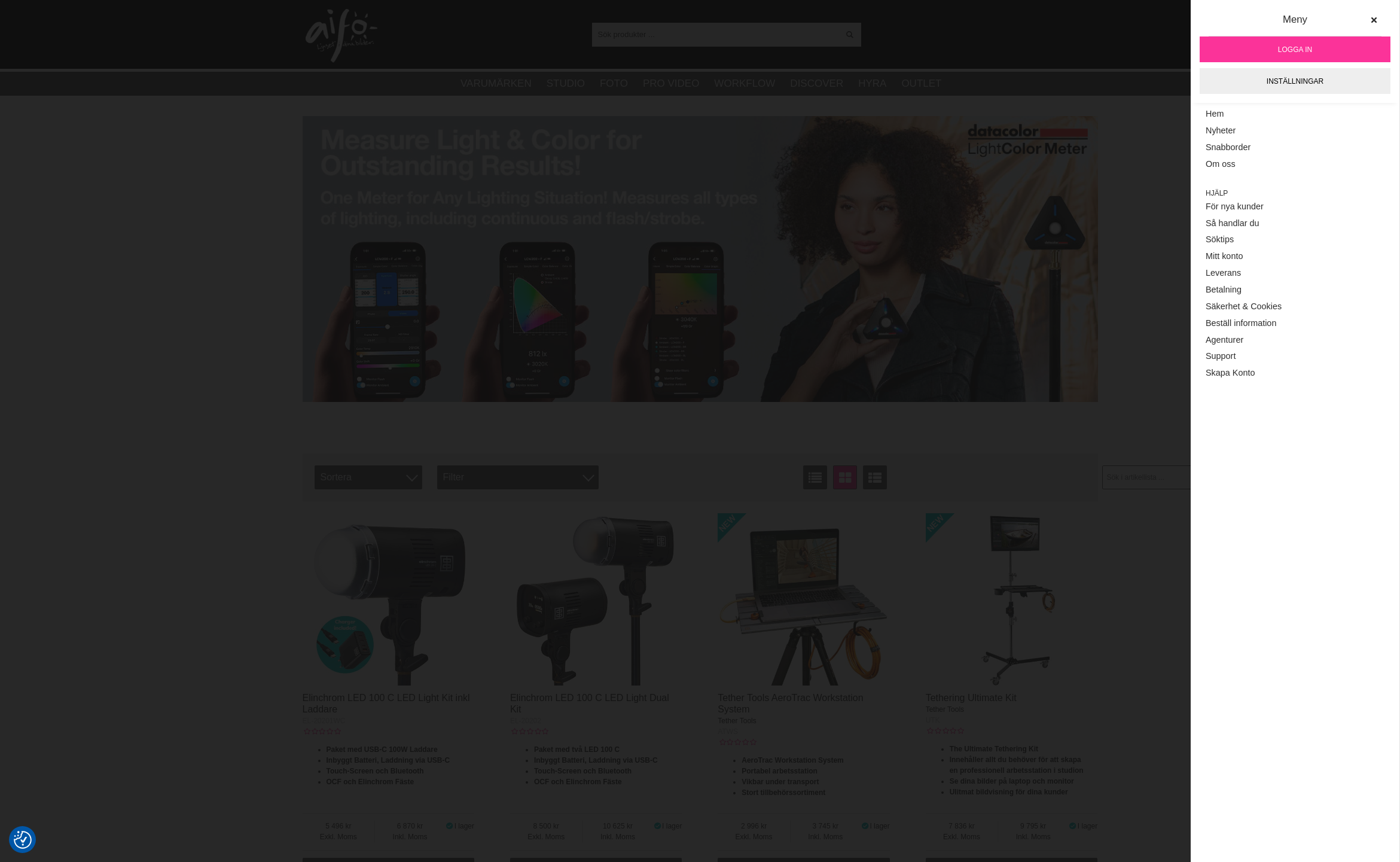
click at [1319, 45] on link "Logga in" at bounding box center [1295, 49] width 191 height 25
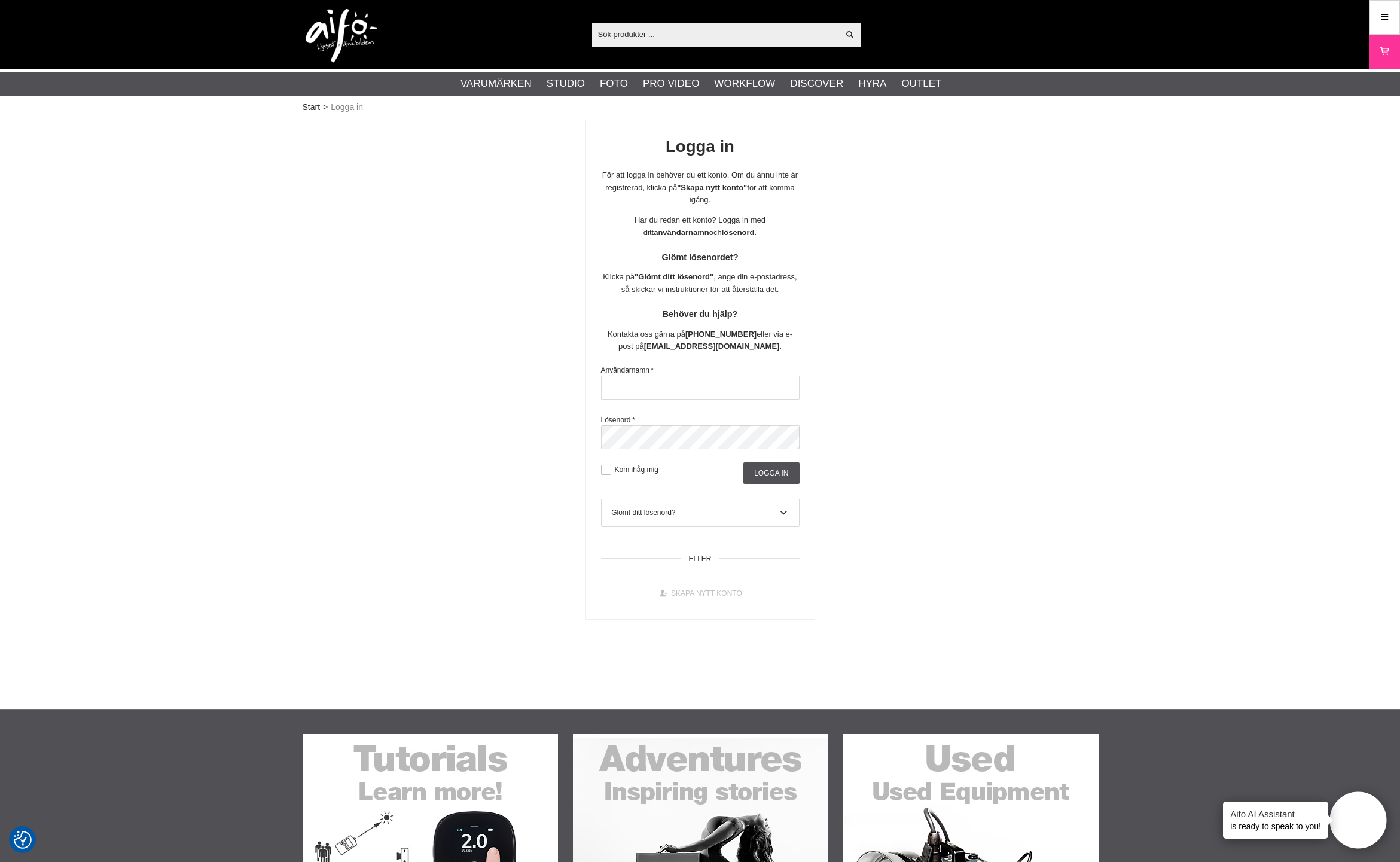
click at [695, 590] on link "Skapa nytt konto" at bounding box center [700, 594] width 106 height 22
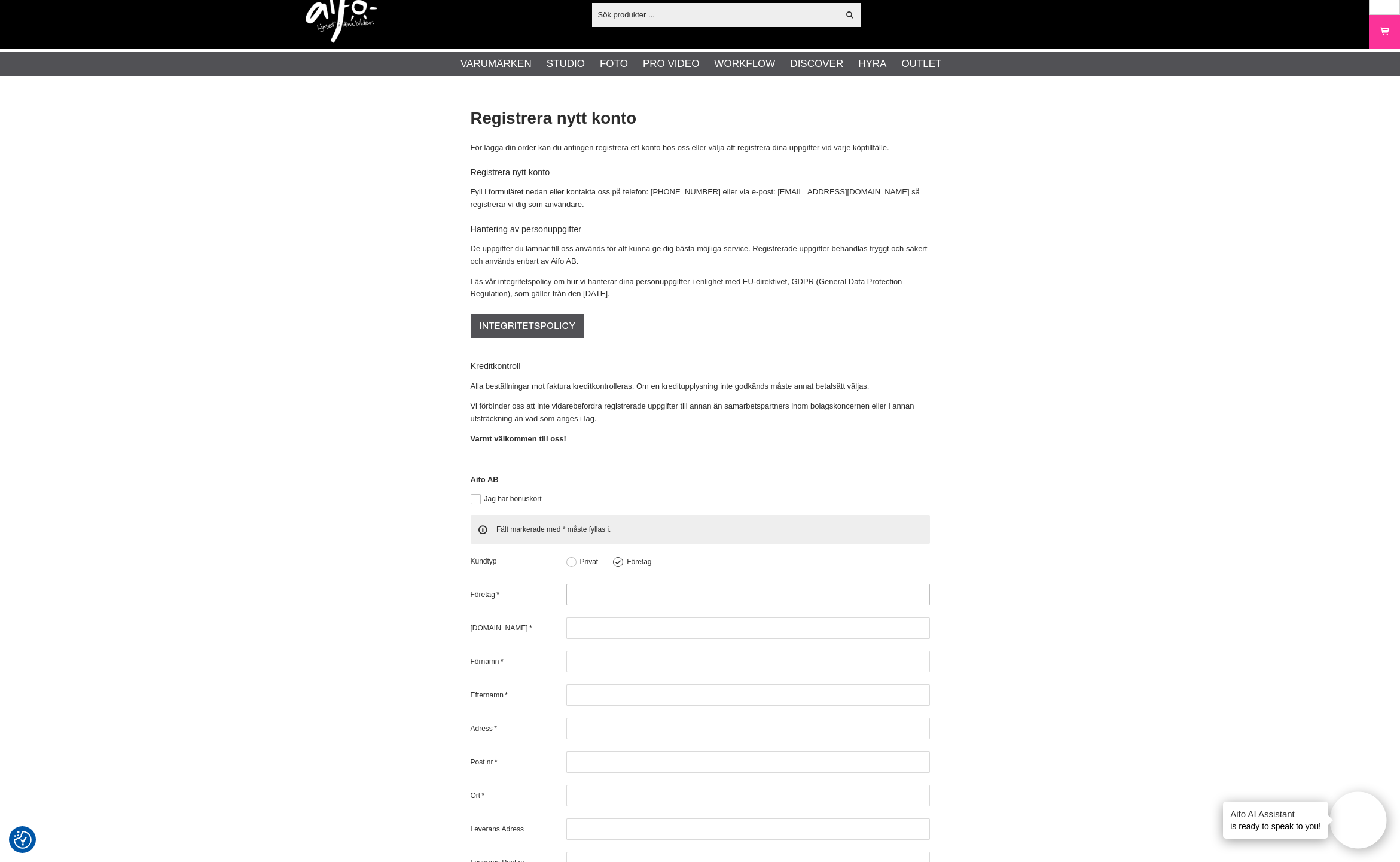
scroll to position [29, 0]
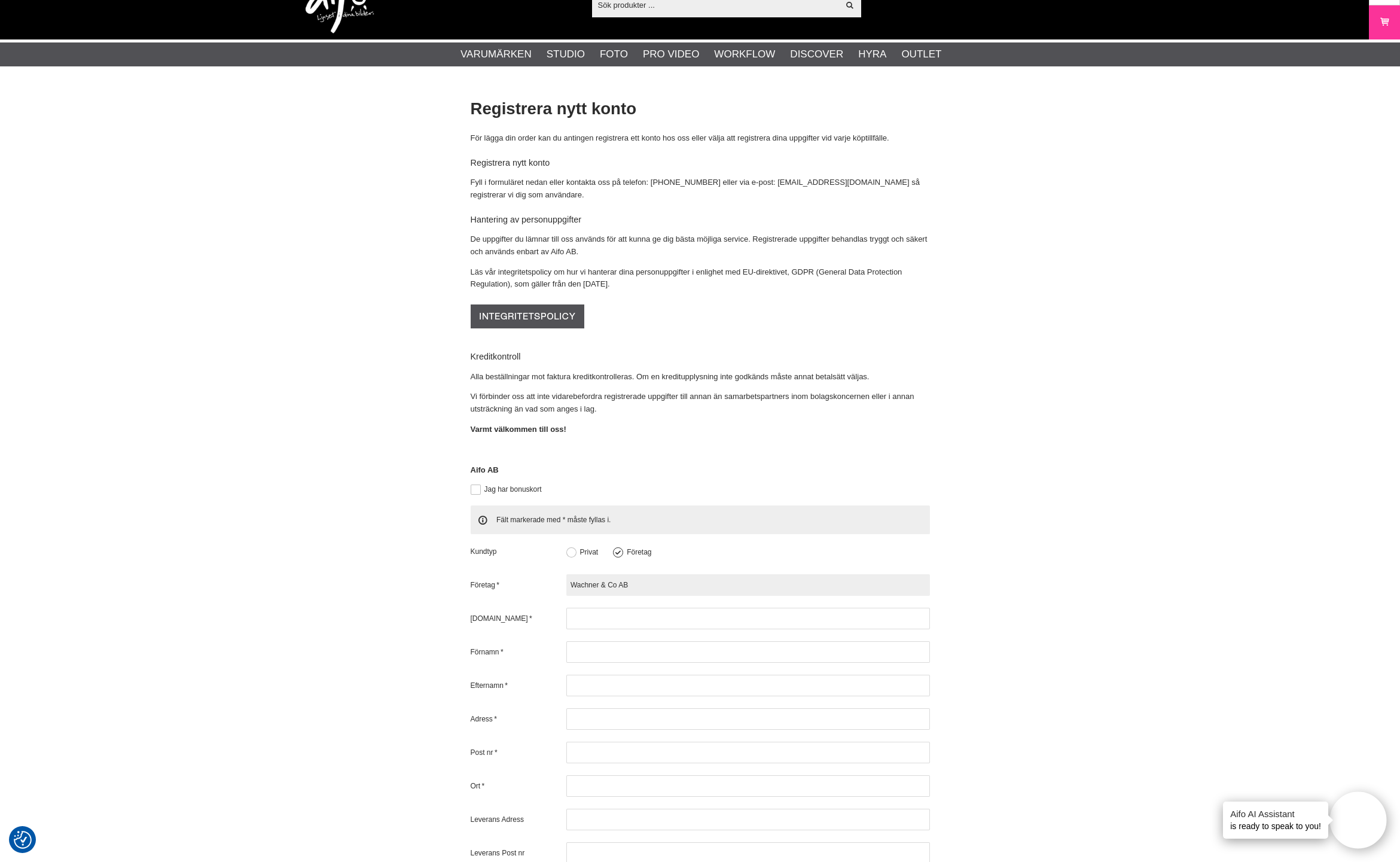
type input "Wachner & Co AB"
type input "559454-4172"
type input "Hans"
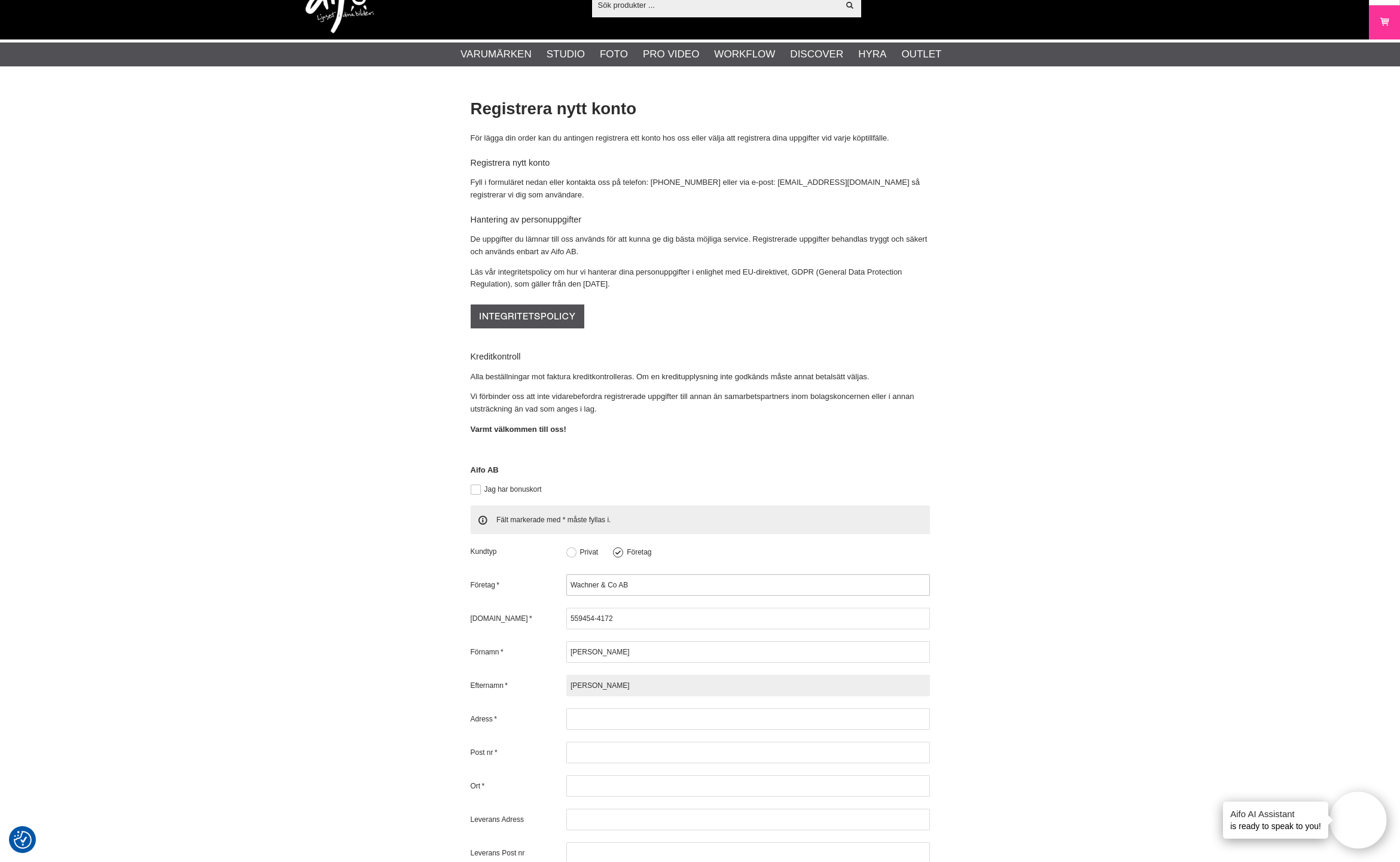
type input "Wachner"
type input "Lilla Torggatan 13"
type input "27434"
type input "Skurup"
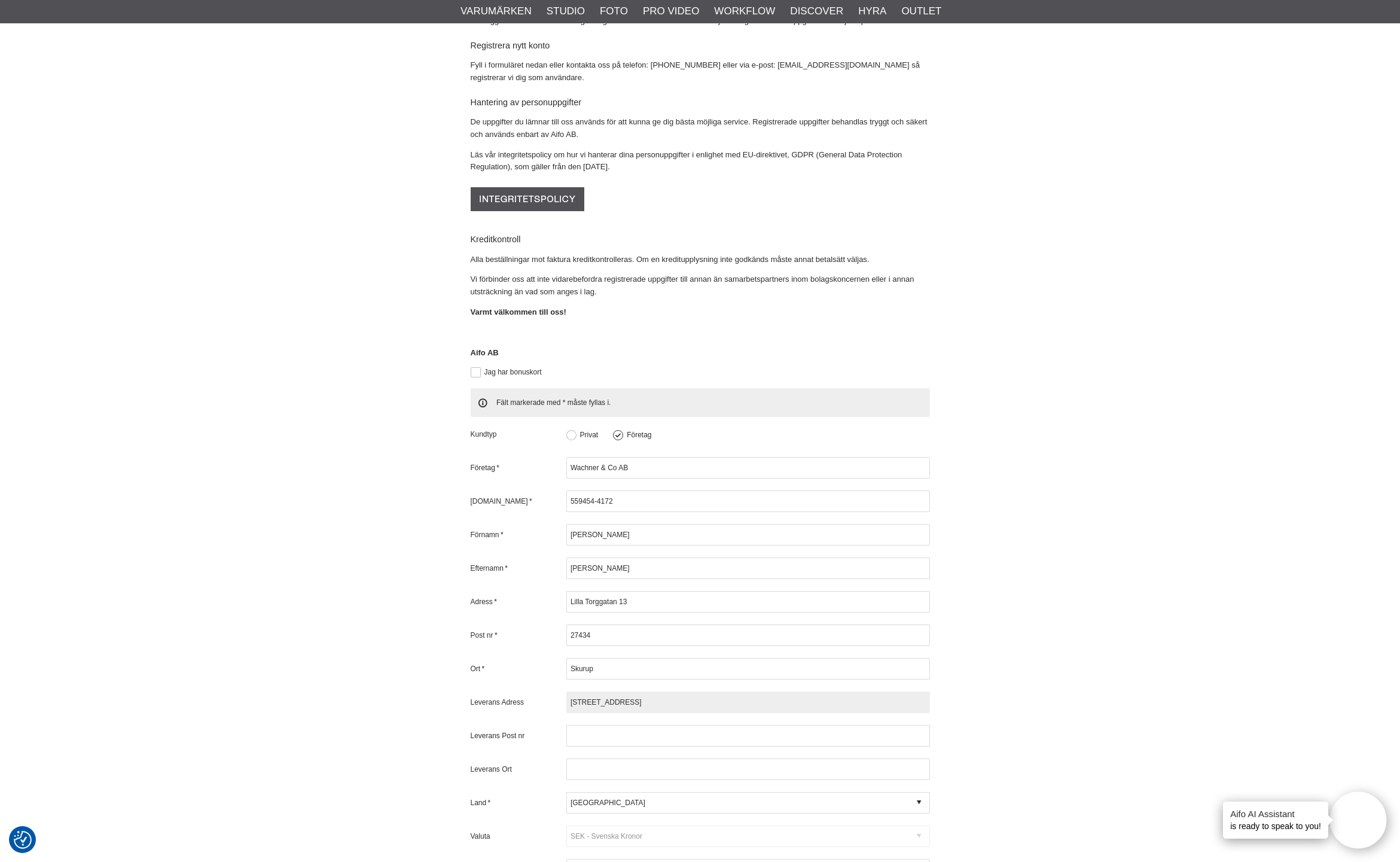
scroll to position [324, 0]
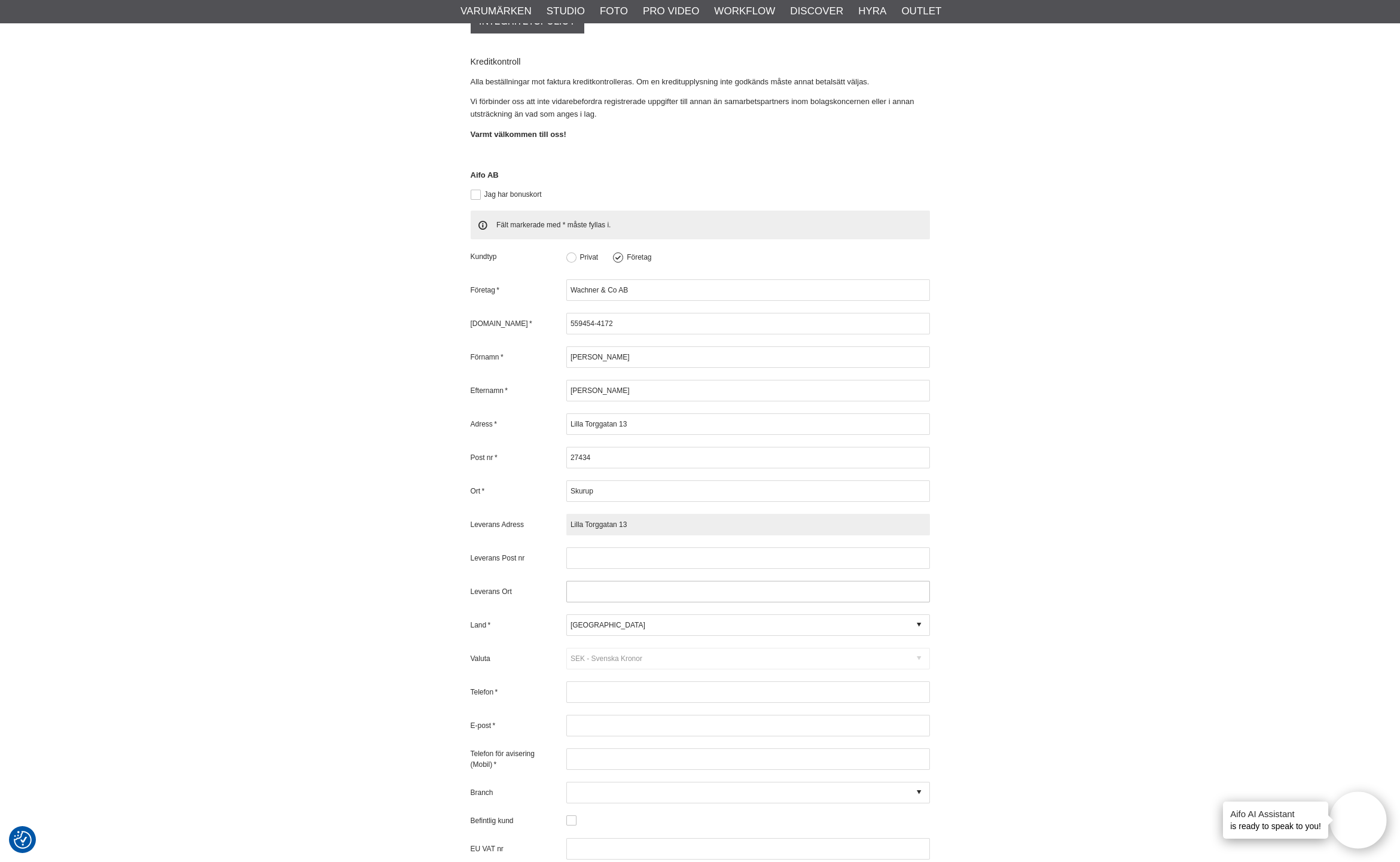
type input "Lilla Torggatan 13"
type input "27434"
type input "Skurup"
type input "0739747484"
type input "wachner.ab@gmail.com"
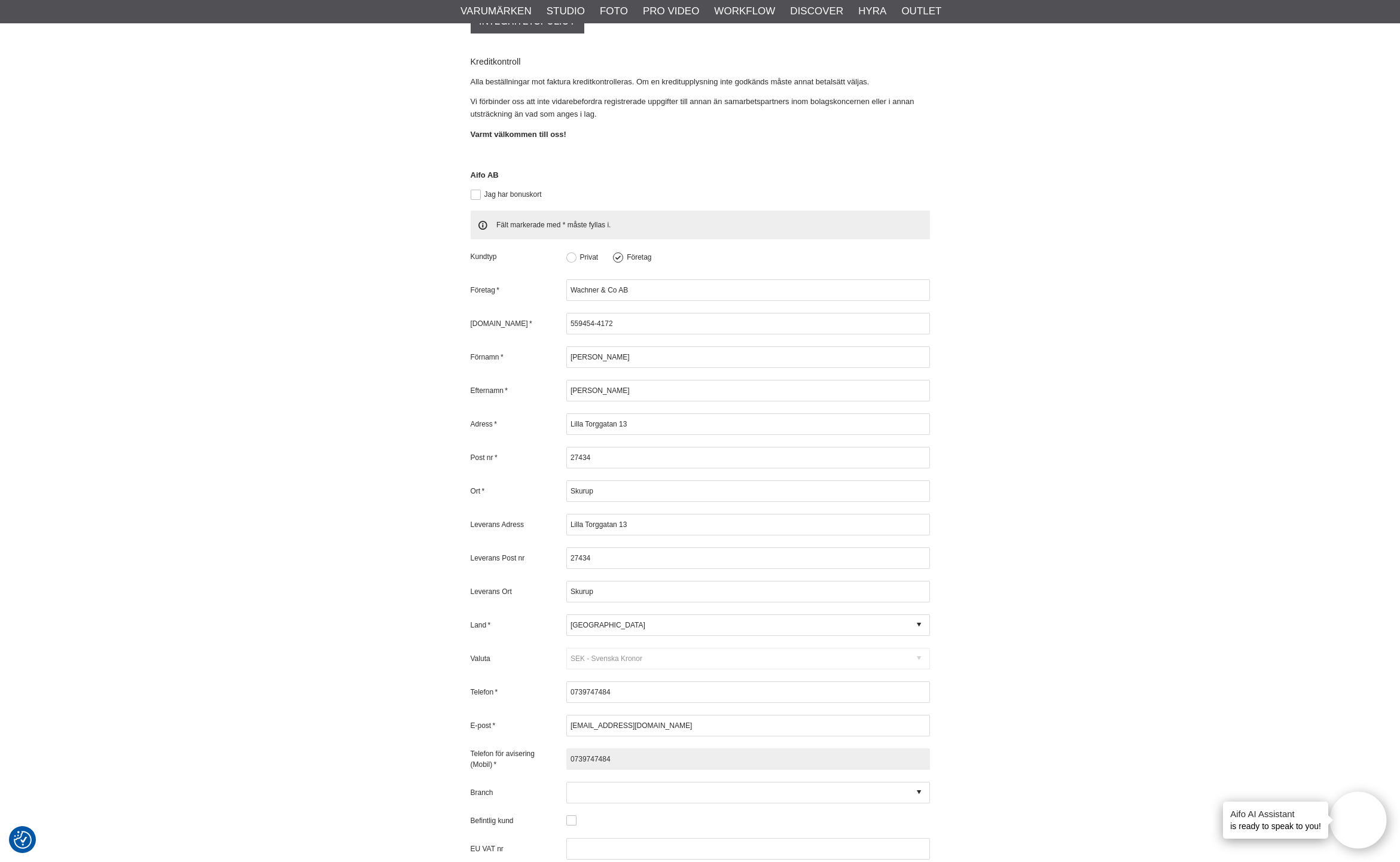
type input "0739747484"
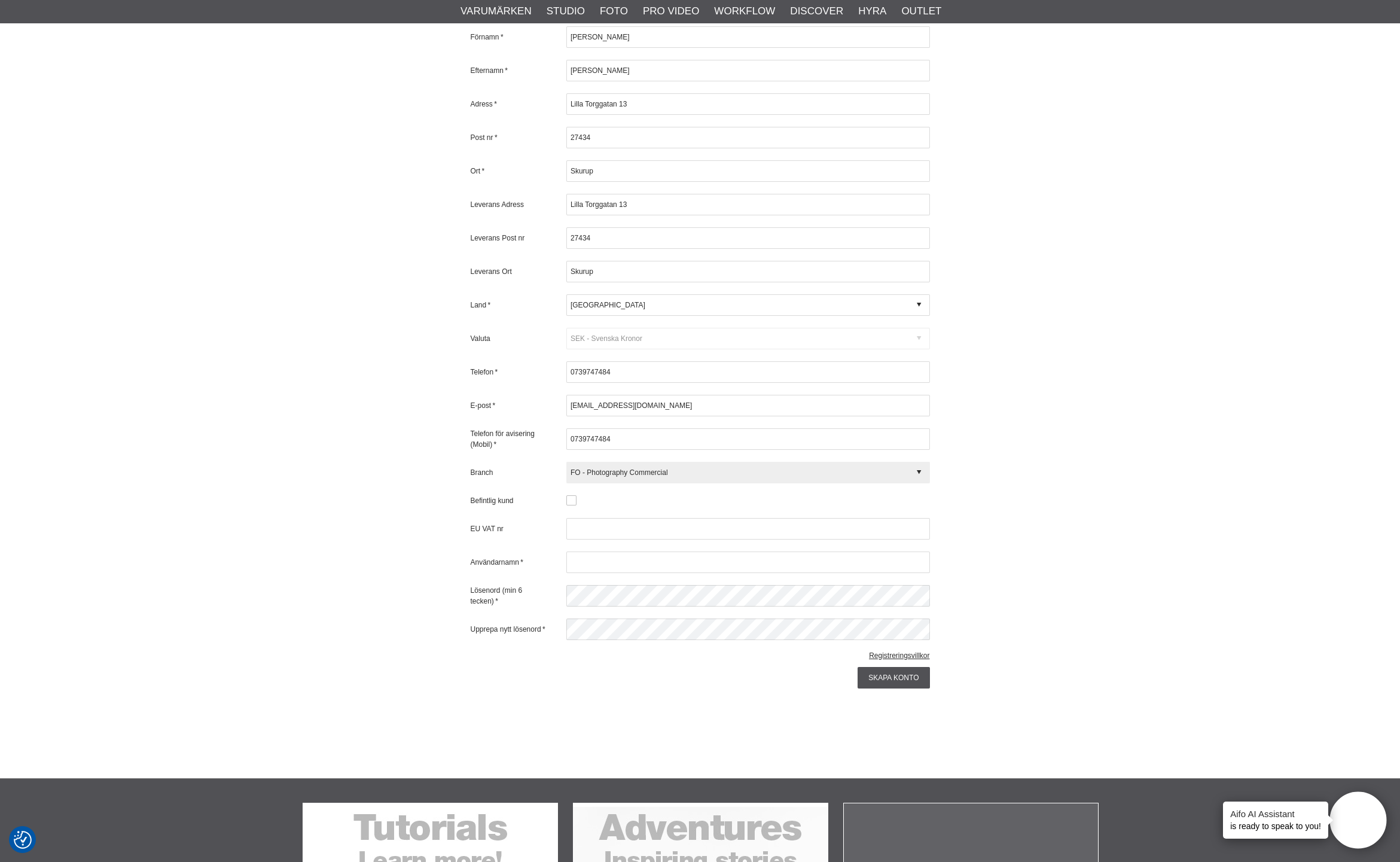
scroll to position [691, 0]
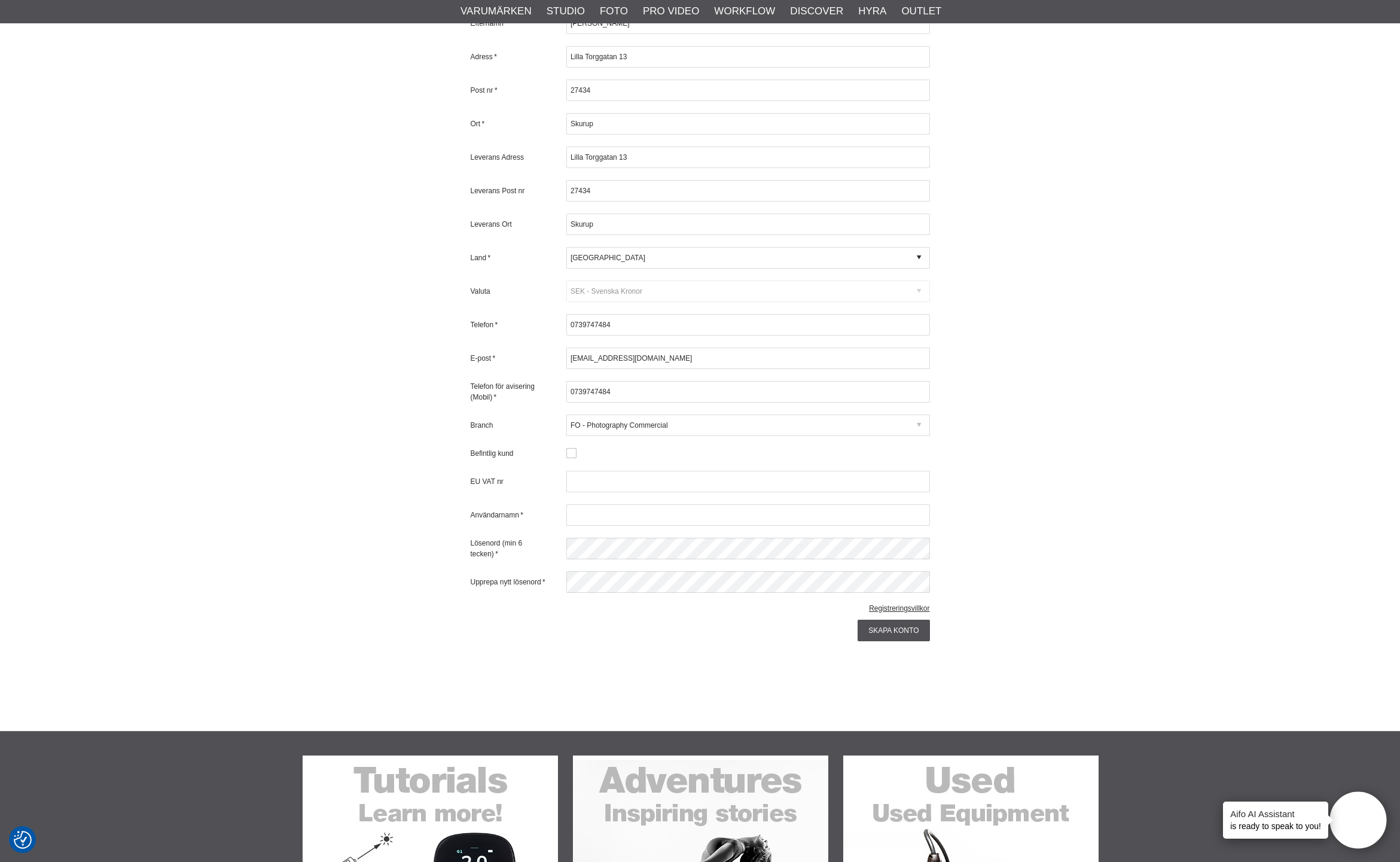
click at [920, 420] on icon at bounding box center [919, 425] width 4 height 11
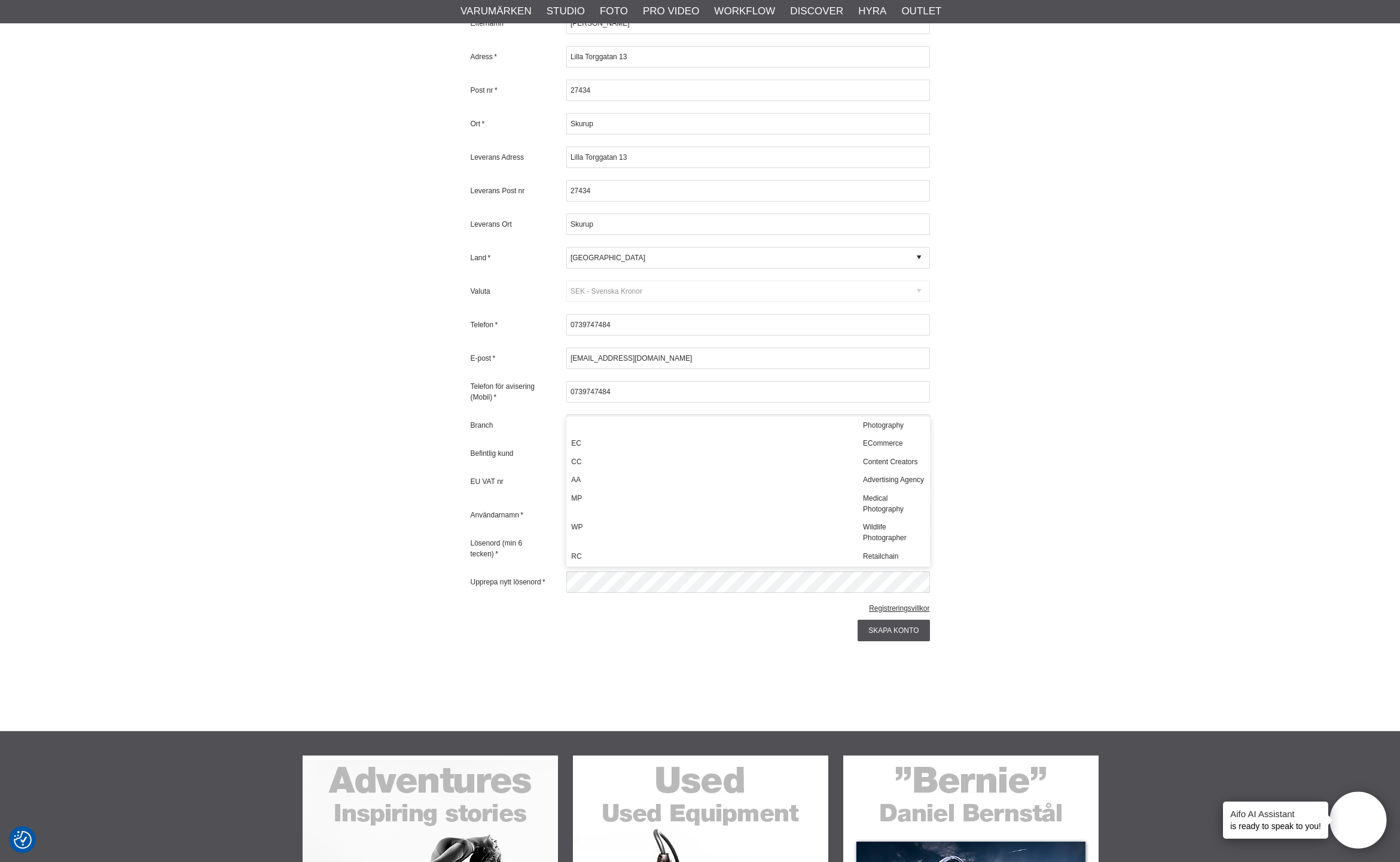
scroll to position [330, 0]
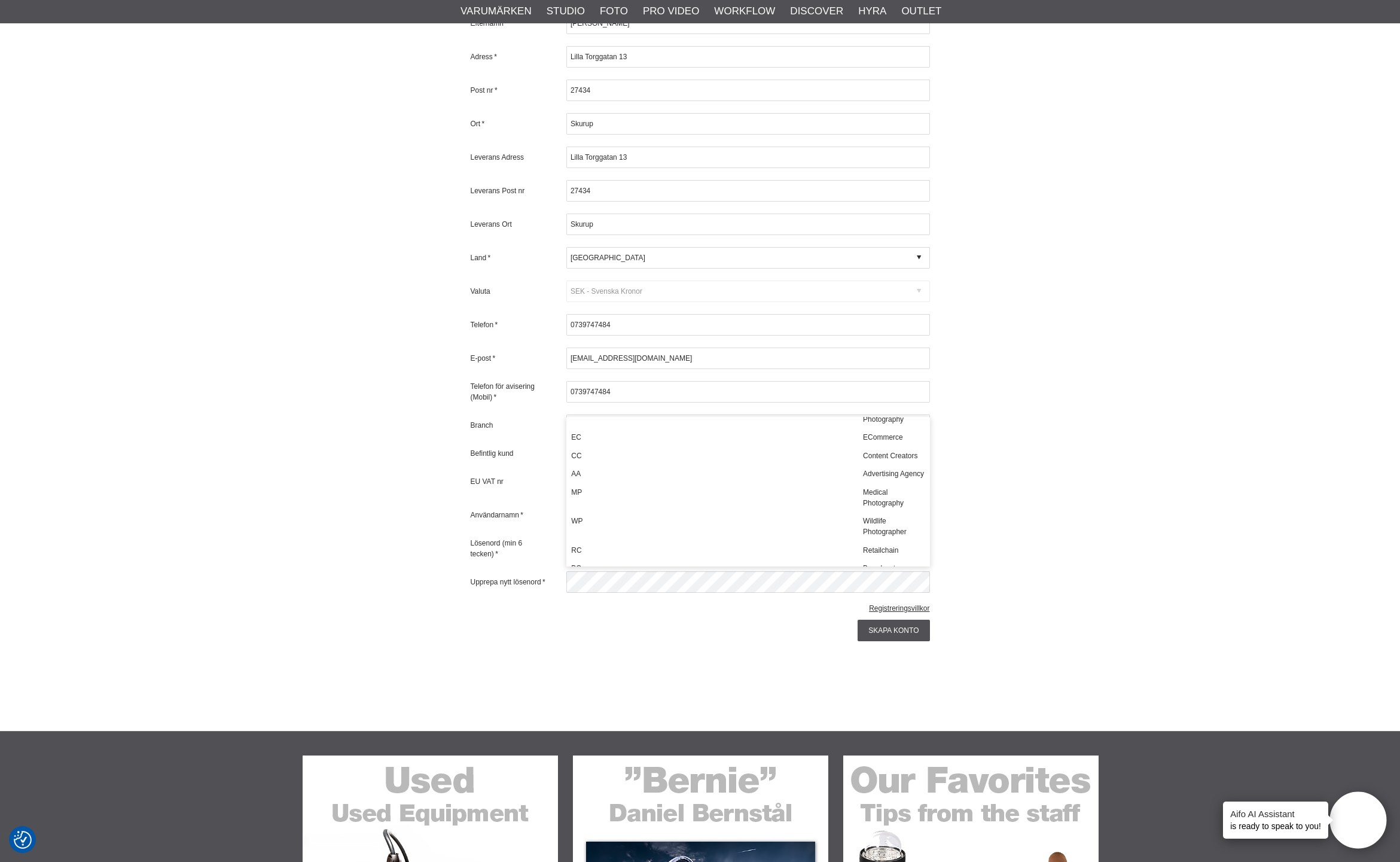
click at [813, 428] on div "PO" at bounding box center [712, 414] width 292 height 29
type input "PO - Portrait Photography"
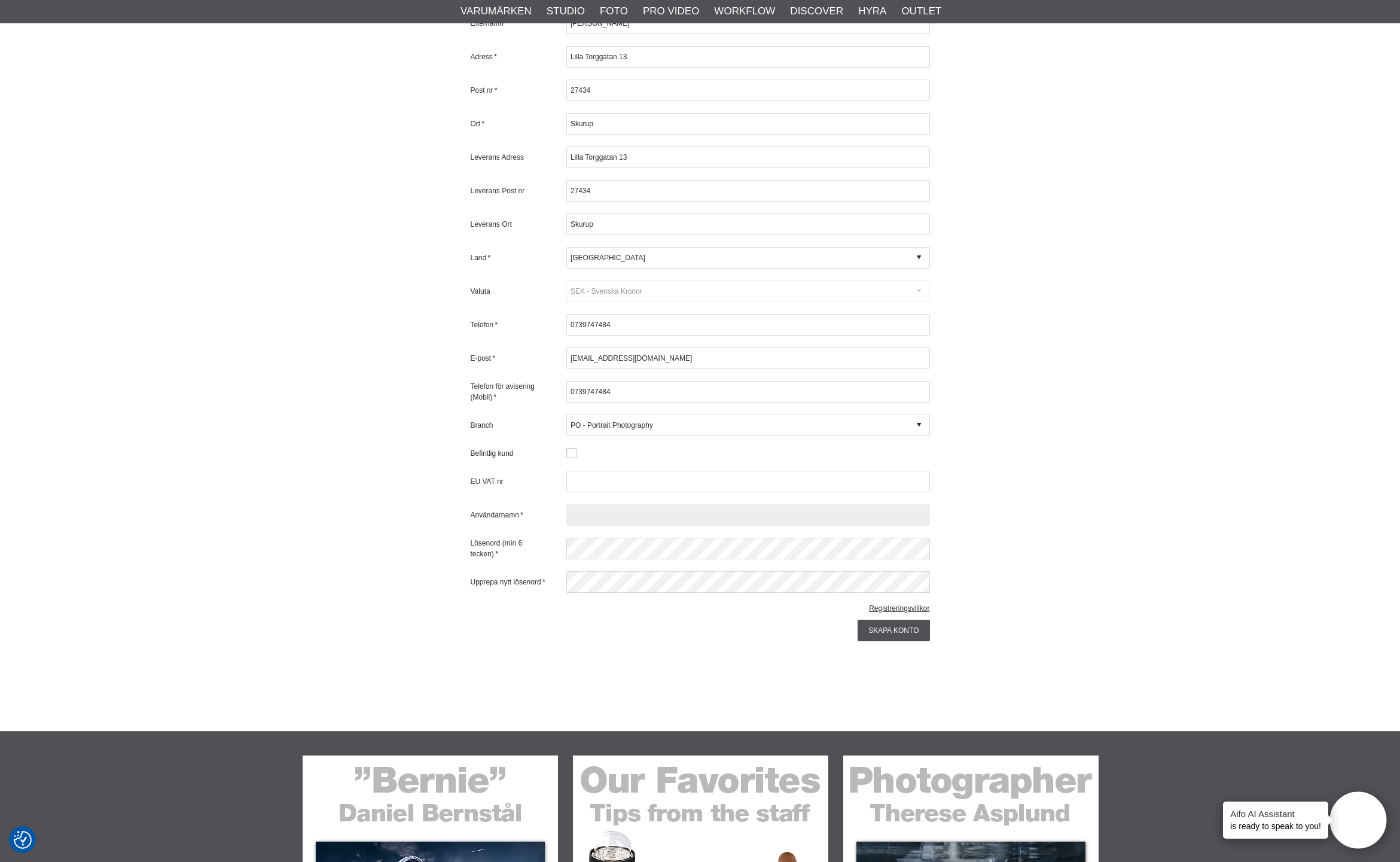
click at [592, 504] on input "text" at bounding box center [748, 515] width 363 height 22
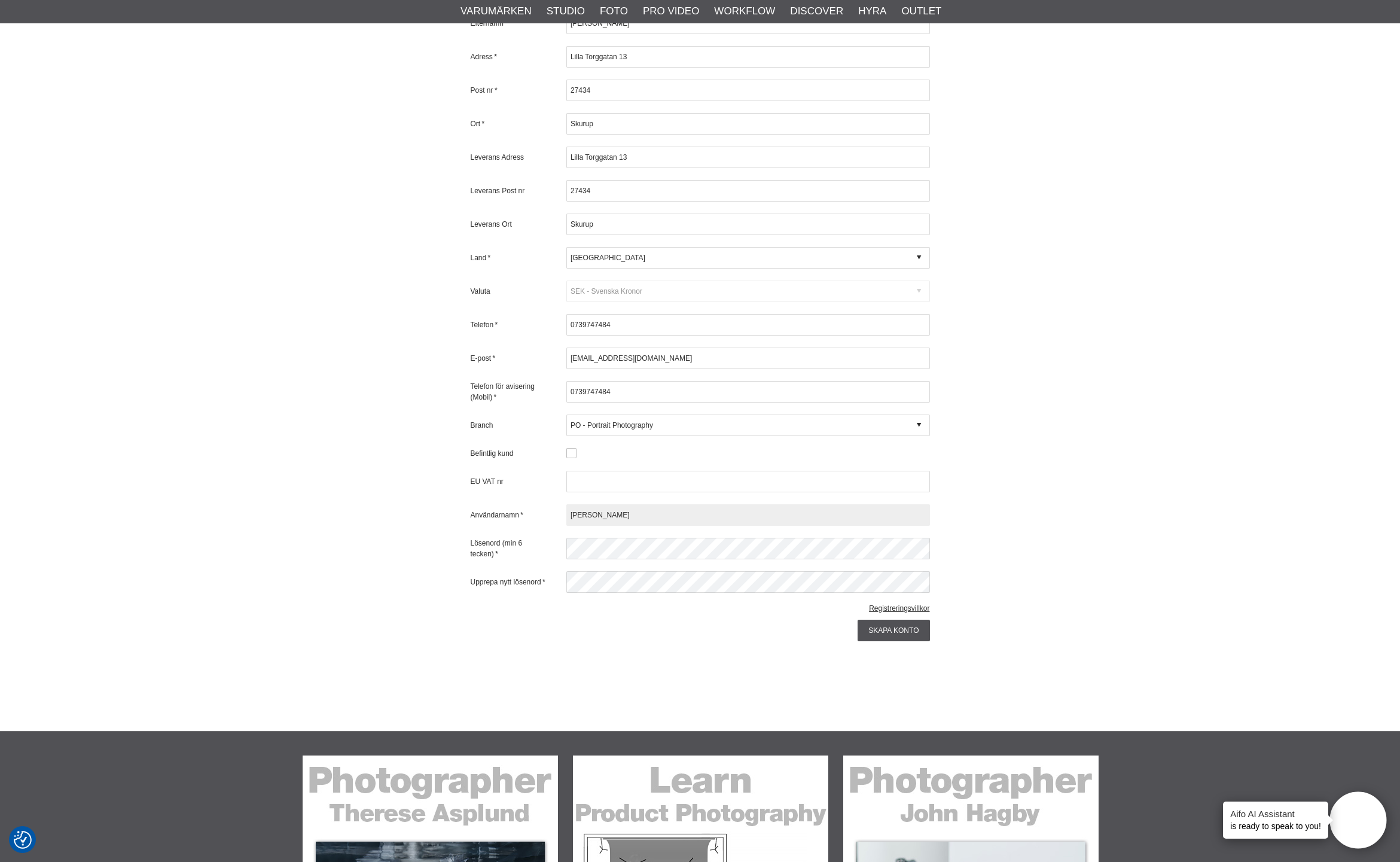
type input "WachnerAB"
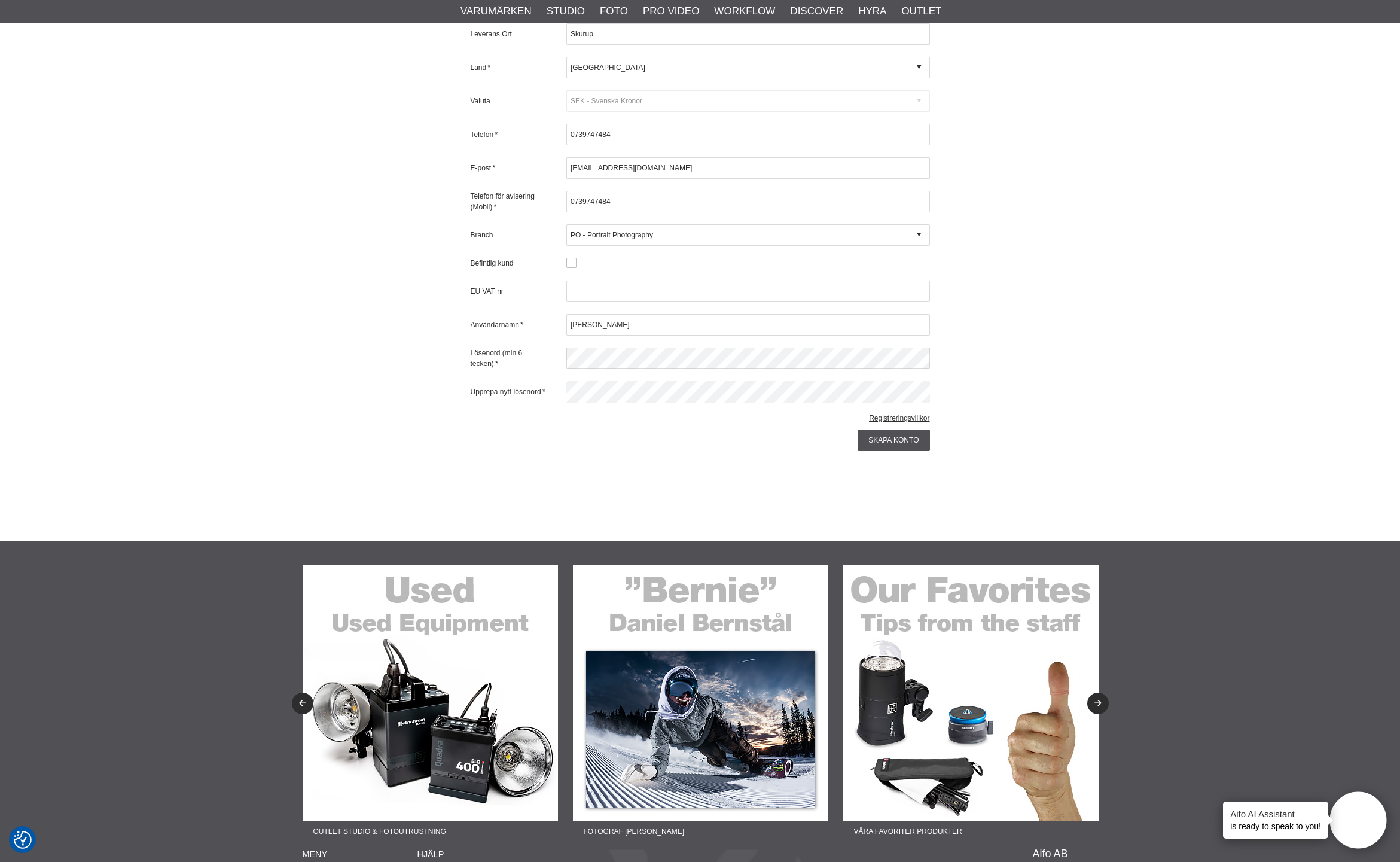
scroll to position [936, 0]
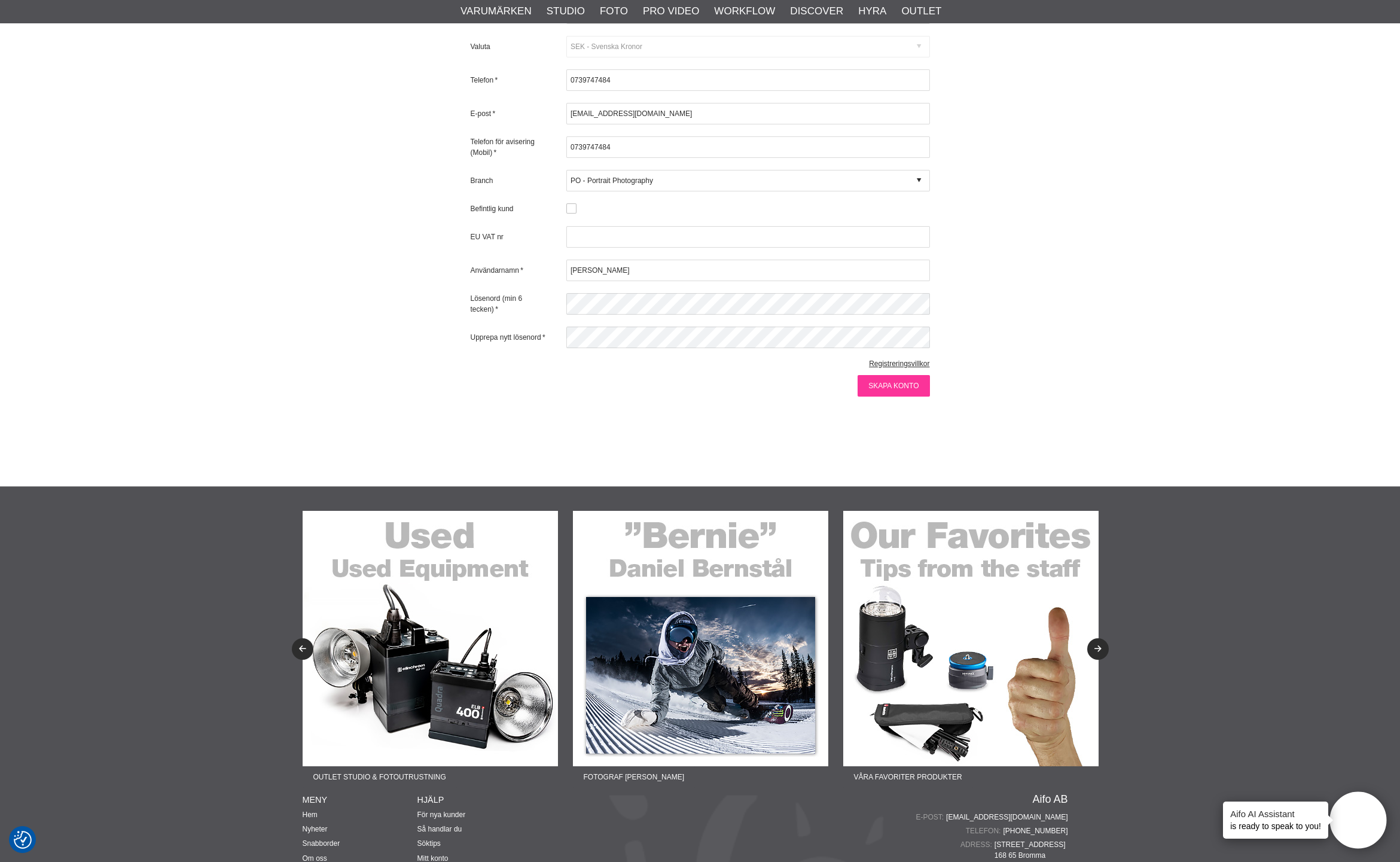
click at [885, 375] on input "Skapa konto" at bounding box center [894, 386] width 71 height 22
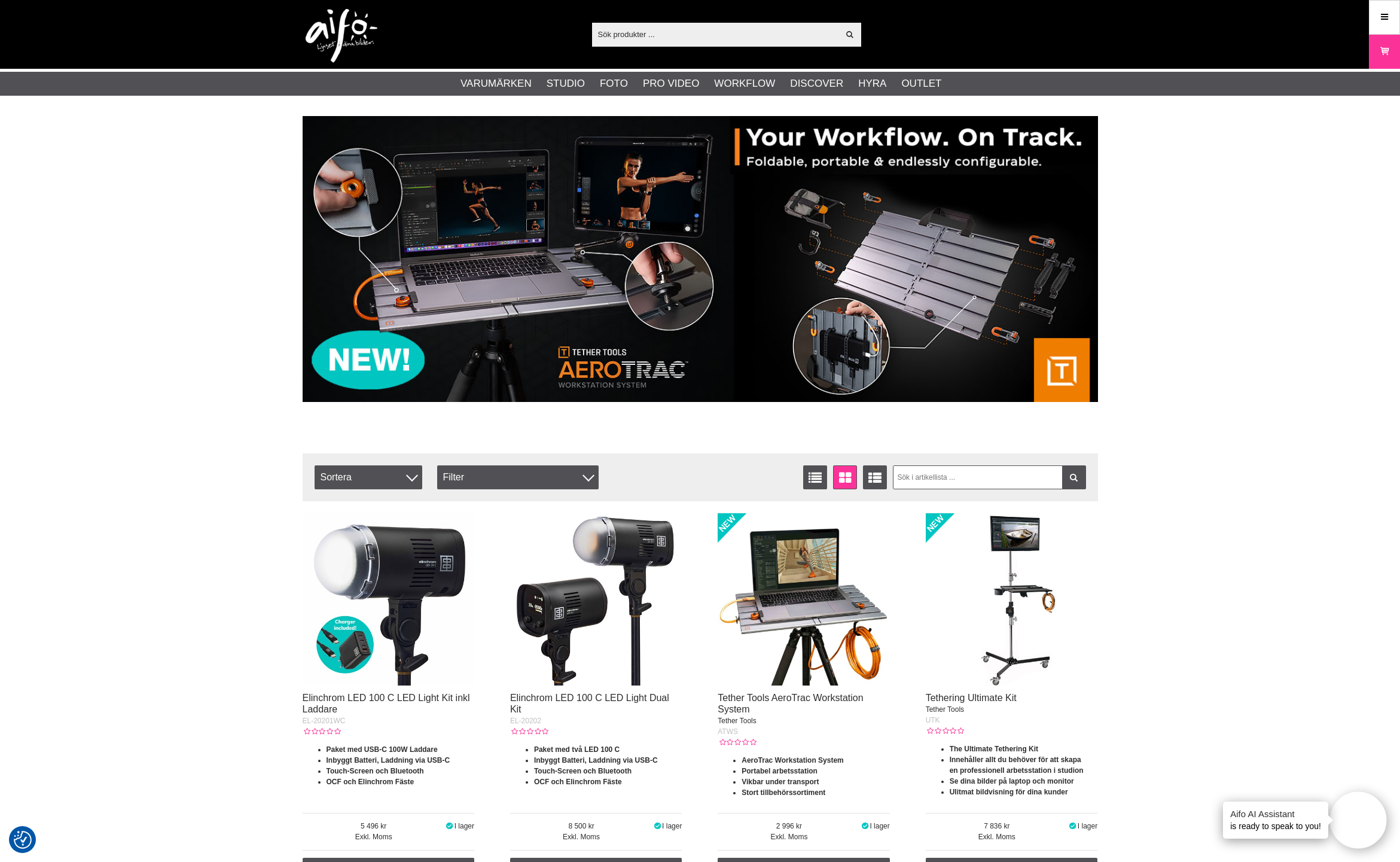
click at [695, 34] on input "text" at bounding box center [715, 34] width 247 height 18
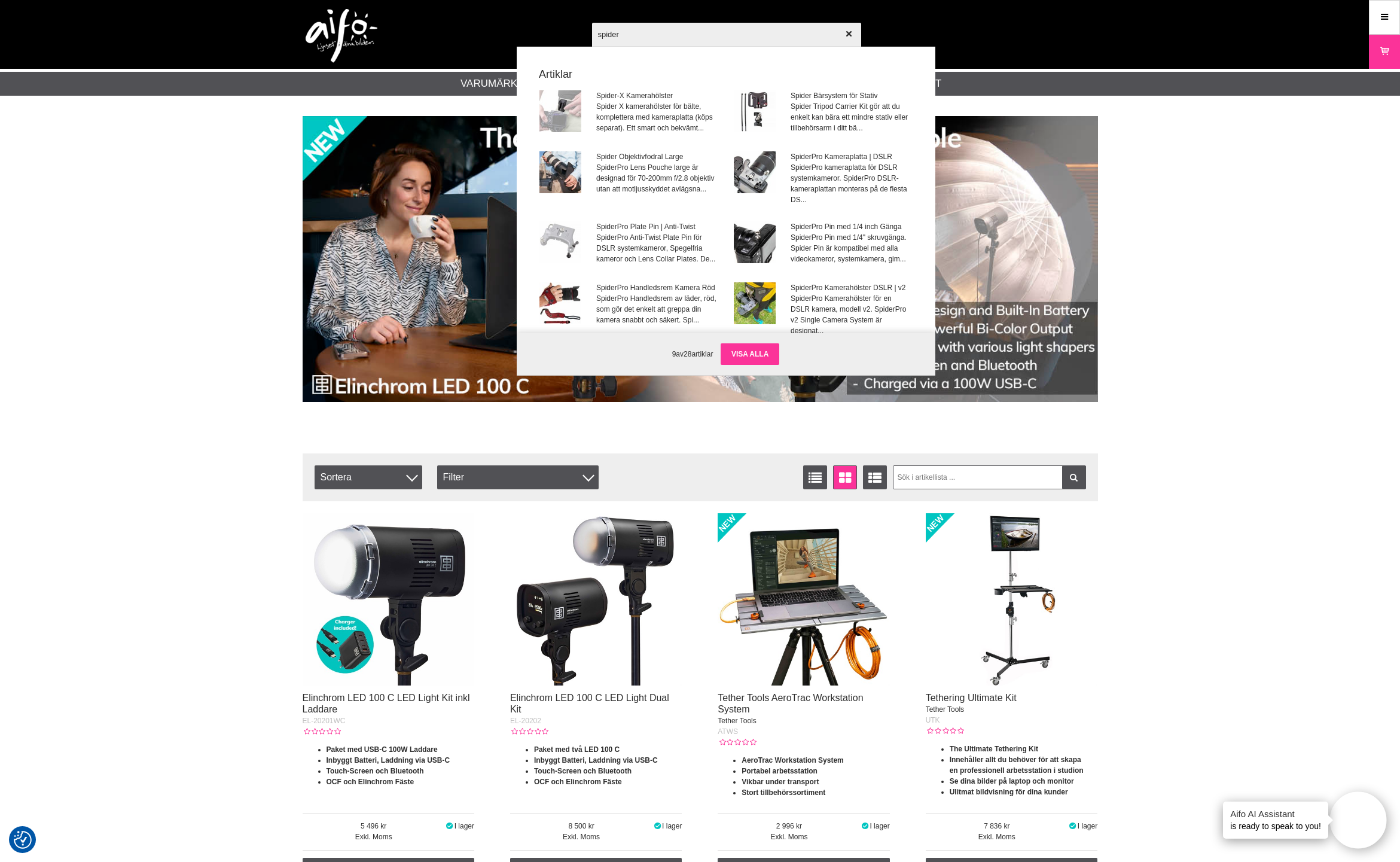
type input "spider"
click at [755, 356] on link "Visa alla" at bounding box center [750, 354] width 59 height 22
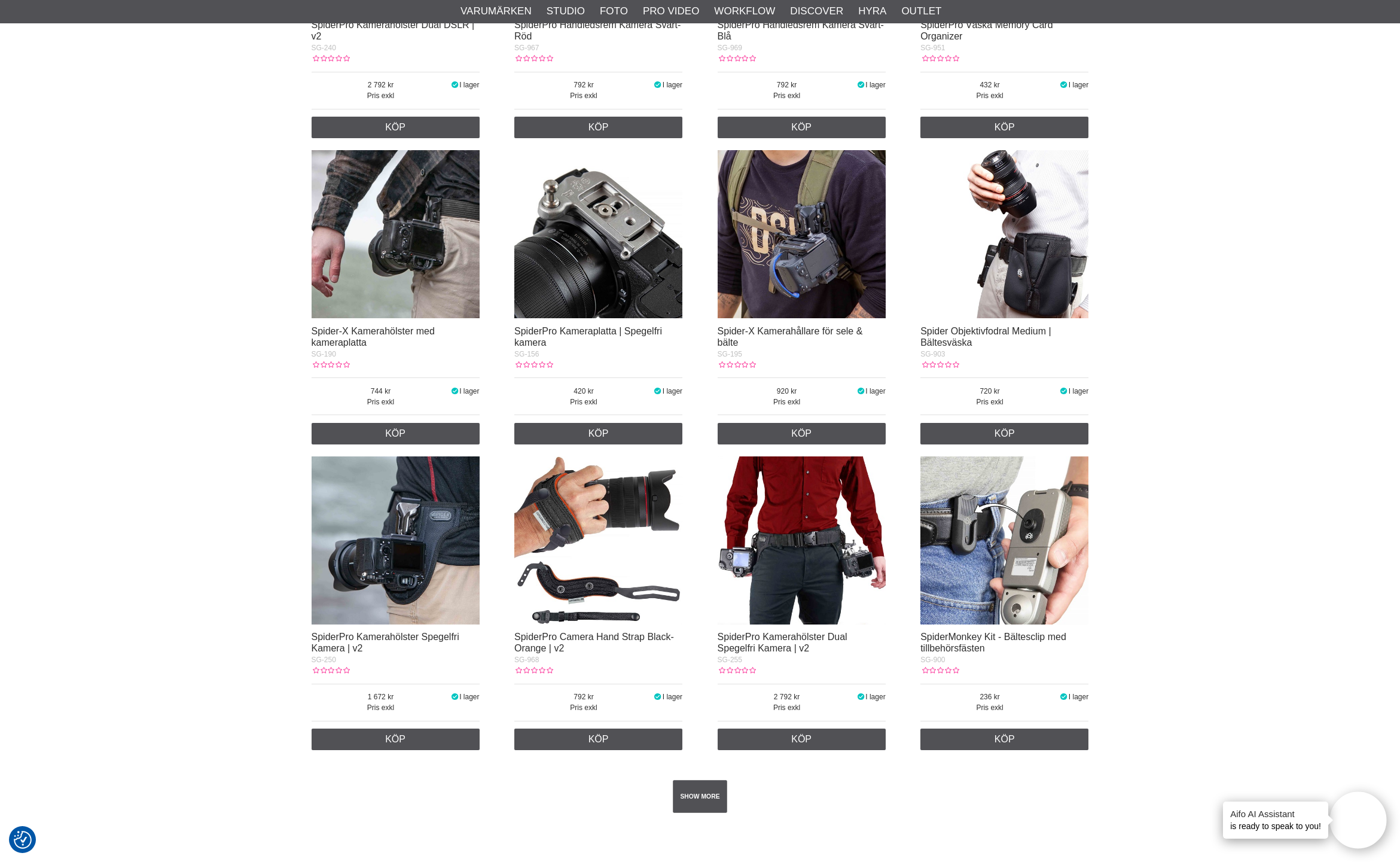
scroll to position [1792, 0]
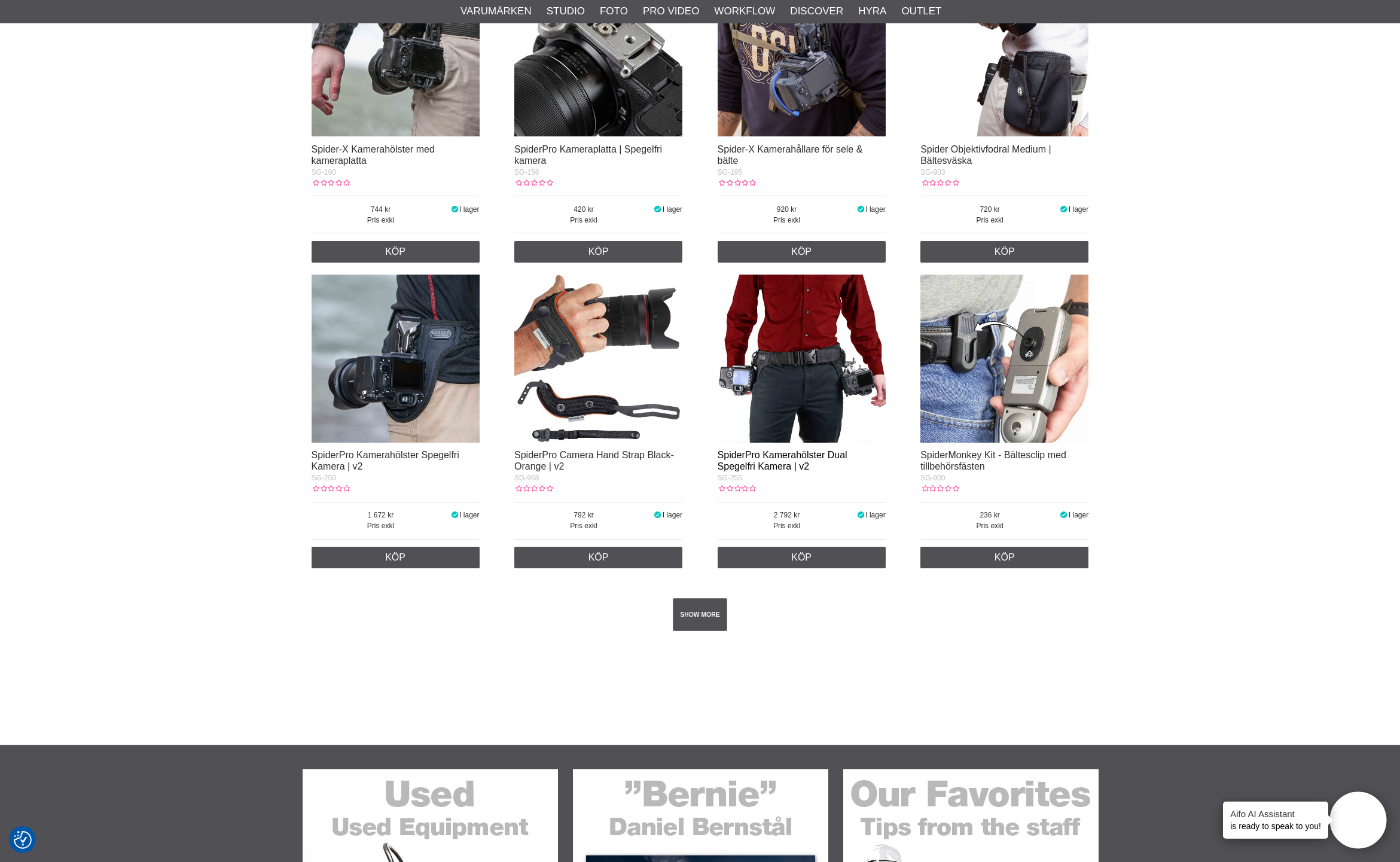
click at [797, 457] on link "SpiderPro Kamerahölster Dual Spegelfri Kamera | v2" at bounding box center [783, 460] width 130 height 22
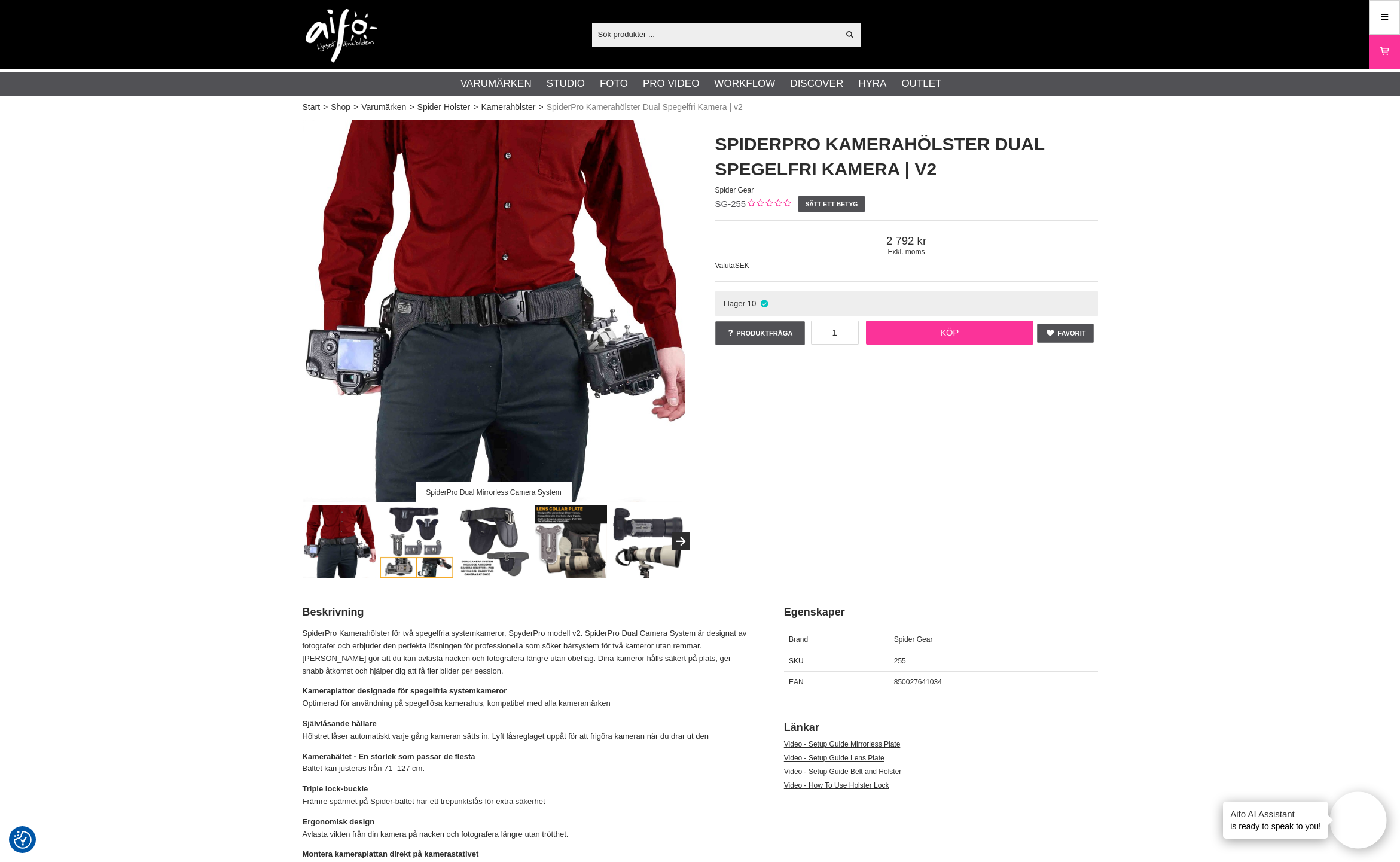
click at [968, 335] on link "Köp" at bounding box center [950, 332] width 167 height 24
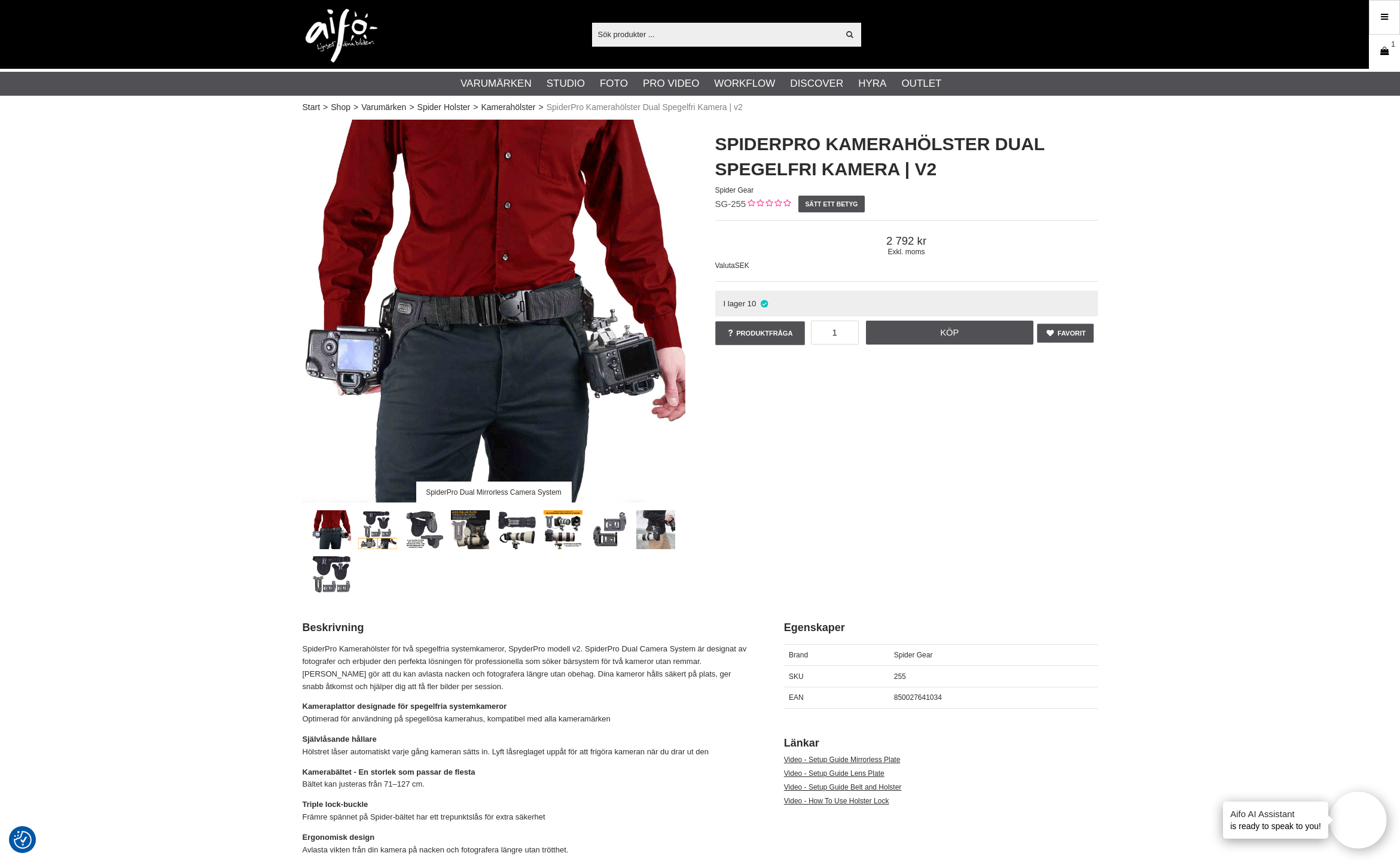
click at [1375, 50] on link "Varukorg 1" at bounding box center [1384, 51] width 30 height 28
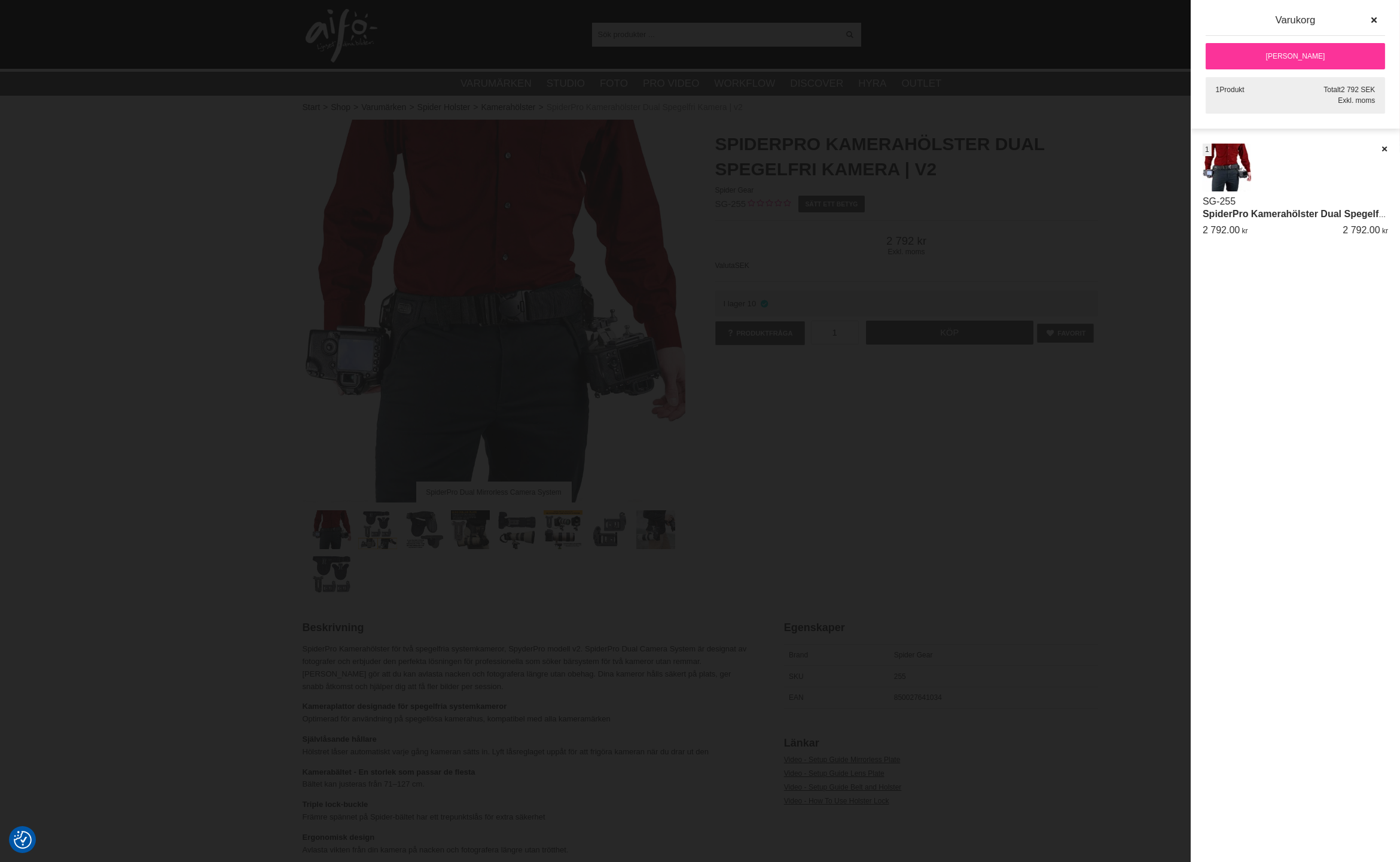
click at [835, 396] on div at bounding box center [700, 431] width 1400 height 862
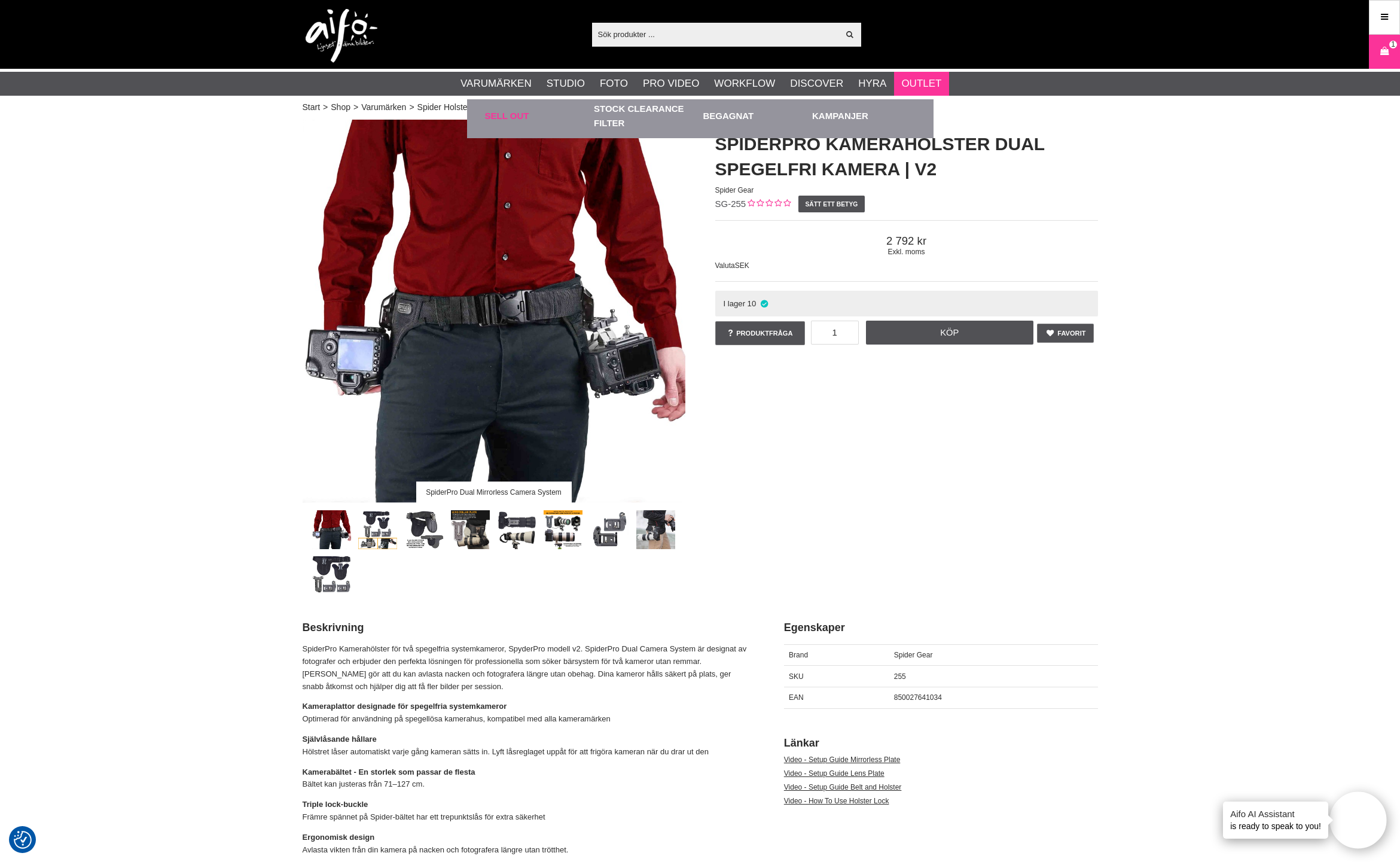
click at [526, 114] on link "Sell out" at bounding box center [537, 116] width 104 height 33
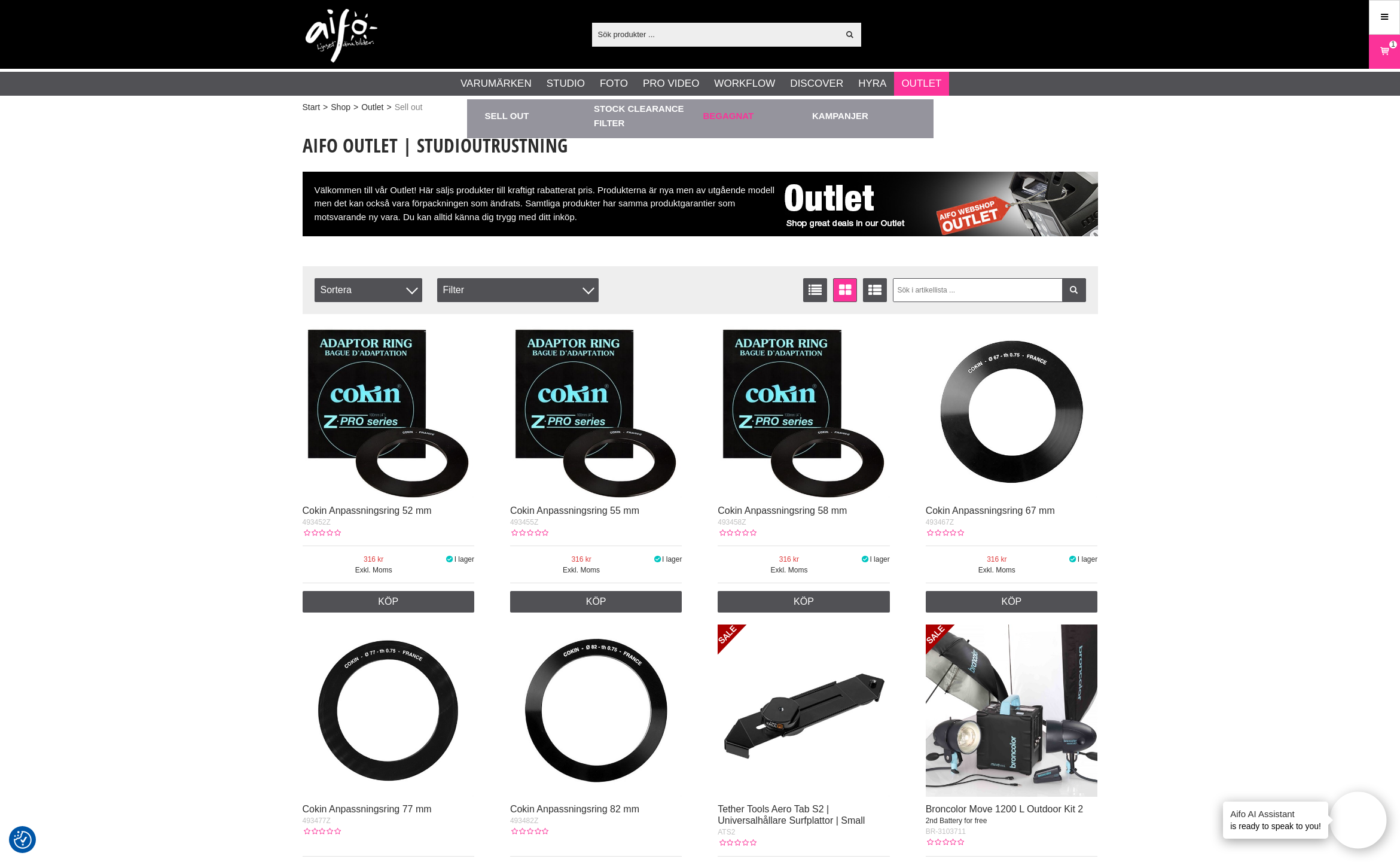
click at [745, 119] on link "Begagnat" at bounding box center [755, 116] width 104 height 33
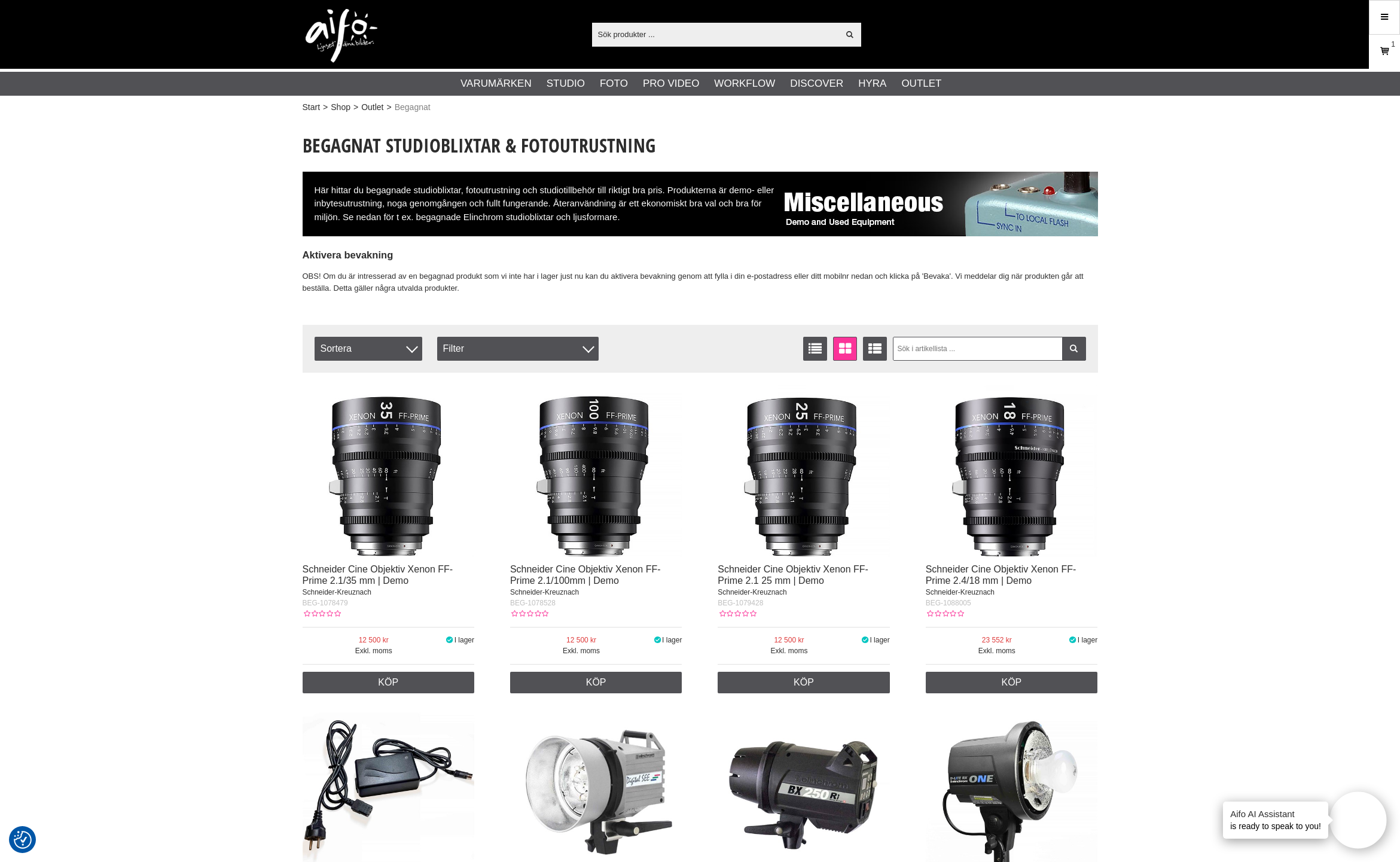
click at [1376, 57] on link "Varukorg 1" at bounding box center [1384, 51] width 30 height 28
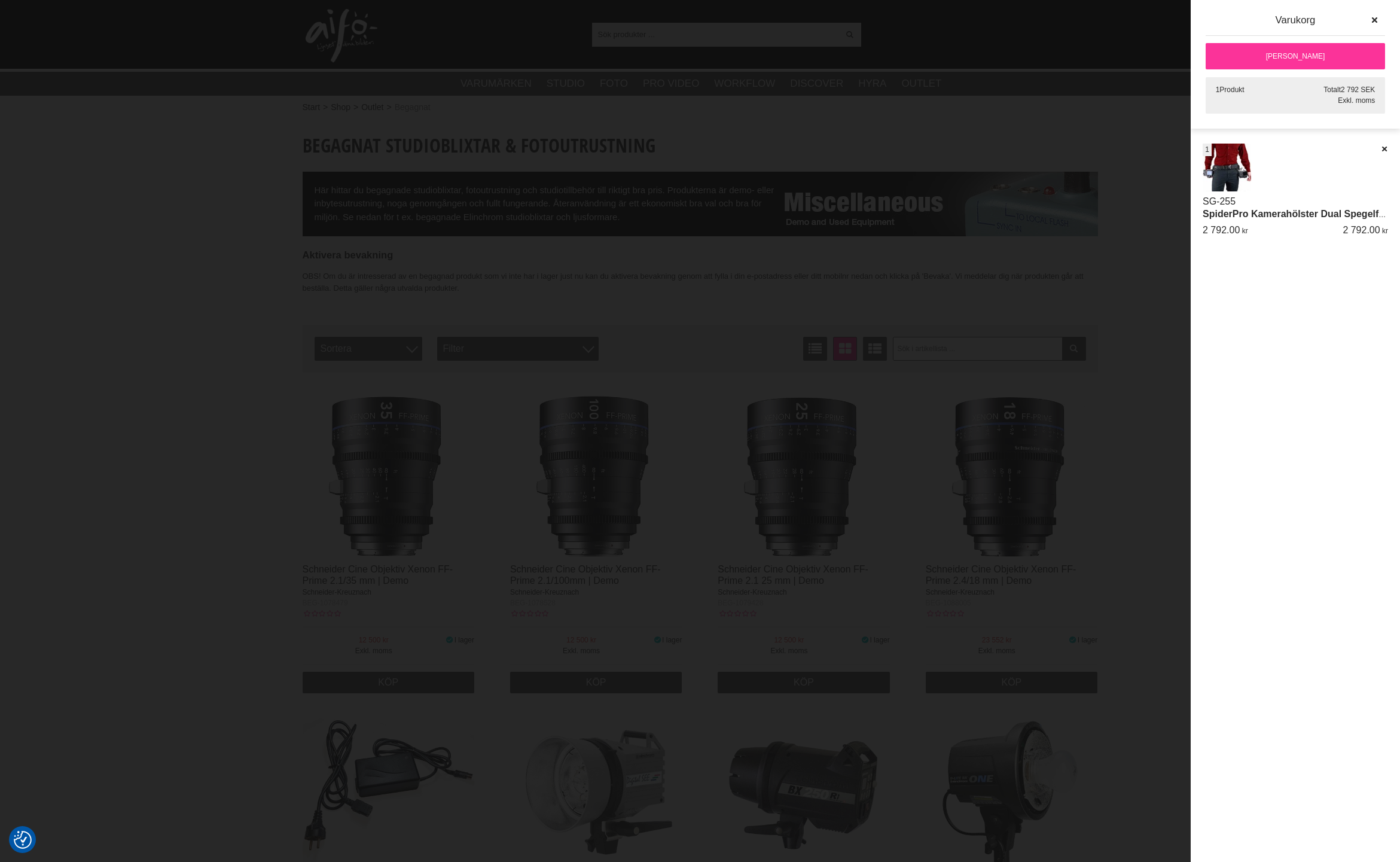
click at [1345, 56] on link "[PERSON_NAME]" at bounding box center [1296, 56] width 179 height 26
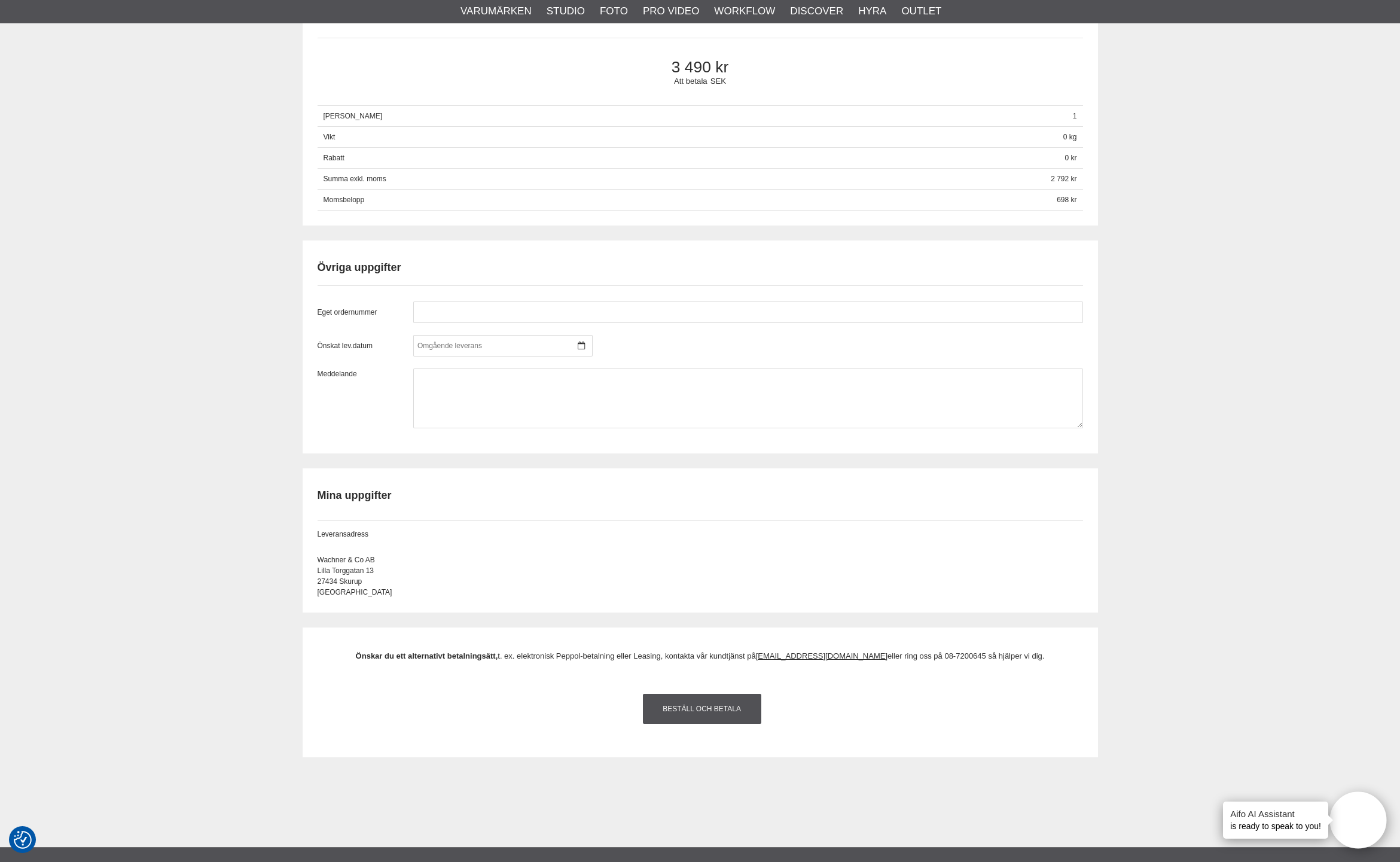
scroll to position [829, 0]
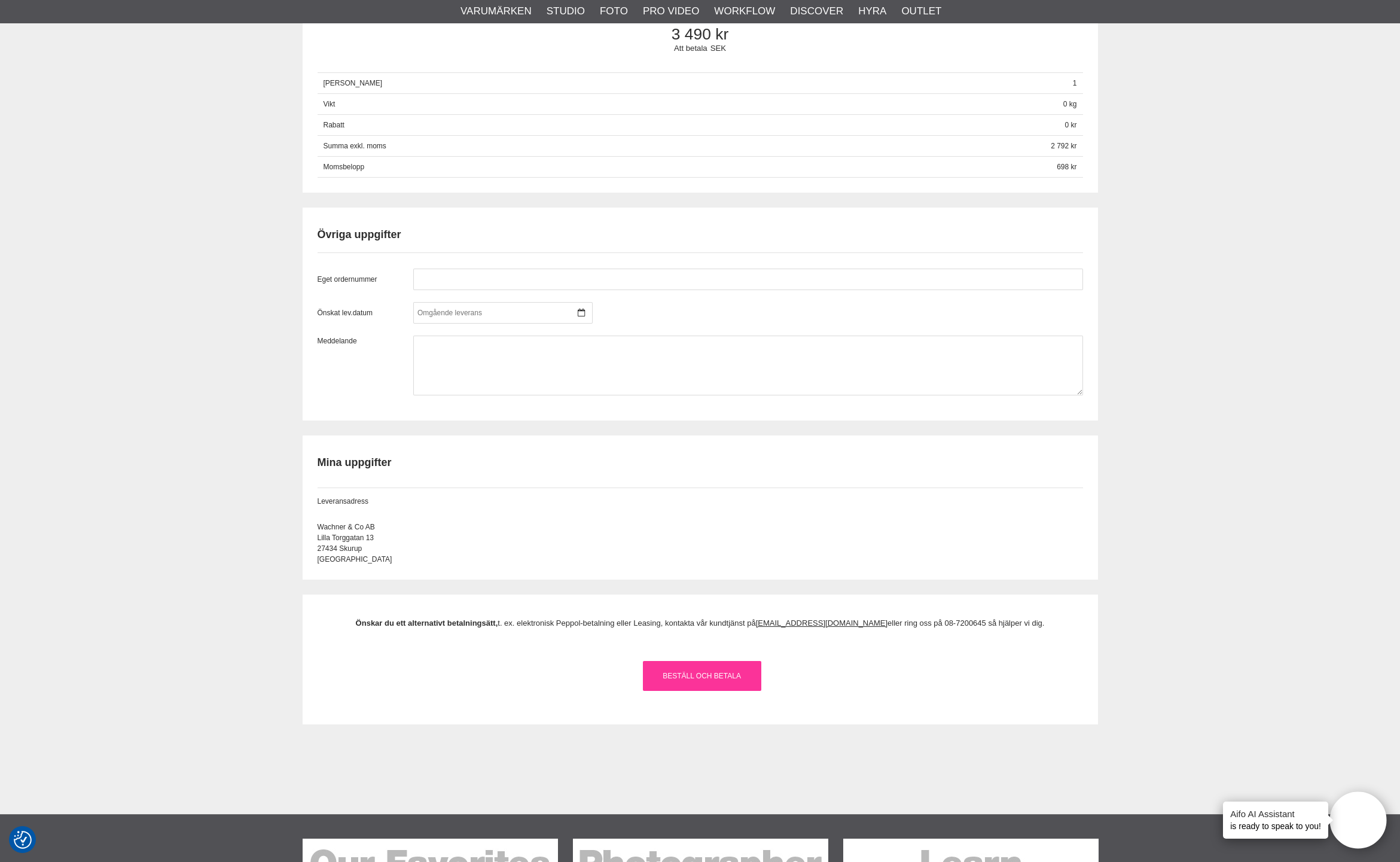
click at [697, 674] on link "Beställ och Betala" at bounding box center [702, 675] width 118 height 30
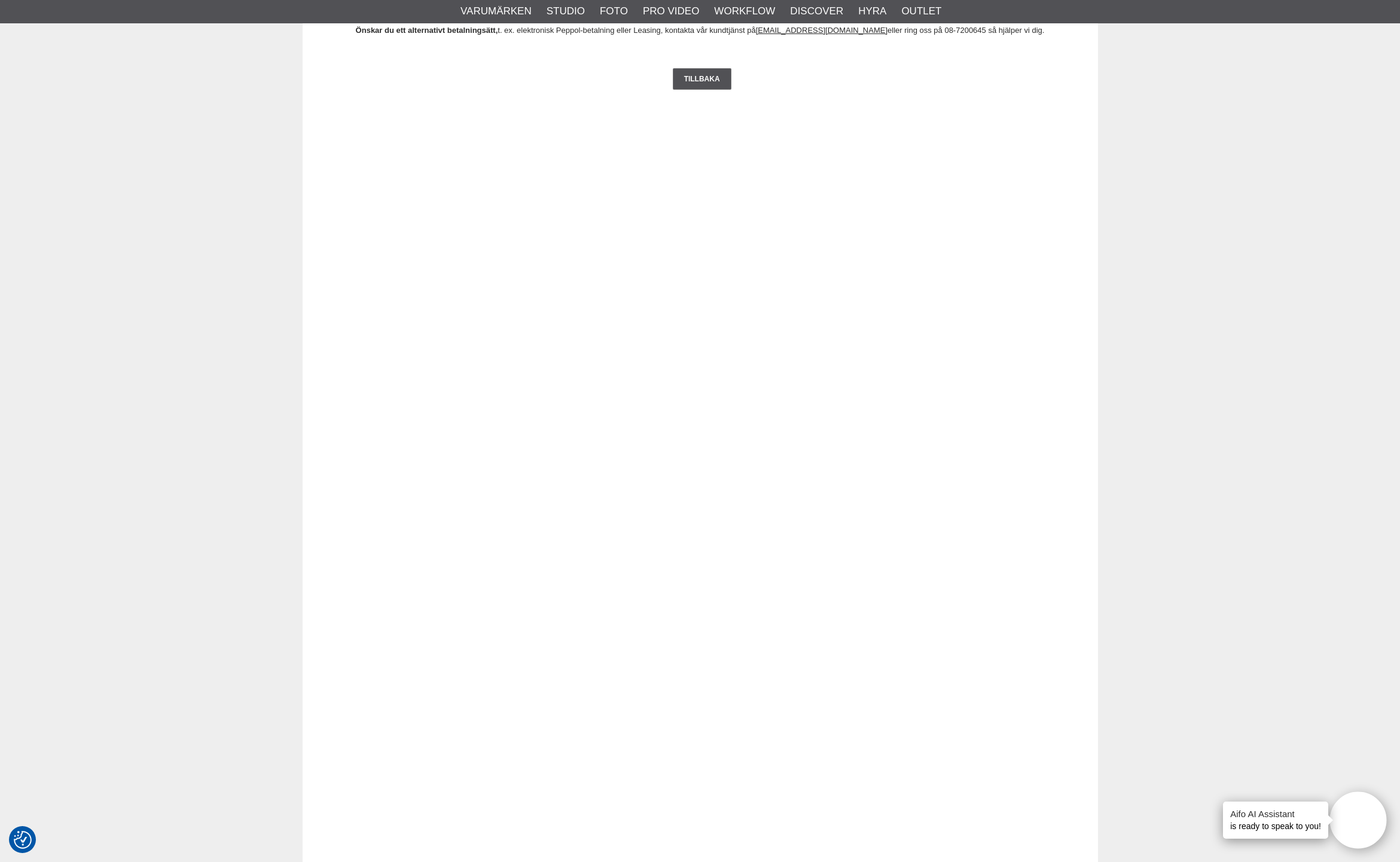
scroll to position [1516, 0]
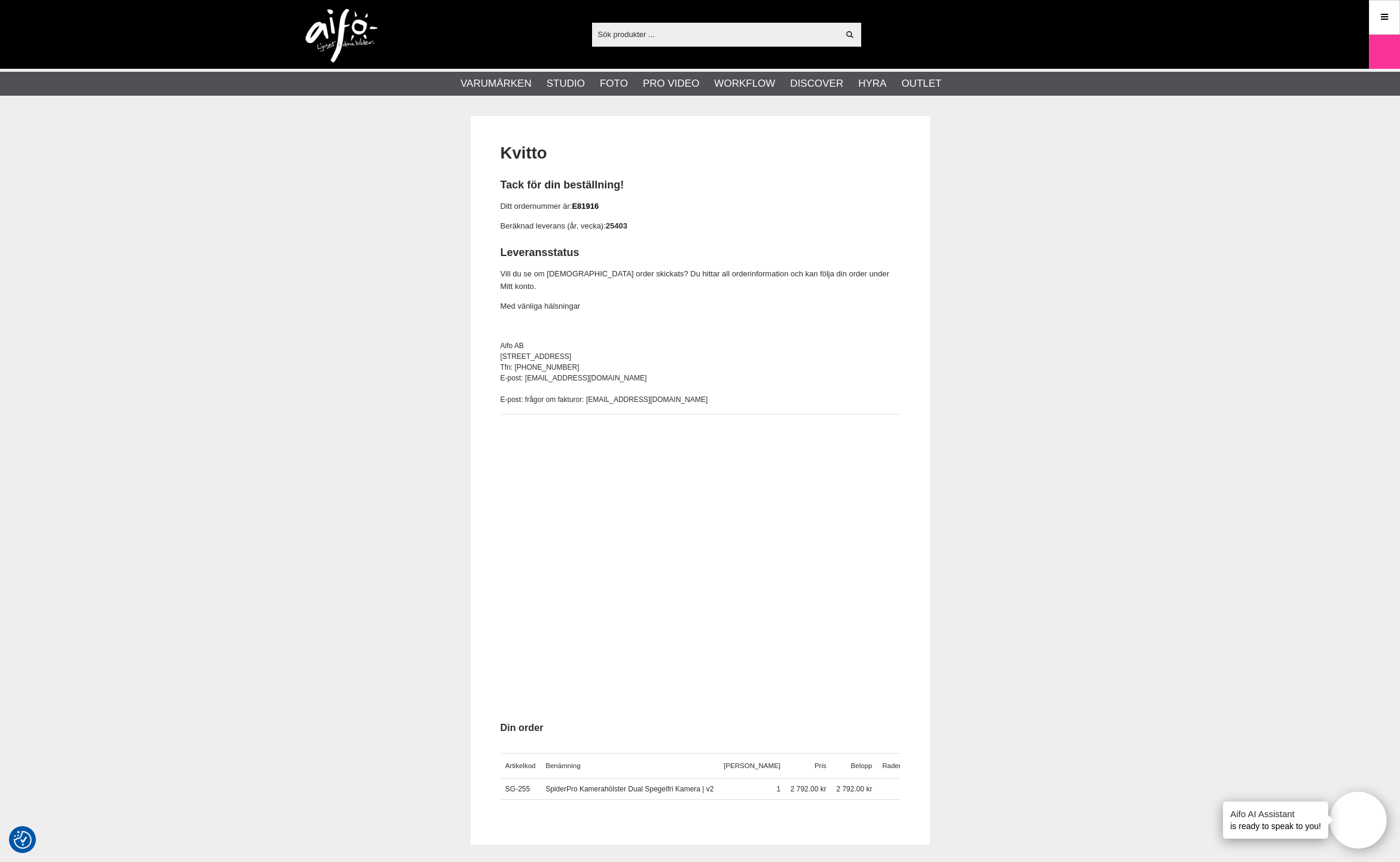
click at [592, 206] on link "E81916" at bounding box center [585, 206] width 27 height 9
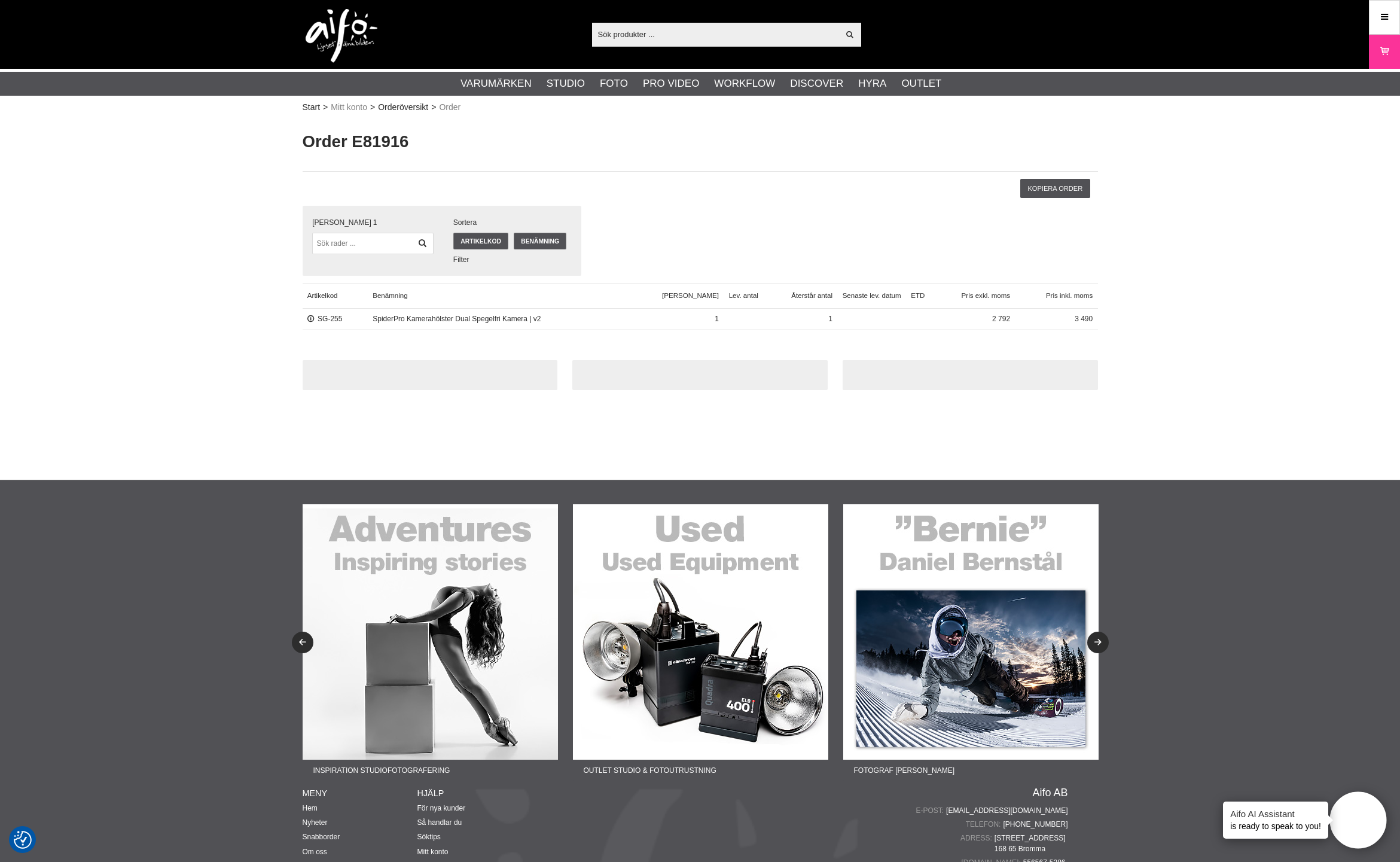
click at [336, 33] on img at bounding box center [342, 36] width 71 height 54
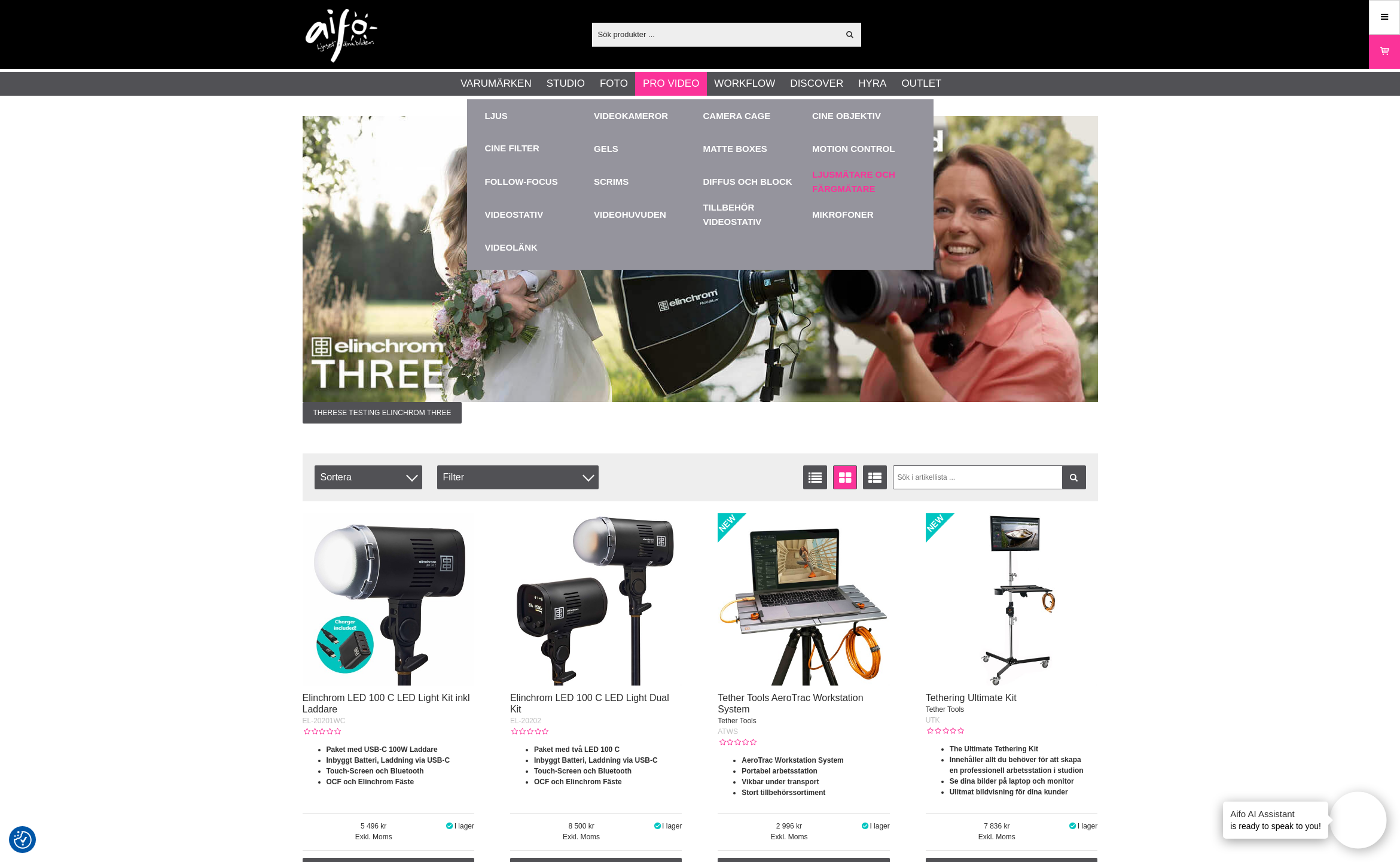
click at [857, 170] on link "Ljusmätare och Färgmätare" at bounding box center [864, 182] width 104 height 33
